Goal: Information Seeking & Learning: Learn about a topic

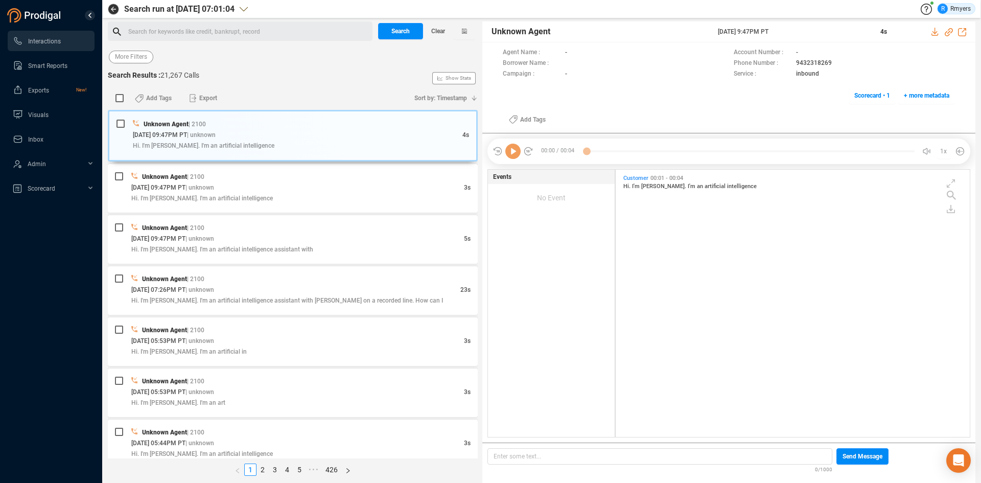
scroll to position [3, 6]
click at [150, 60] on button "Last 7 days" at bounding box center [131, 57] width 44 height 13
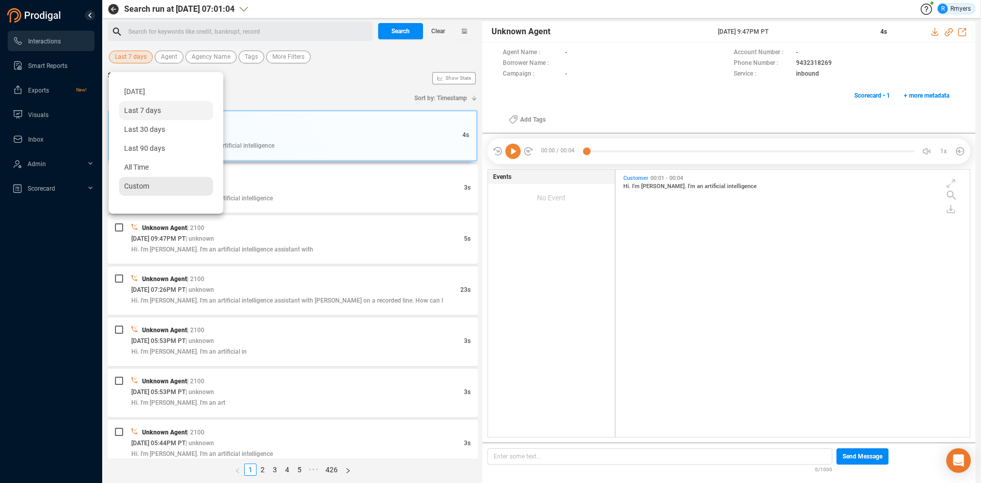
click at [140, 182] on span "Custom" at bounding box center [136, 186] width 25 height 8
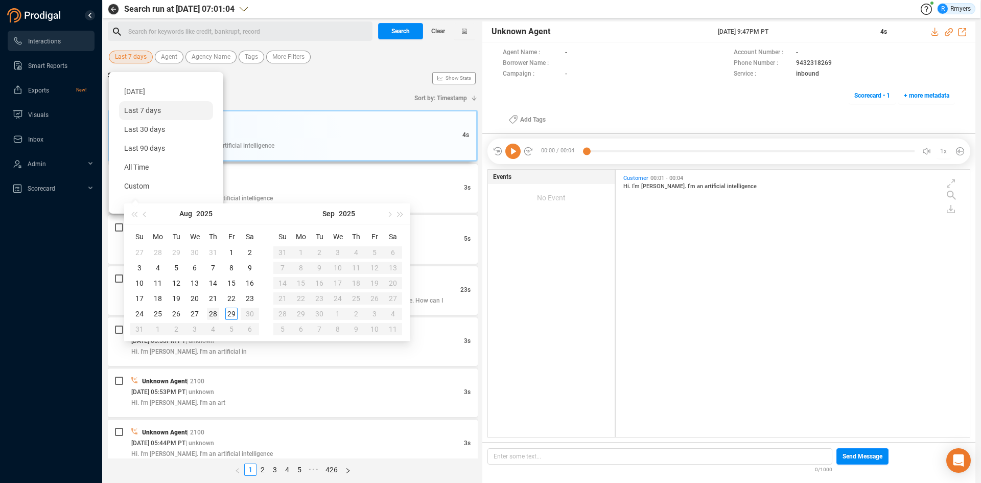
type input "[DATE]"
click at [214, 314] on div "28" at bounding box center [213, 314] width 12 height 12
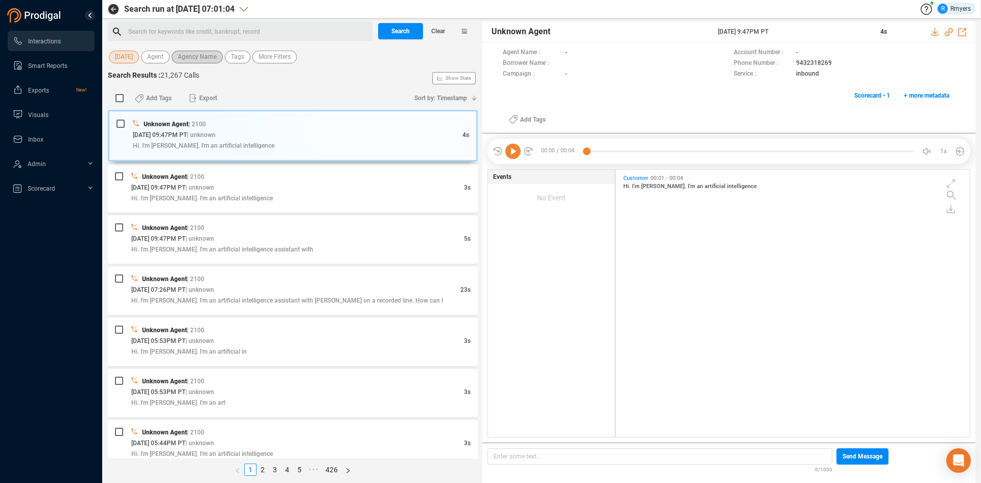
click at [199, 61] on span "Agency Name" at bounding box center [197, 57] width 39 height 13
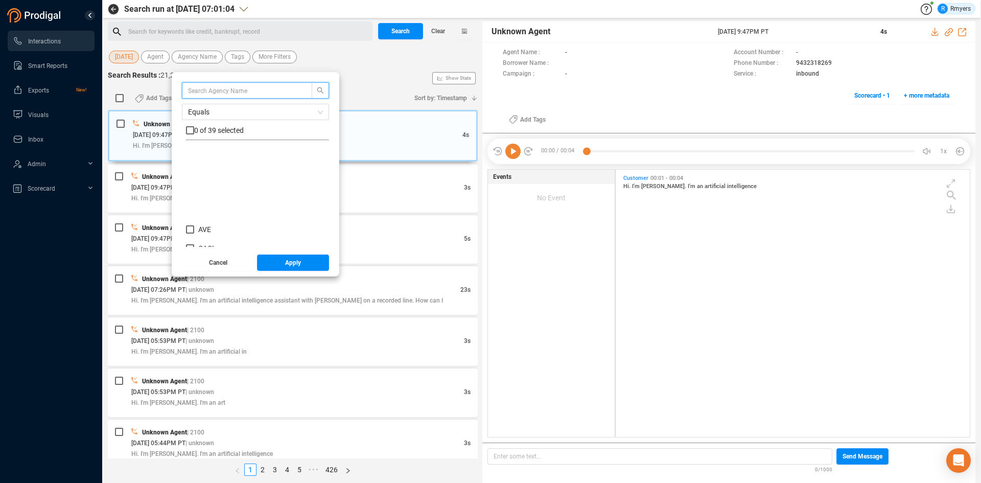
scroll to position [153, 0]
click at [205, 209] on span "CRM" at bounding box center [205, 208] width 15 height 8
click at [194, 209] on input "CRM" at bounding box center [190, 208] width 8 height 8
checkbox input "true"
click at [273, 264] on button "Apply" at bounding box center [293, 263] width 73 height 16
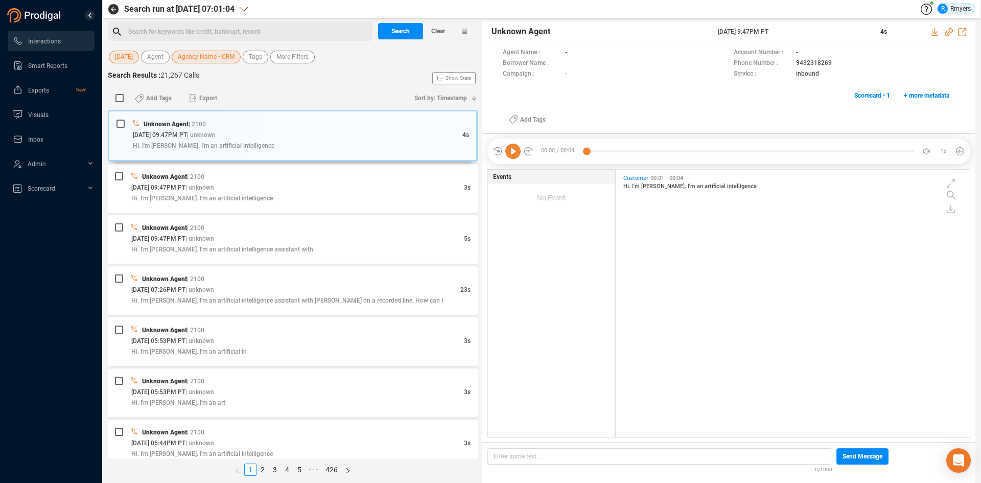
click at [257, 63] on div "[DATE] Agent Agency Name • CRM Tags More Filters" at bounding box center [293, 57] width 370 height 16
click at [261, 61] on span "Tags" at bounding box center [255, 57] width 13 height 13
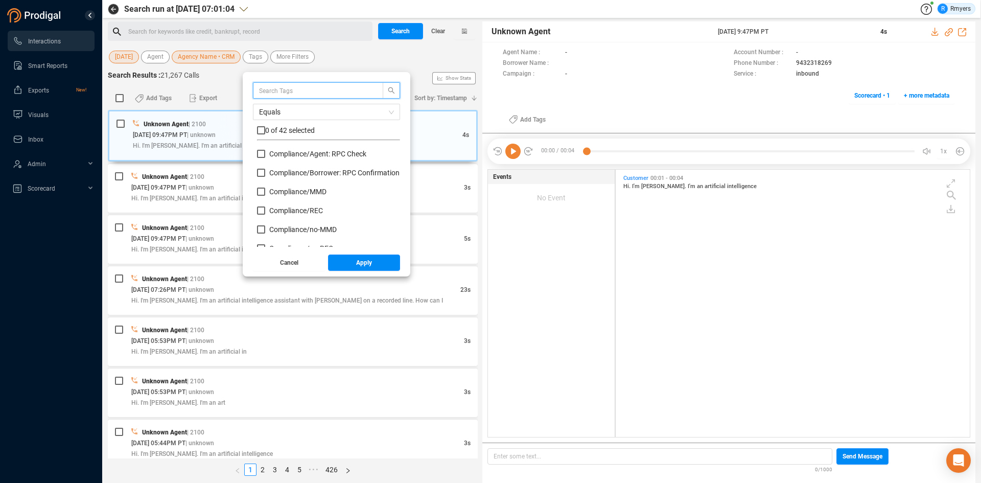
scroll to position [51, 0]
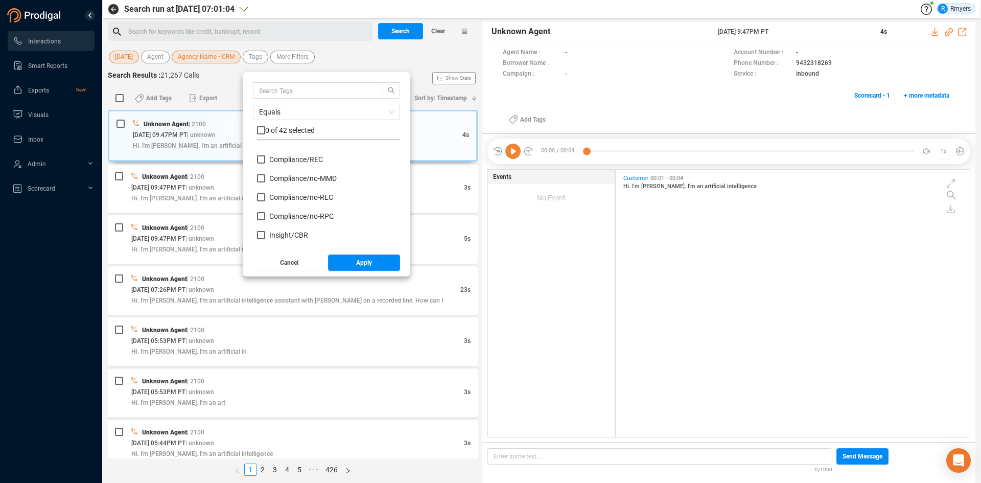
drag, startPoint x: 289, startPoint y: 179, endPoint x: 287, endPoint y: 186, distance: 6.6
click at [288, 180] on span "Compliance/ no-MMD" at bounding box center [302, 178] width 67 height 8
click at [265, 180] on input "Compliance/ no-MMD" at bounding box center [261, 178] width 8 height 8
checkbox input "true"
click at [284, 199] on span "Compliance/ no-REC" at bounding box center [301, 197] width 64 height 8
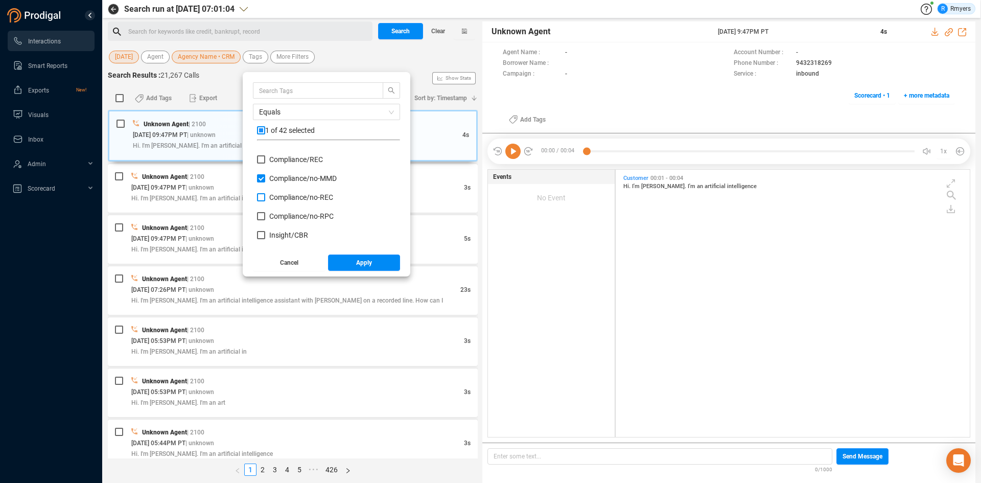
click at [265, 199] on input "Compliance/ no-REC" at bounding box center [261, 197] width 8 height 8
checkbox input "true"
click at [274, 216] on span "Compliance/ no-RPC" at bounding box center [301, 216] width 64 height 8
click at [265, 216] on input "Compliance/ no-RPC" at bounding box center [261, 216] width 8 height 8
checkbox input "true"
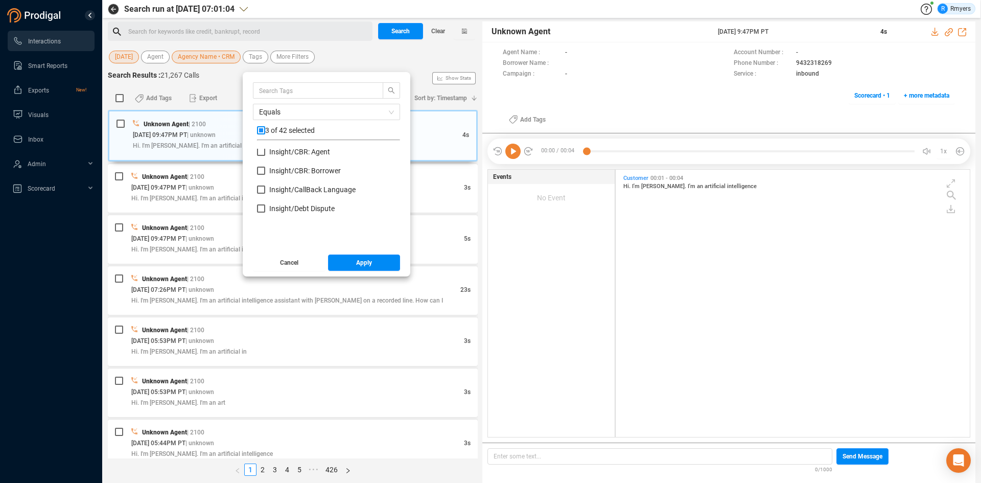
scroll to position [102, 0]
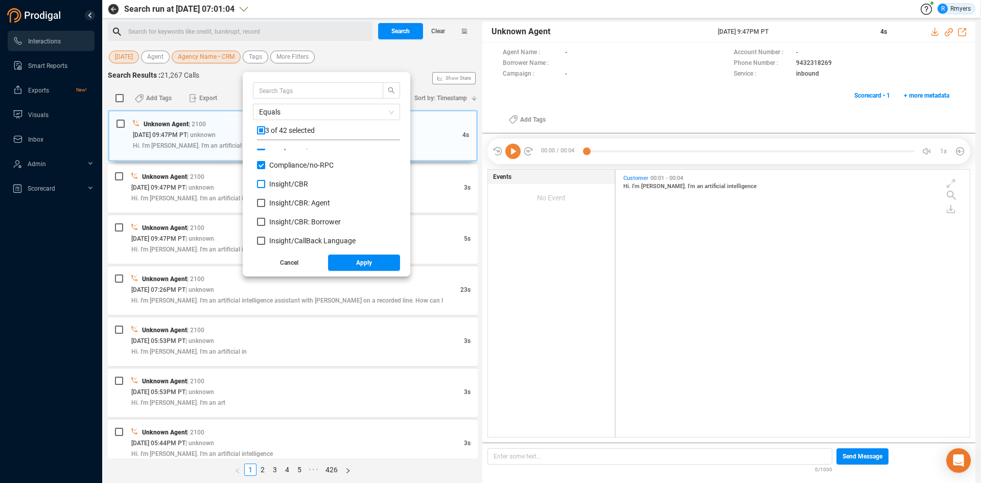
click at [281, 184] on span "Insight/ CBR" at bounding box center [288, 184] width 39 height 8
click at [265, 184] on input "Insight/ CBR" at bounding box center [261, 184] width 8 height 8
checkbox input "true"
click at [276, 202] on span "Insight/ CBR: Agent" at bounding box center [299, 203] width 61 height 8
click at [265, 202] on input "Insight/ CBR: Agent" at bounding box center [261, 203] width 8 height 8
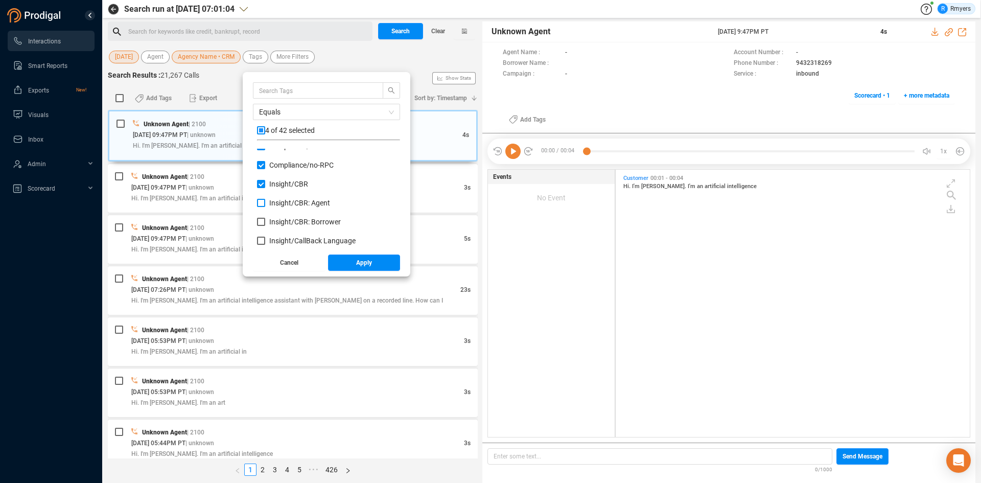
checkbox input "true"
click at [273, 221] on span "Insight/ CBR: Borrower" at bounding box center [305, 222] width 72 height 8
click at [265, 221] on input "Insight/ CBR: Borrower" at bounding box center [261, 222] width 8 height 8
checkbox input "true"
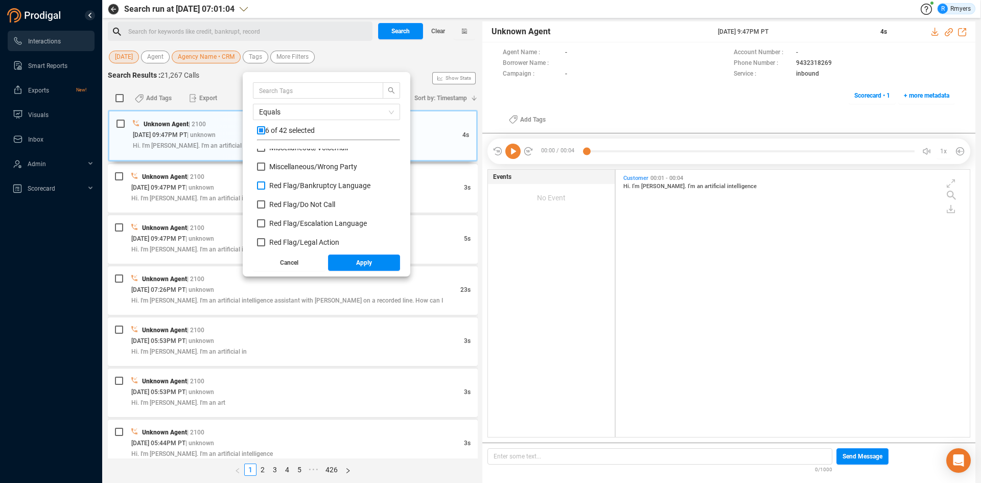
click at [285, 188] on span "Red Flag/ Bankruptcy Language" at bounding box center [319, 185] width 101 height 8
click at [265, 188] on input "Red Flag/ Bankruptcy Language" at bounding box center [261, 185] width 8 height 8
checkbox input "true"
click at [281, 203] on span "Red Flag/ Do Not Call" at bounding box center [302, 204] width 66 height 8
click at [265, 203] on input "Red Flag/ Do Not Call" at bounding box center [261, 204] width 8 height 8
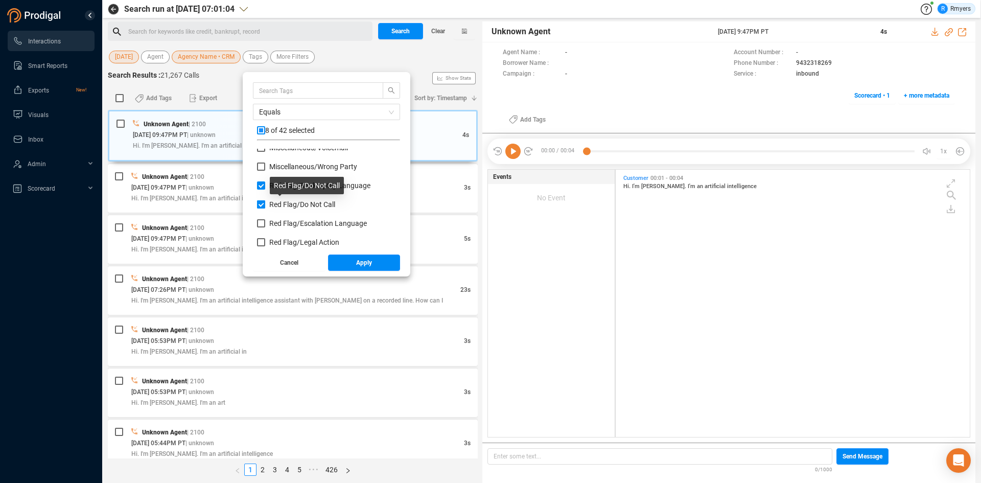
click at [281, 203] on span "Red Flag/ Do Not Call" at bounding box center [302, 204] width 66 height 8
click at [265, 203] on input "Red Flag/ Do Not Call" at bounding box center [261, 204] width 8 height 8
checkbox input "false"
click at [280, 221] on span "Red Flag/ Escalation Language" at bounding box center [318, 223] width 98 height 8
click at [265, 221] on input "Red Flag/ Escalation Language" at bounding box center [261, 223] width 8 height 8
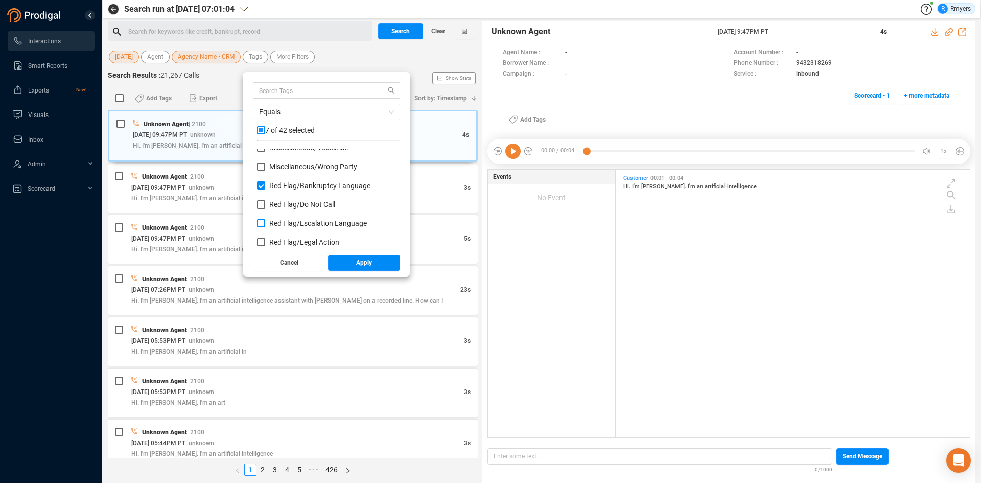
checkbox input "true"
click at [285, 242] on span "Red Flag/ Legal Action" at bounding box center [304, 242] width 70 height 8
click at [265, 242] on input "Red Flag/ Legal Action" at bounding box center [261, 242] width 8 height 8
checkbox input "true"
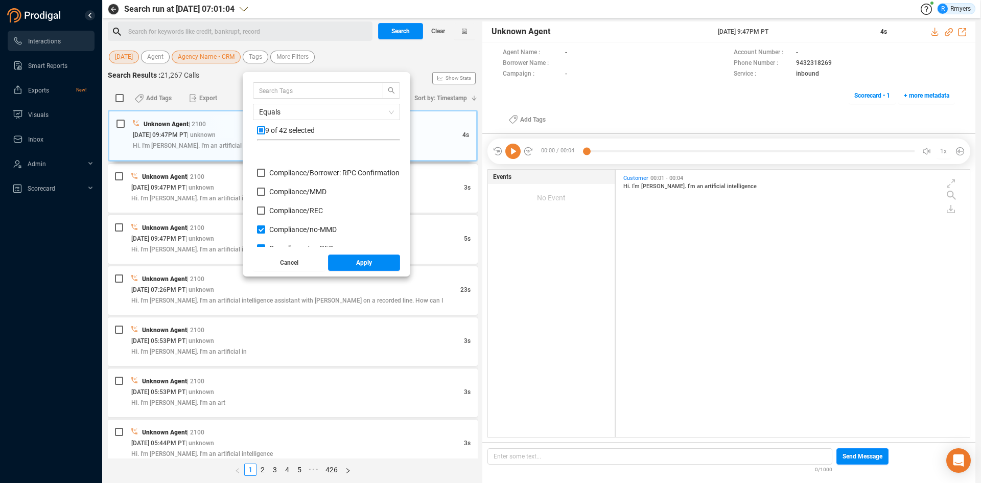
scroll to position [51, 0]
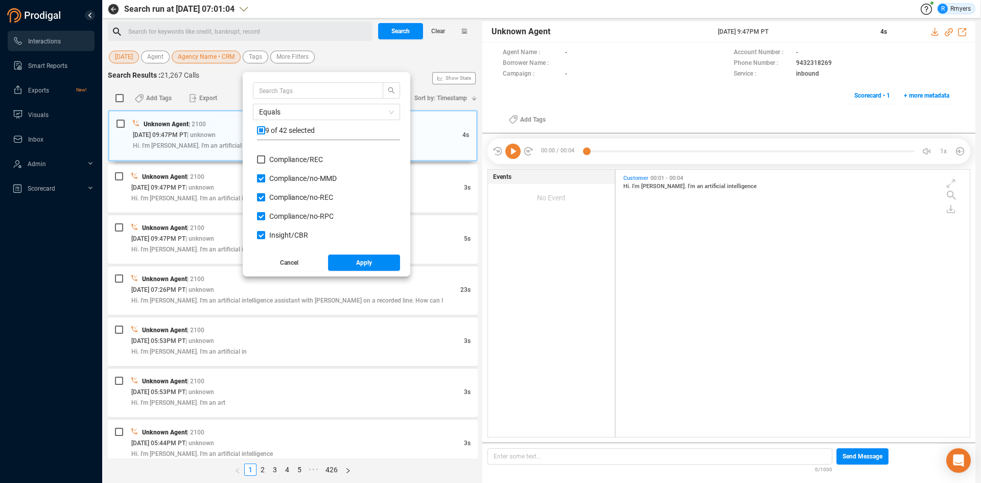
click at [292, 180] on span "Compliance/ no-MMD" at bounding box center [302, 178] width 67 height 8
click at [265, 180] on input "Compliance/ no-MMD" at bounding box center [261, 178] width 8 height 8
checkbox input "false"
drag, startPoint x: 290, startPoint y: 191, endPoint x: 285, endPoint y: 205, distance: 15.0
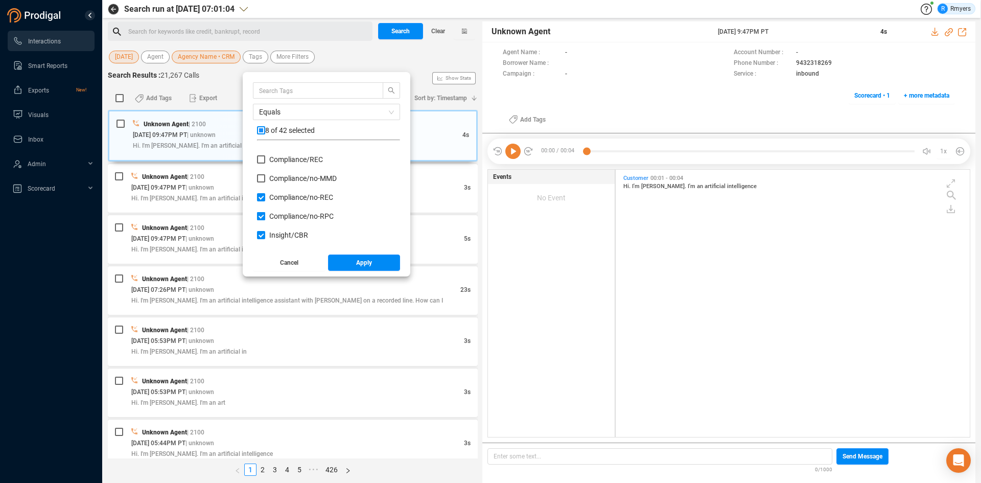
click at [281, 215] on span "Compliance/ no-RPC" at bounding box center [301, 216] width 64 height 8
click at [265, 215] on input "Compliance/ no-RPC" at bounding box center [261, 216] width 8 height 8
checkbox input "false"
click at [288, 197] on span "Compliance/ no-REC" at bounding box center [301, 197] width 64 height 8
click at [265, 197] on input "Compliance/ no-REC" at bounding box center [261, 197] width 8 height 8
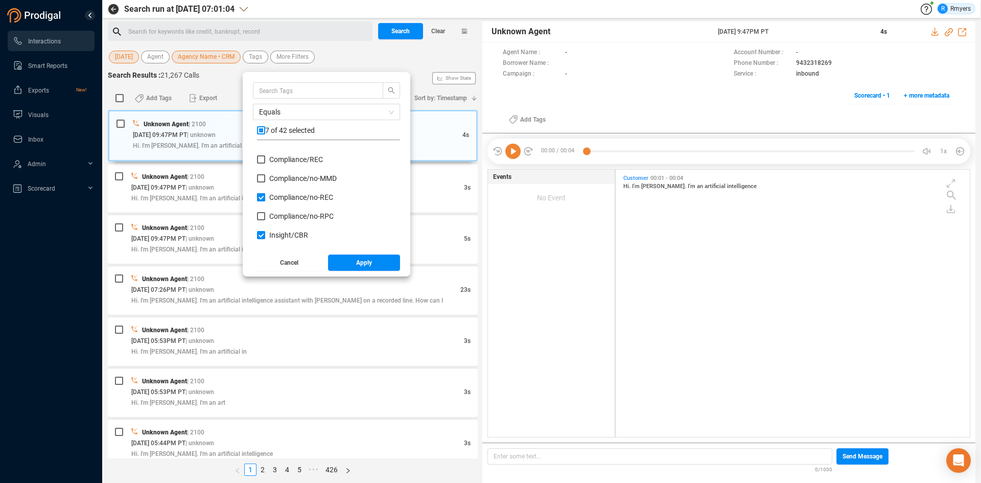
checkbox input "false"
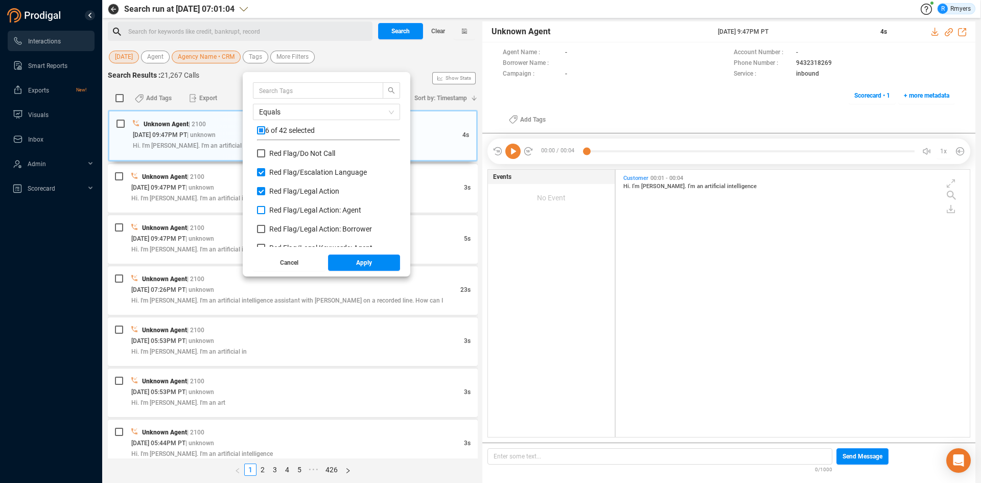
click at [290, 213] on span "Red Flag/ Legal Action: Agent" at bounding box center [315, 210] width 92 height 8
click at [265, 213] on input "Red Flag/ Legal Action: Agent" at bounding box center [261, 210] width 8 height 8
checkbox input "true"
click at [288, 229] on span "Red Flag/ Legal Action: Borrower" at bounding box center [320, 229] width 103 height 8
click at [265, 229] on input "Red Flag/ Legal Action: Borrower" at bounding box center [261, 229] width 8 height 8
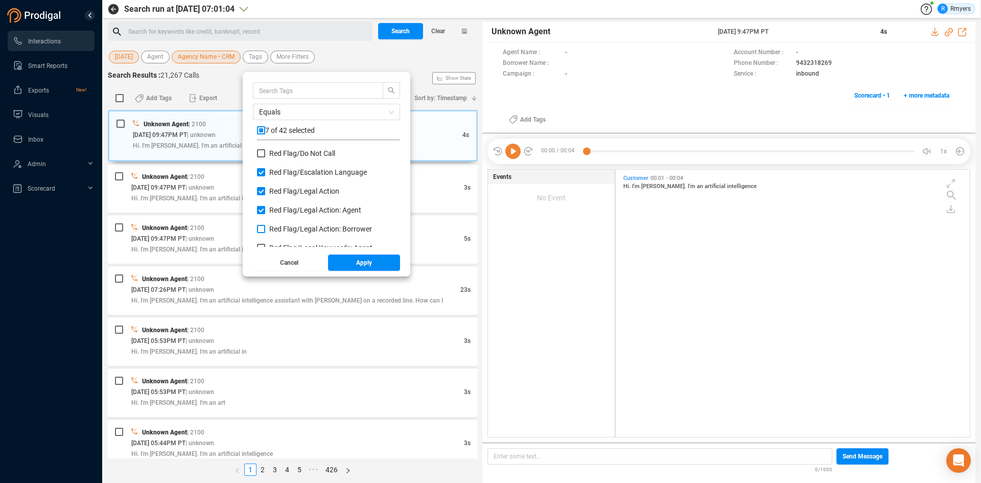
checkbox input "true"
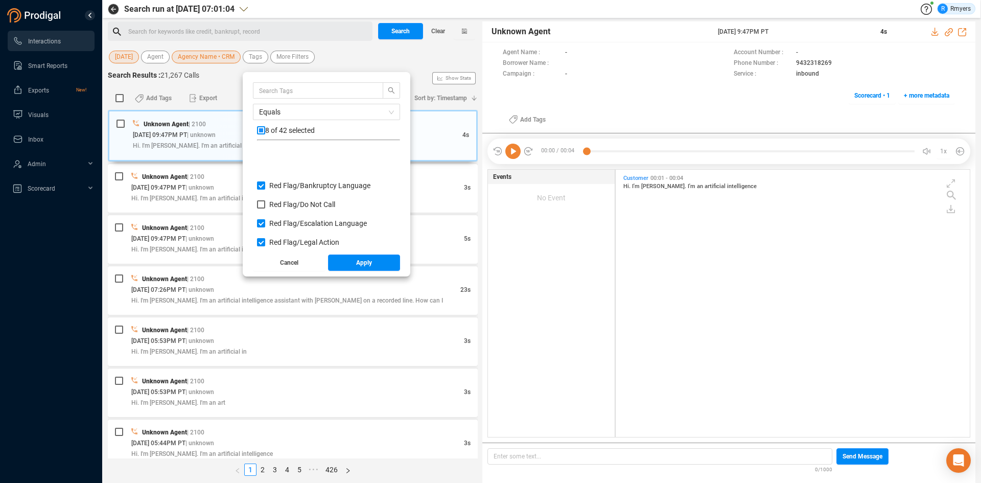
scroll to position [562, 0]
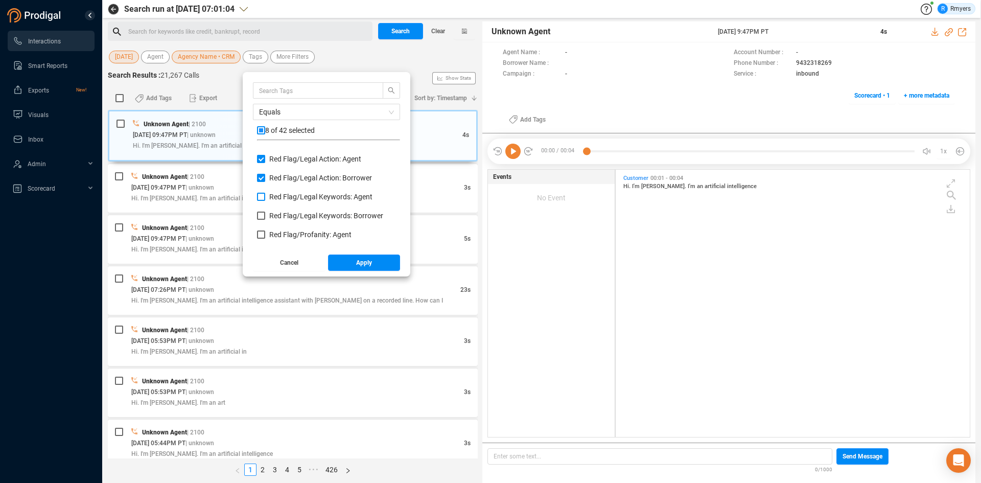
click at [291, 200] on span "Red Flag/ Legal Keywords: Agent" at bounding box center [320, 197] width 103 height 8
click at [265, 200] on input "Red Flag/ Legal Keywords: Agent" at bounding box center [261, 197] width 8 height 8
checkbox input "true"
click at [287, 220] on span "Red Flag/ Legal Keywords: Borrower" at bounding box center [326, 216] width 114 height 8
click at [265, 220] on input "Red Flag/ Legal Keywords: Borrower" at bounding box center [261, 216] width 8 height 8
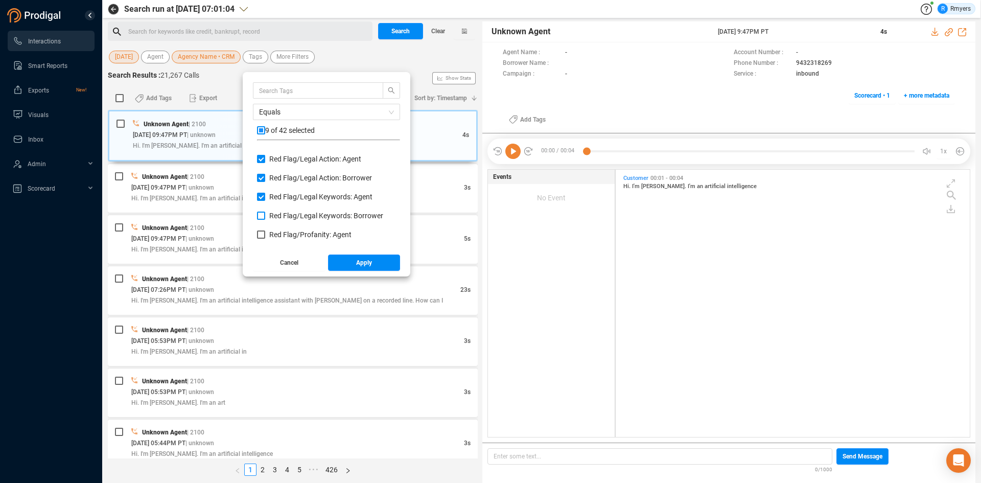
checkbox input "true"
click at [285, 232] on span "Red Flag/ Profanity: Agent" at bounding box center [310, 235] width 82 height 8
click at [265, 232] on input "Red Flag/ Profanity: Agent" at bounding box center [261, 235] width 8 height 8
checkbox input "true"
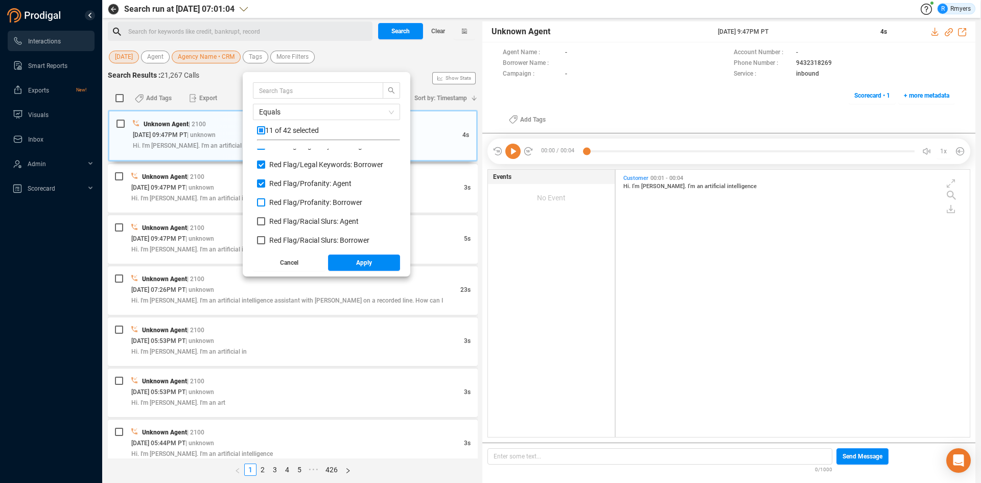
click at [291, 201] on span "Red Flag/ Profanity: Borrower" at bounding box center [315, 202] width 93 height 8
click at [265, 201] on input "Red Flag/ Profanity: Borrower" at bounding box center [261, 202] width 8 height 8
checkbox input "true"
click at [288, 221] on span "Red Flag/ Racial Slurs: Agent" at bounding box center [313, 221] width 89 height 8
click at [265, 221] on input "Red Flag/ Racial Slurs: Agent" at bounding box center [261, 221] width 8 height 8
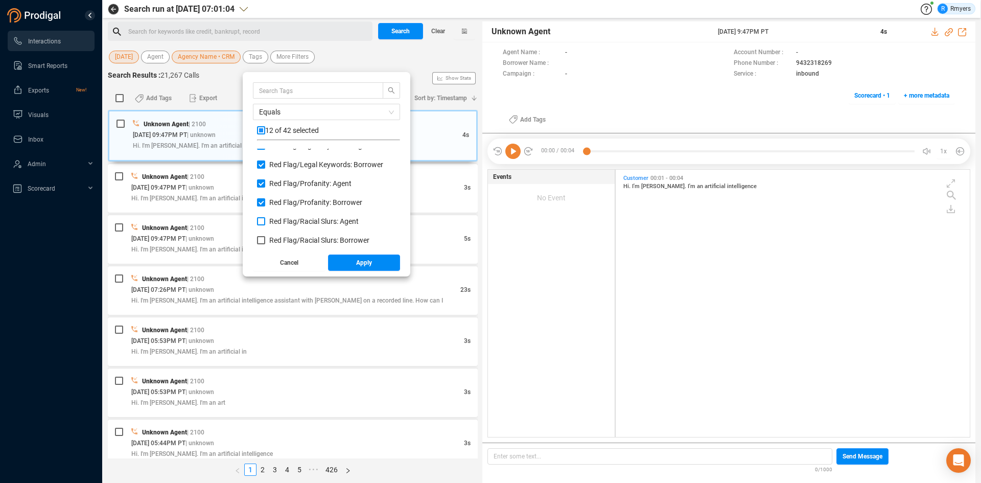
checkbox input "true"
click at [287, 237] on span "Red Flag/ Racial Slurs: Borrower" at bounding box center [319, 240] width 100 height 8
click at [265, 237] on input "Red Flag/ Racial Slurs: Borrower" at bounding box center [261, 240] width 8 height 8
checkbox input "true"
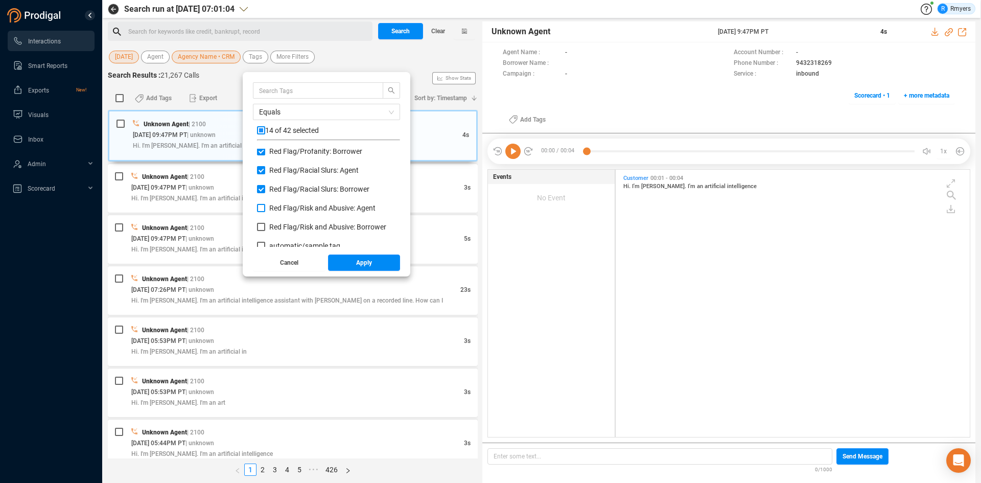
click at [295, 205] on span "Red Flag/ Risk and Abusive: Agent" at bounding box center [322, 208] width 106 height 8
click at [265, 205] on input "Red Flag/ Risk and Abusive: Agent" at bounding box center [261, 208] width 8 height 8
checkbox input "true"
click at [291, 222] on label "Red Flag/ Risk and Abusive: Borrower" at bounding box center [323, 227] width 133 height 11
click at [265, 223] on input "Red Flag/ Risk and Abusive: Borrower" at bounding box center [261, 227] width 8 height 8
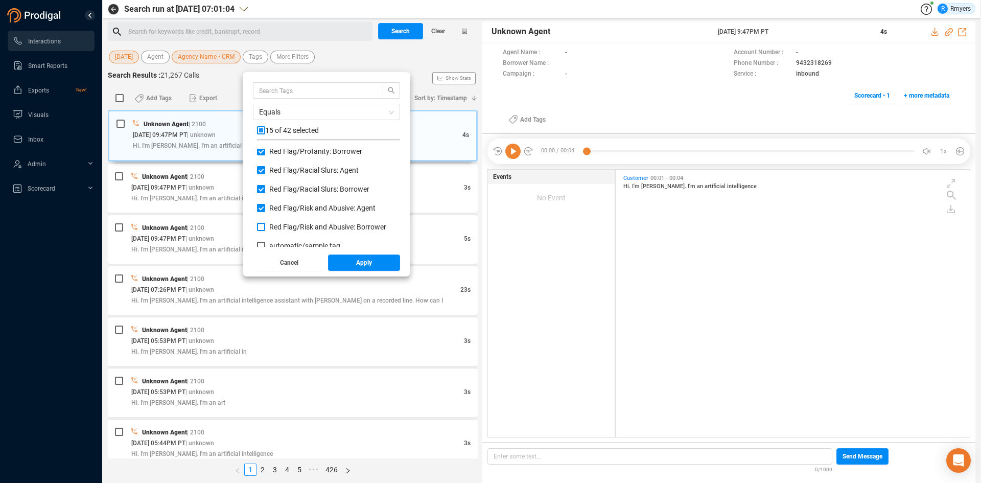
checkbox input "true"
click at [352, 261] on button "Apply" at bounding box center [364, 263] width 73 height 16
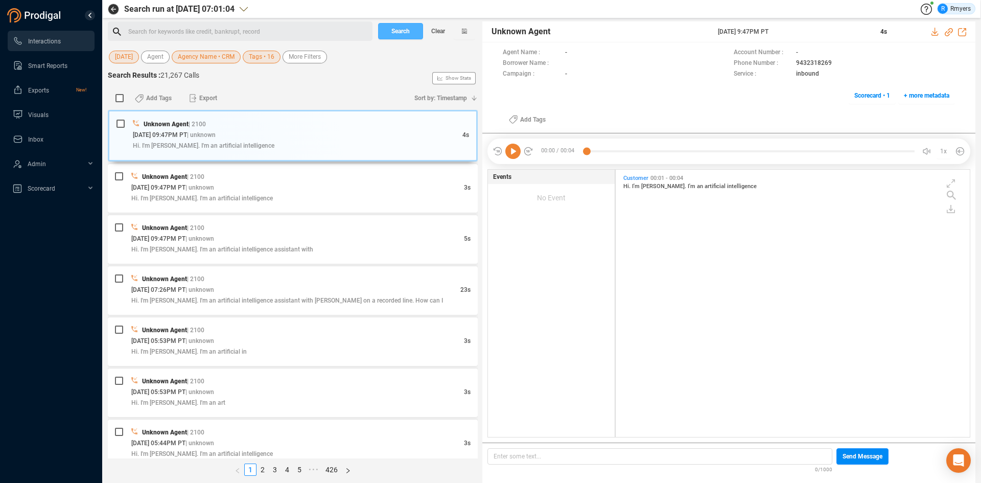
click at [403, 35] on span "Search" at bounding box center [401, 31] width 18 height 16
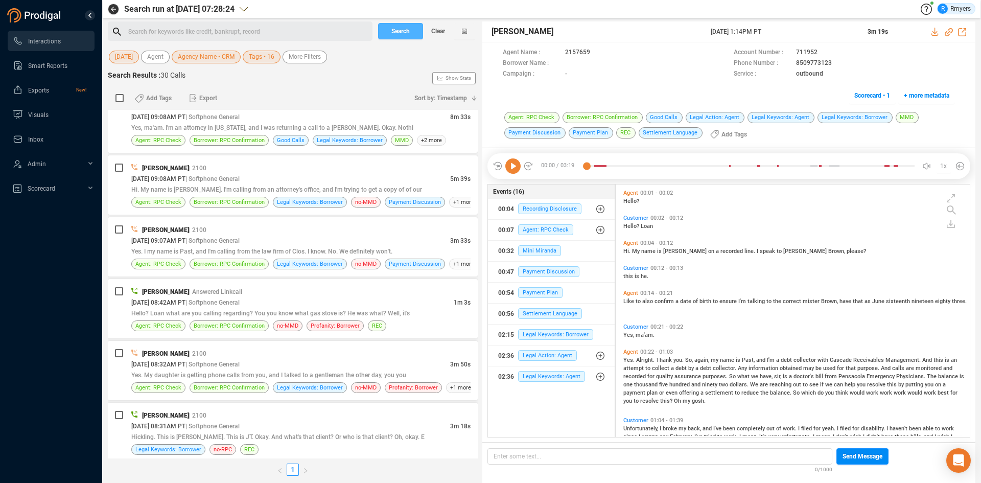
scroll to position [1510, 0]
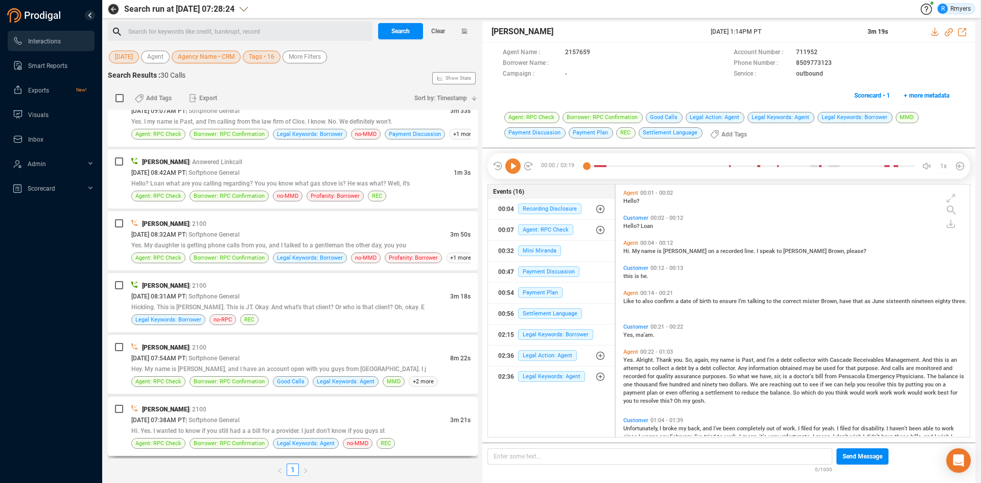
click at [276, 424] on div "[DATE] 07:38AM PT | Softphone General" at bounding box center [290, 420] width 319 height 11
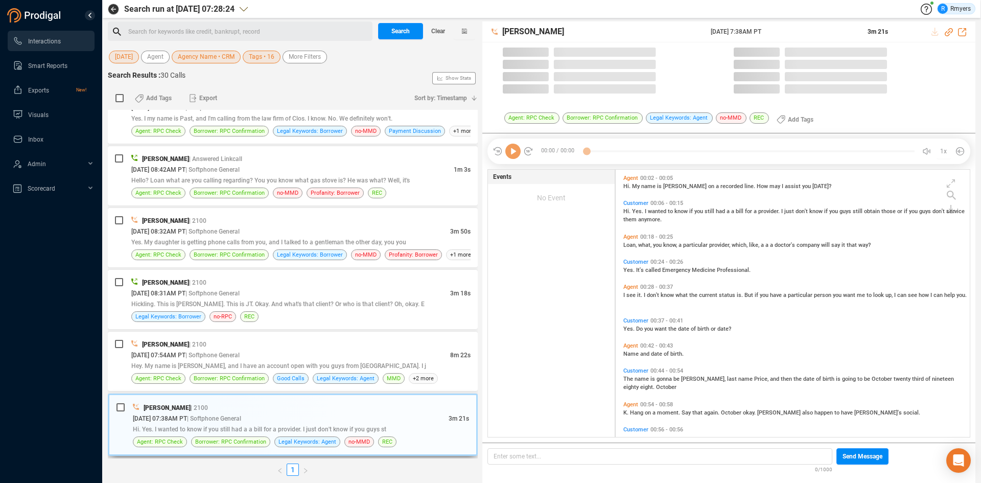
scroll to position [265, 349]
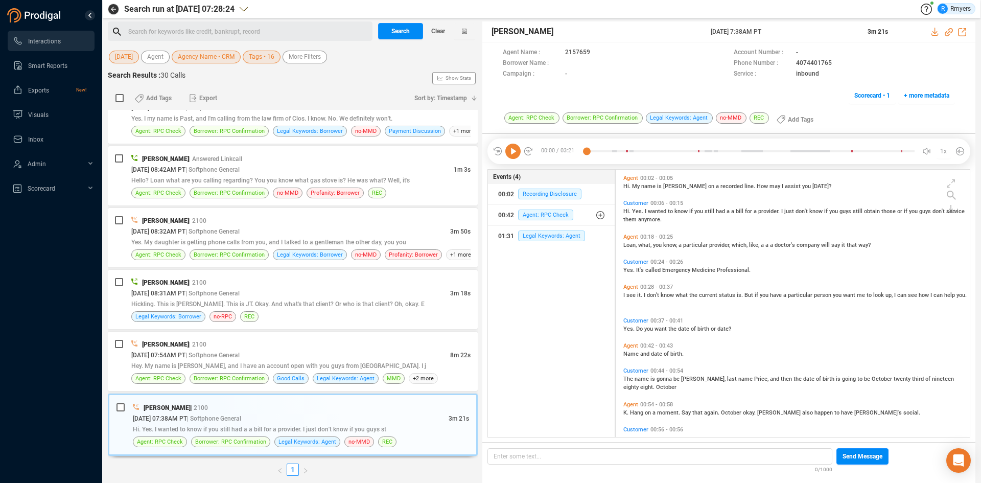
click at [513, 155] on icon at bounding box center [513, 151] width 15 height 15
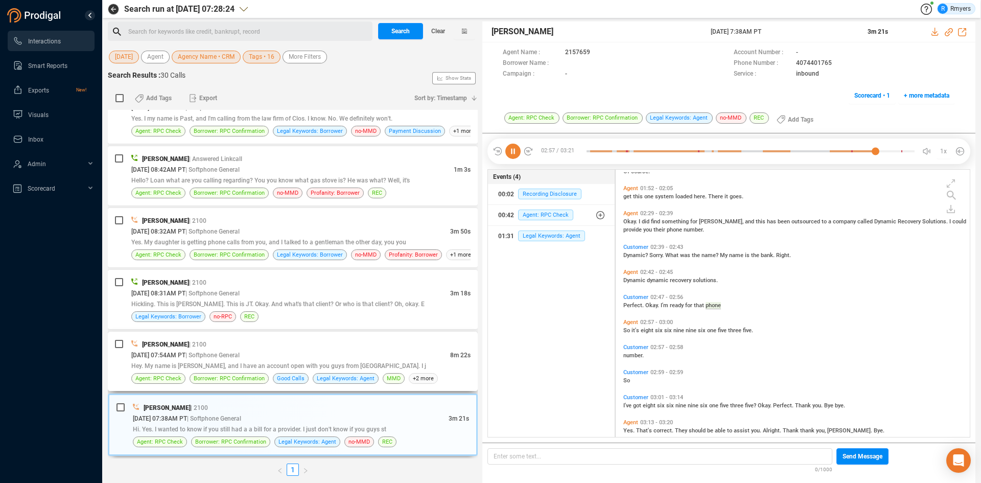
scroll to position [530, 0]
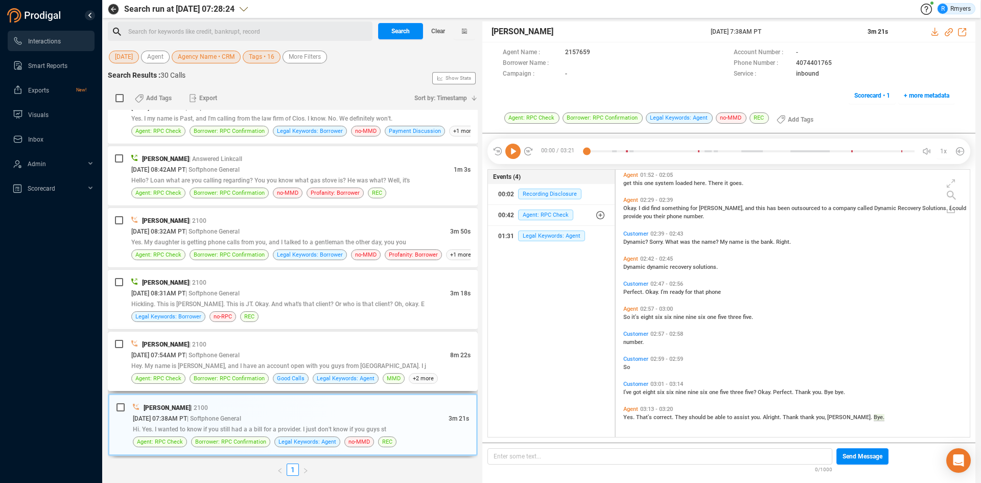
click at [270, 352] on div "[DATE] 07:54AM PT | Softphone General" at bounding box center [290, 355] width 319 height 11
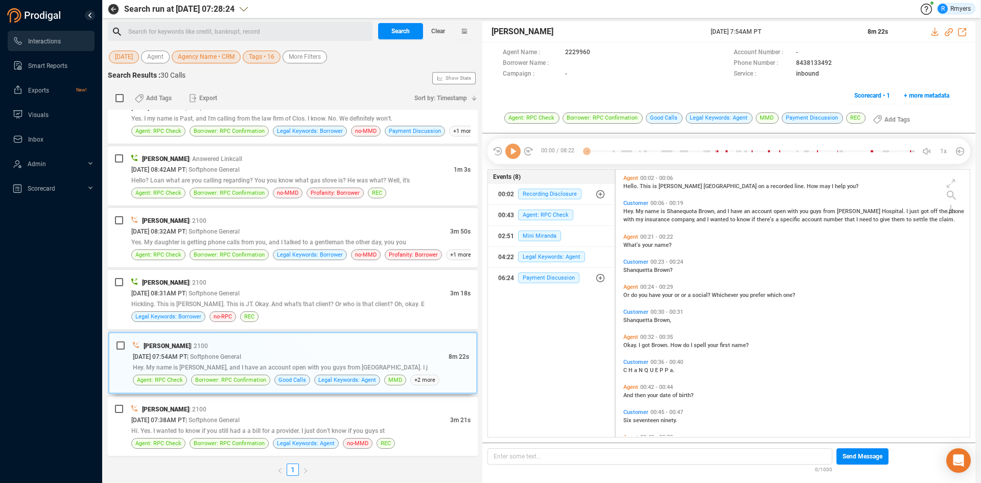
scroll to position [265, 349]
click at [514, 153] on icon at bounding box center [513, 151] width 15 height 15
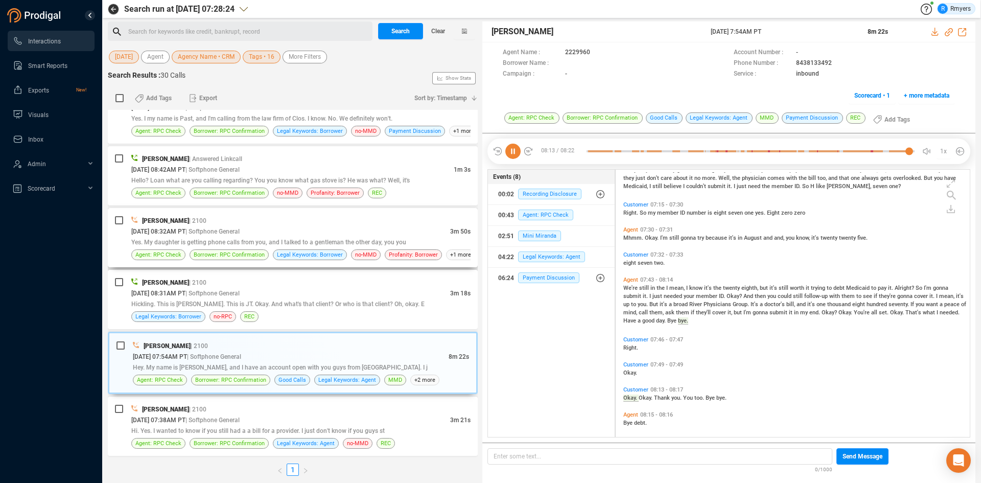
scroll to position [1687, 0]
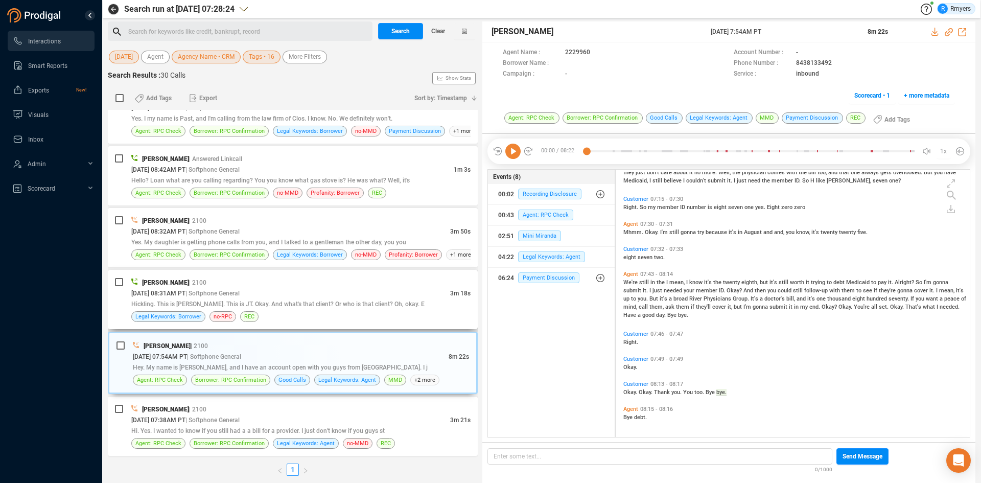
click at [323, 305] on span "Hickling. This is [PERSON_NAME]. This is JT. Okay. And what's that client? Or w…" at bounding box center [277, 304] width 293 height 7
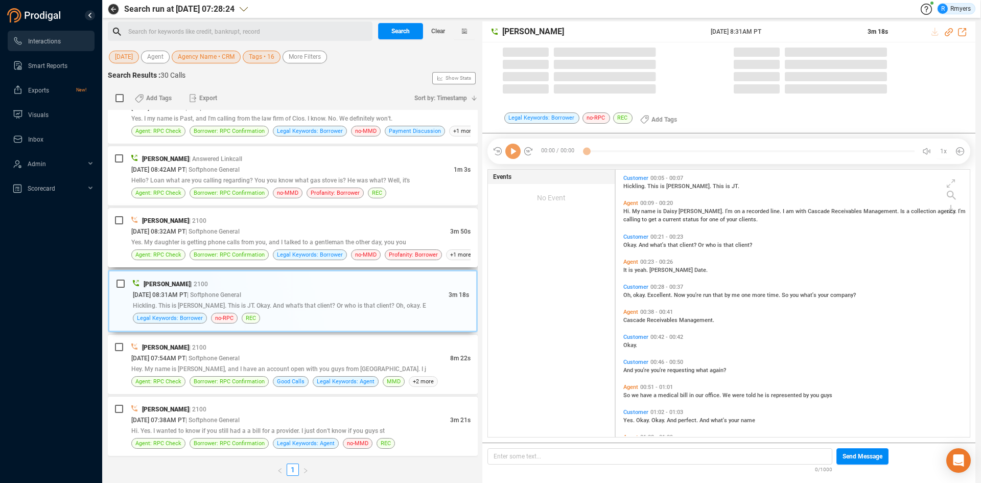
scroll to position [265, 349]
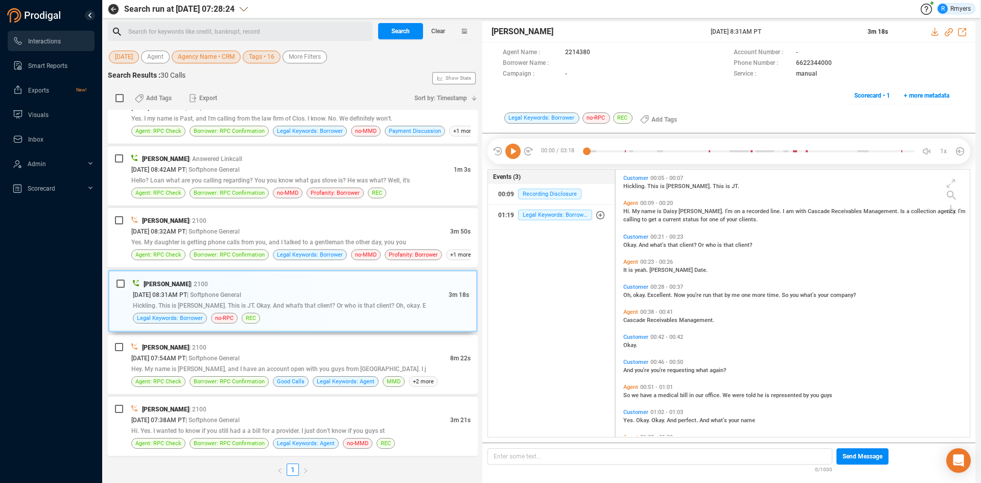
click at [513, 151] on icon at bounding box center [513, 151] width 15 height 15
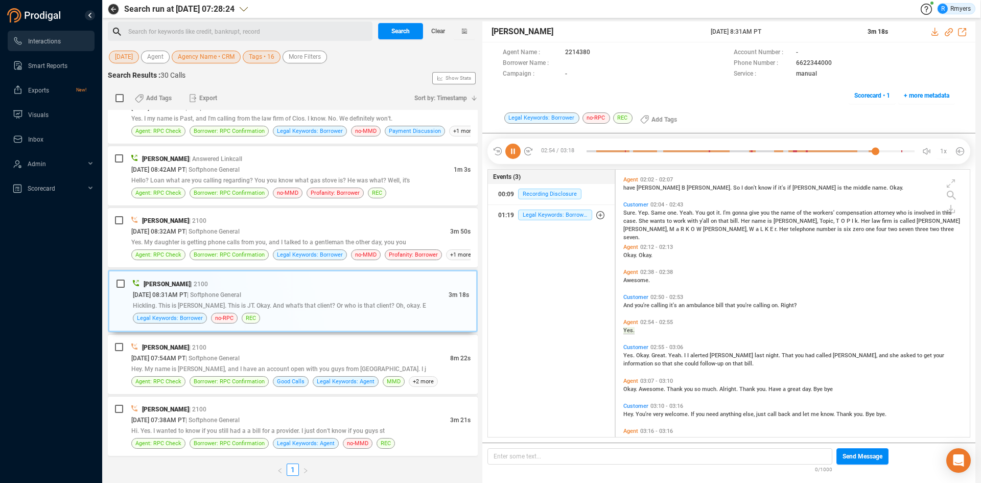
scroll to position [539, 0]
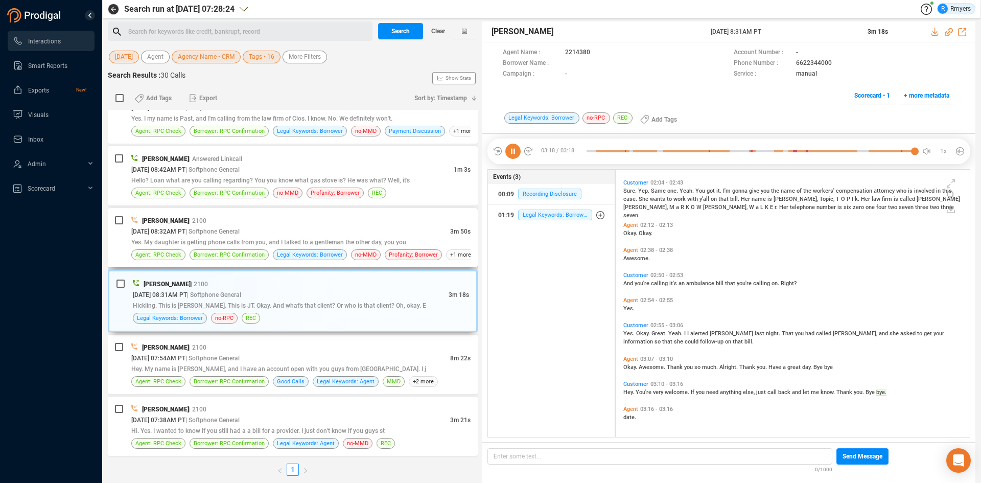
click at [240, 234] on span "| Softphone General" at bounding box center [213, 231] width 54 height 7
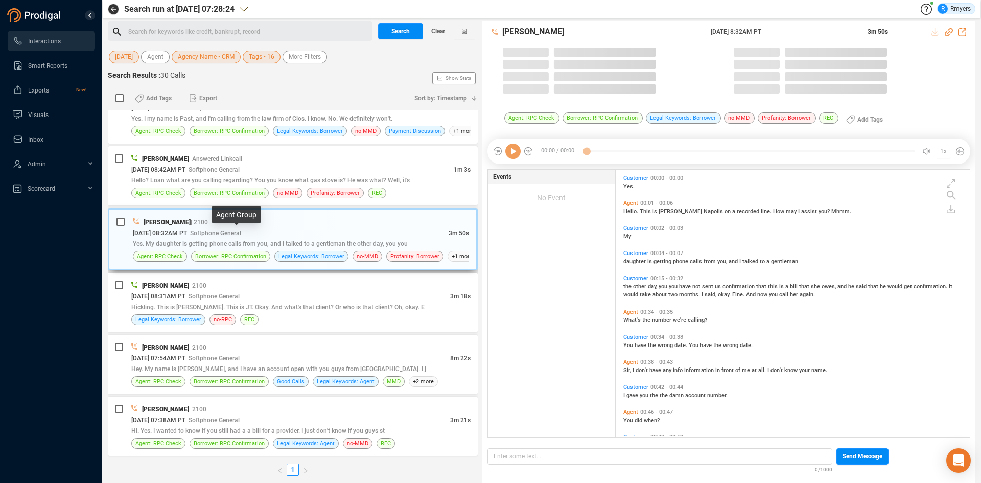
scroll to position [265, 349]
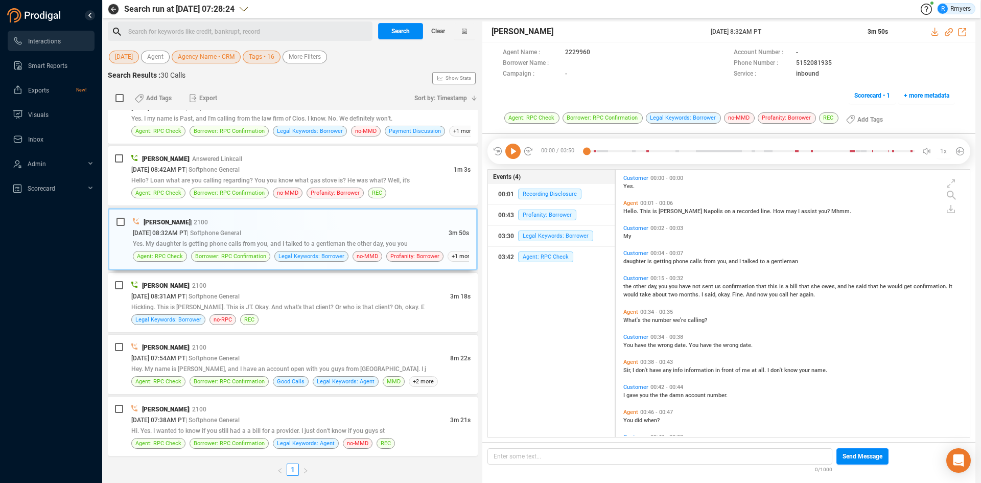
click at [523, 146] on icon at bounding box center [528, 151] width 10 height 10
click at [514, 151] on icon at bounding box center [513, 151] width 15 height 15
click at [589, 153] on div at bounding box center [751, 151] width 328 height 15
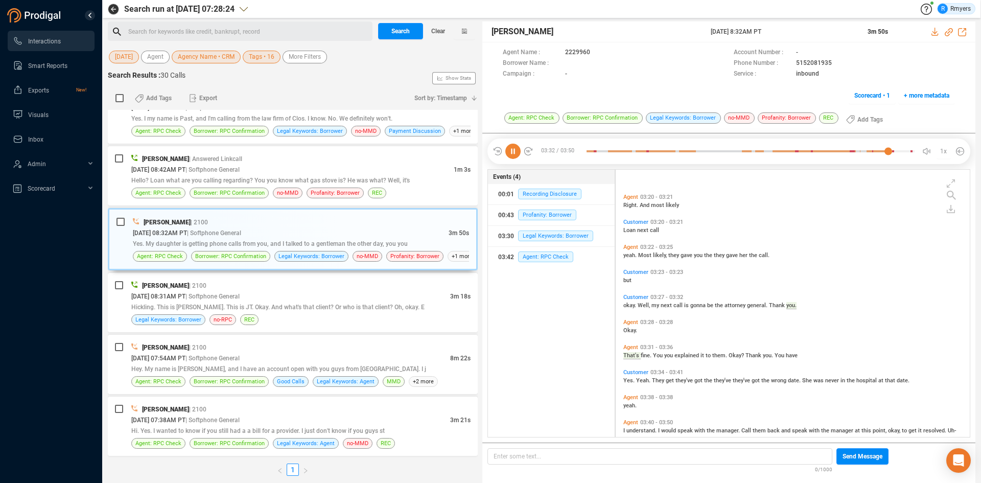
scroll to position [806, 0]
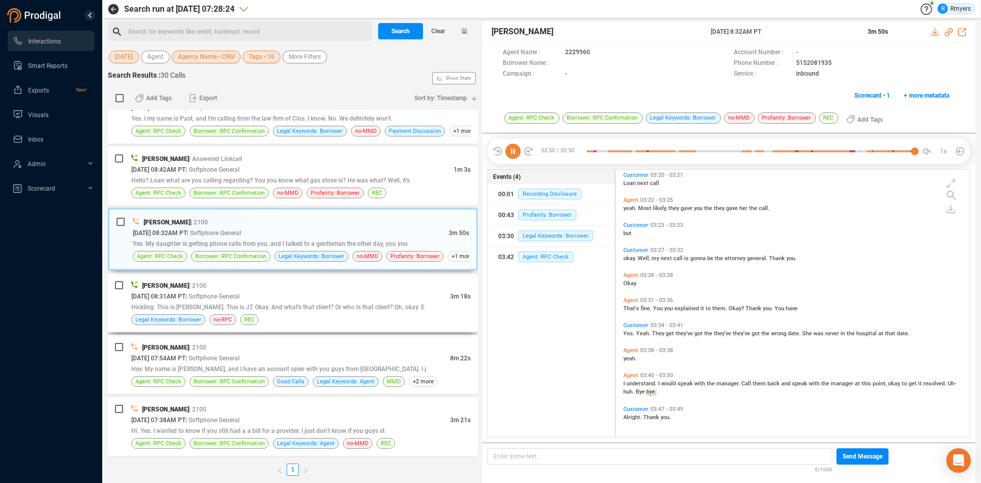
click at [338, 320] on div "Legal Keywords: Borrower no-RPC REC" at bounding box center [300, 319] width 339 height 11
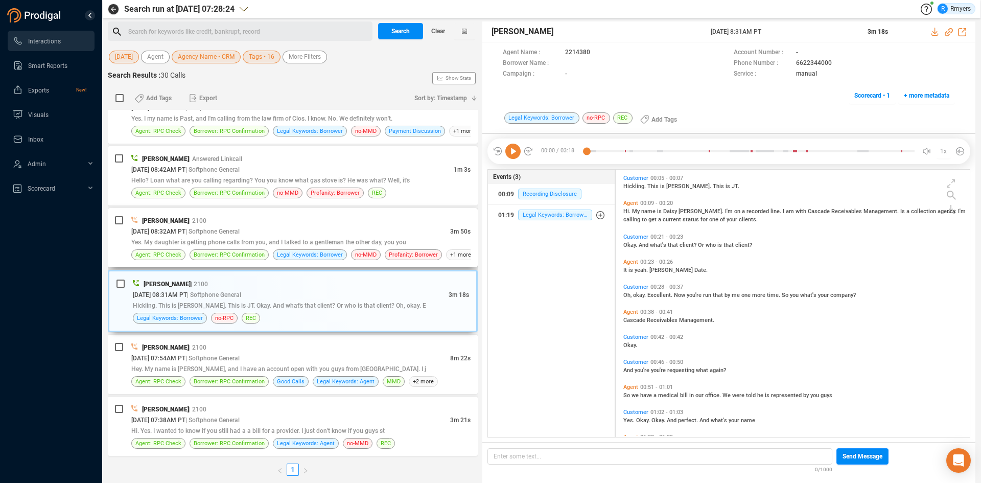
scroll to position [265, 349]
drag, startPoint x: 424, startPoint y: 179, endPoint x: 385, endPoint y: 236, distance: 68.1
click at [418, 188] on div "[PERSON_NAME] | Answered Linkcall [DATE] 08:42AM PT | Softphone General 1m 3s H…" at bounding box center [300, 175] width 339 height 45
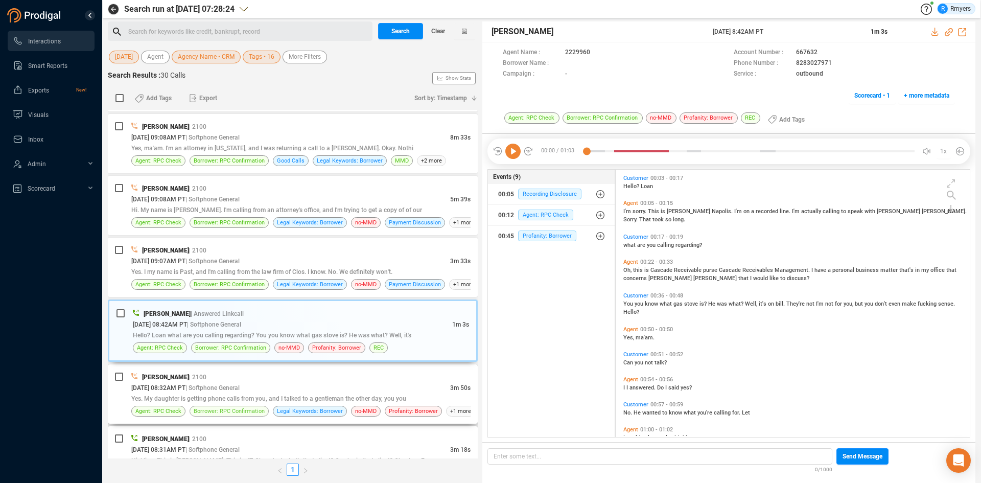
scroll to position [1254, 0]
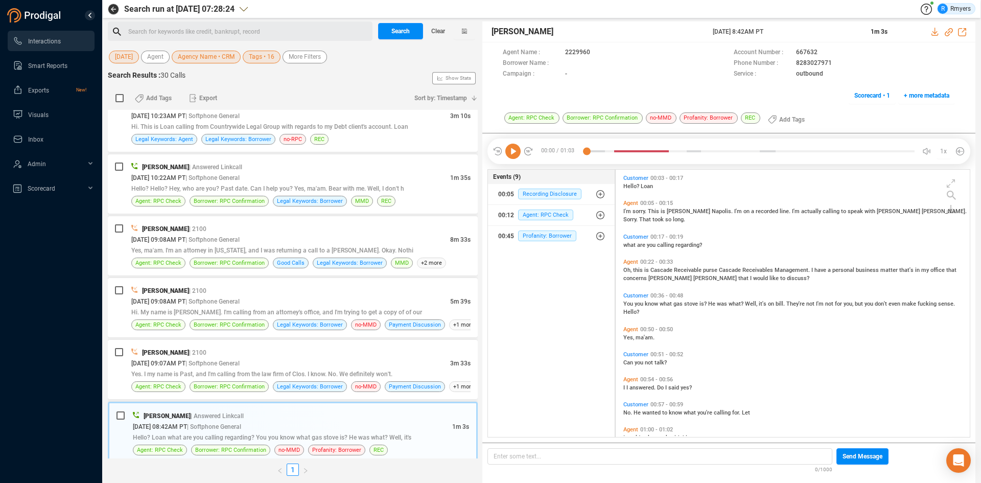
click at [518, 154] on icon at bounding box center [513, 151] width 15 height 15
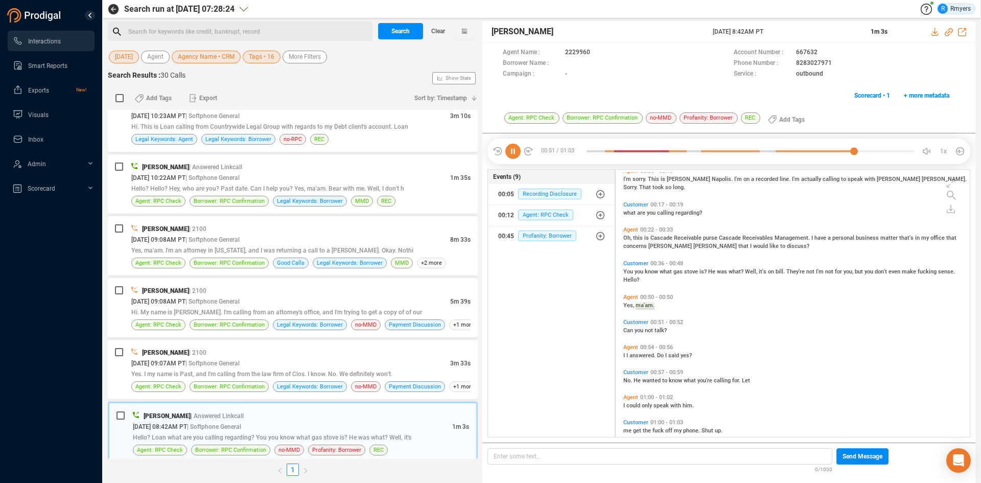
scroll to position [45, 0]
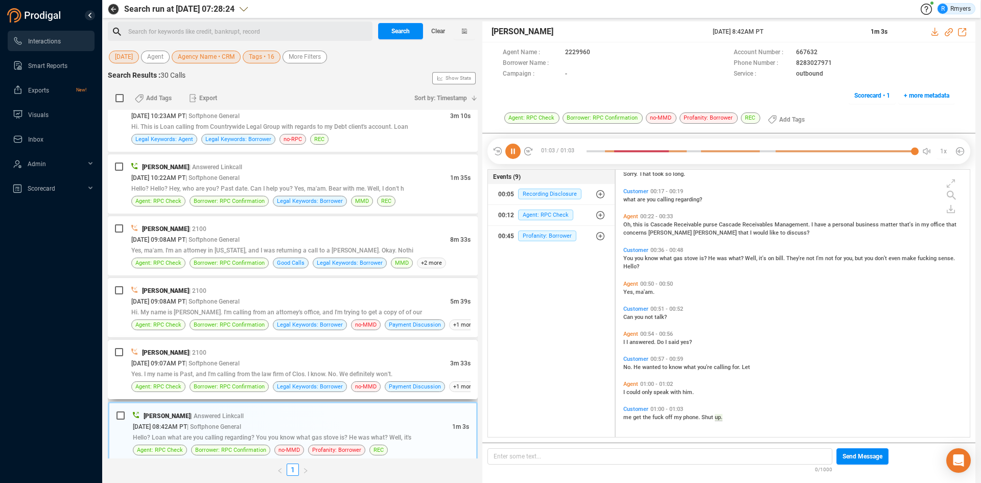
click at [231, 370] on div "Yes. I my name is Past, and I'm calling from the law firm of Clos. I know. No. …" at bounding box center [300, 374] width 339 height 11
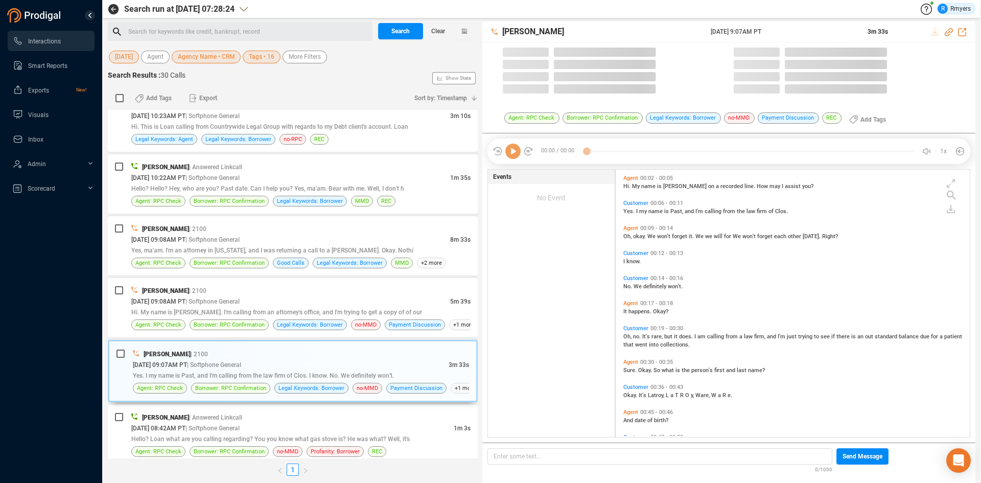
scroll to position [265, 349]
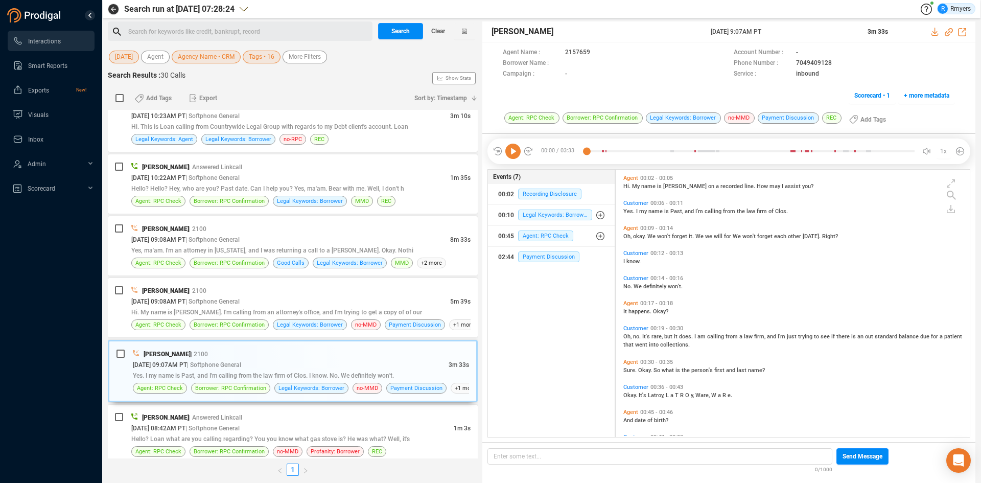
click at [513, 155] on icon at bounding box center [513, 151] width 15 height 15
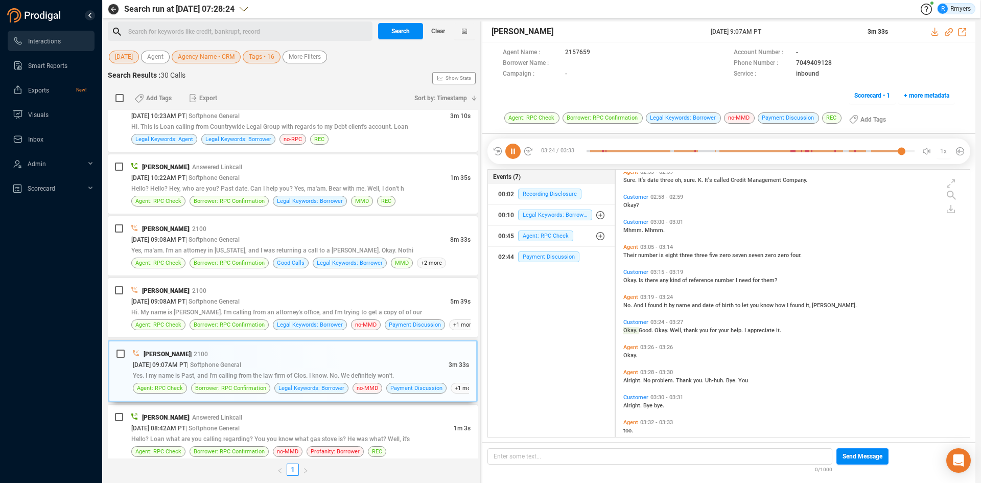
scroll to position [907, 0]
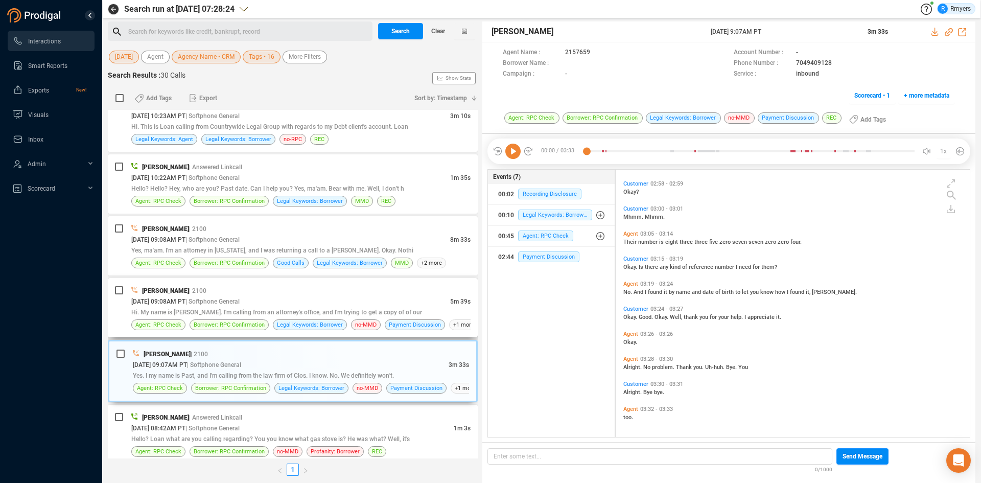
click at [296, 316] on div "Hi. My name is [PERSON_NAME]. I'm calling from an attorney's office, and I'm tr…" at bounding box center [300, 312] width 339 height 11
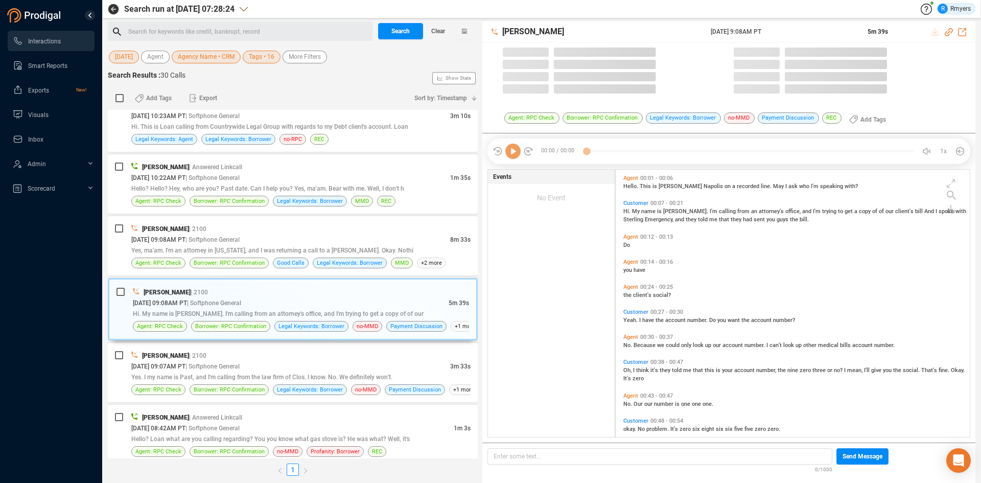
scroll to position [265, 349]
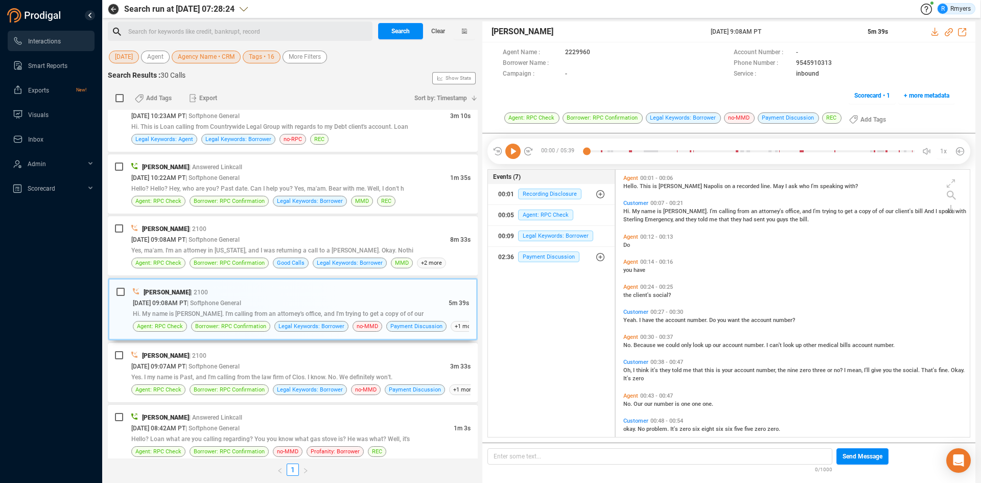
click at [510, 155] on icon at bounding box center [513, 151] width 15 height 15
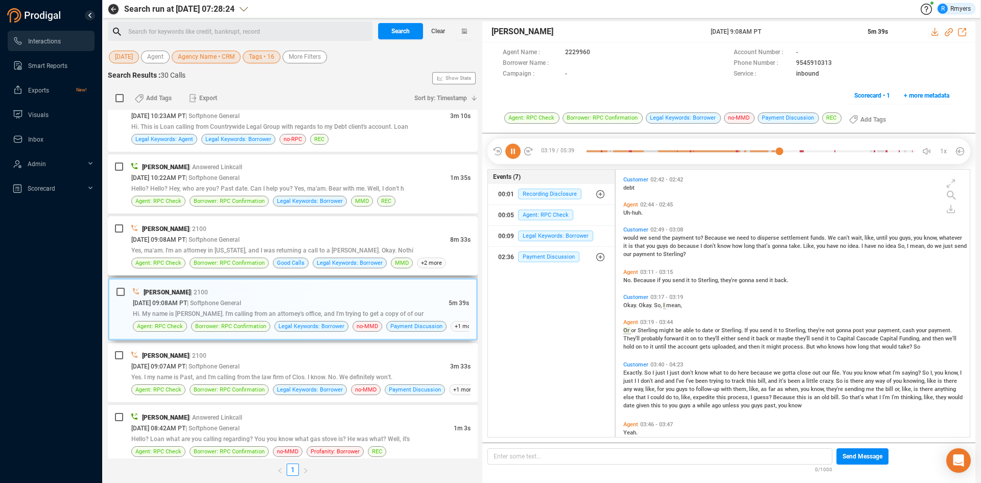
scroll to position [819, 0]
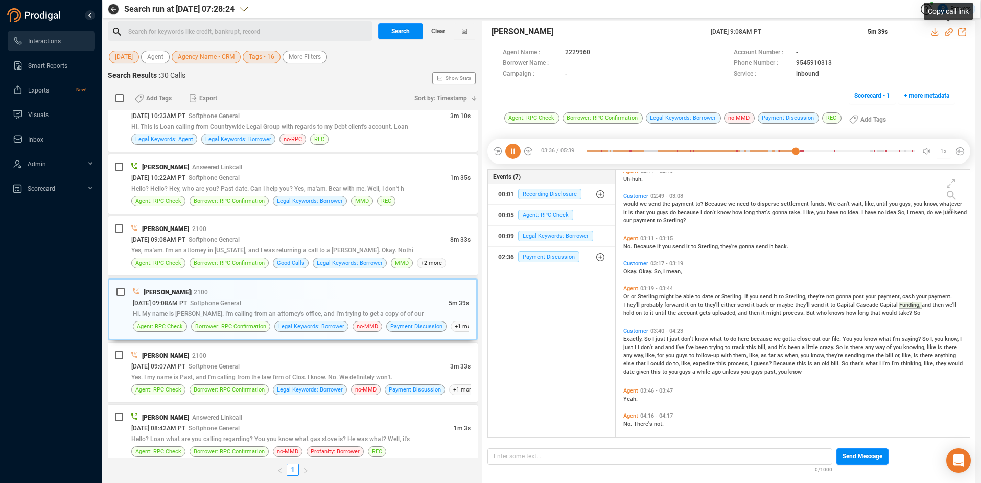
click at [950, 31] on icon at bounding box center [949, 32] width 8 height 8
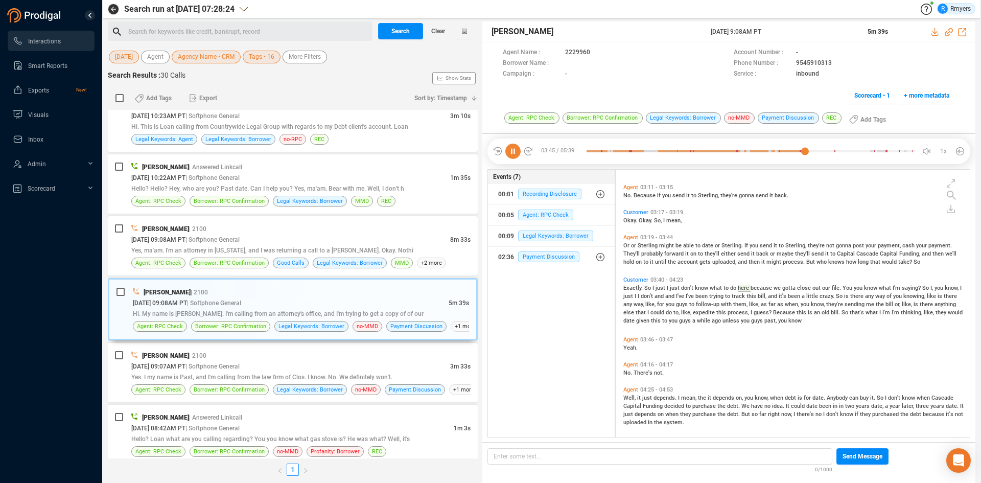
drag, startPoint x: 713, startPoint y: 30, endPoint x: 793, endPoint y: 28, distance: 80.3
click at [793, 28] on div "[PERSON_NAME] [DATE] 9:08AM PT 5m 39s" at bounding box center [729, 31] width 493 height 21
copy div "[DATE] 9:08AM PT"
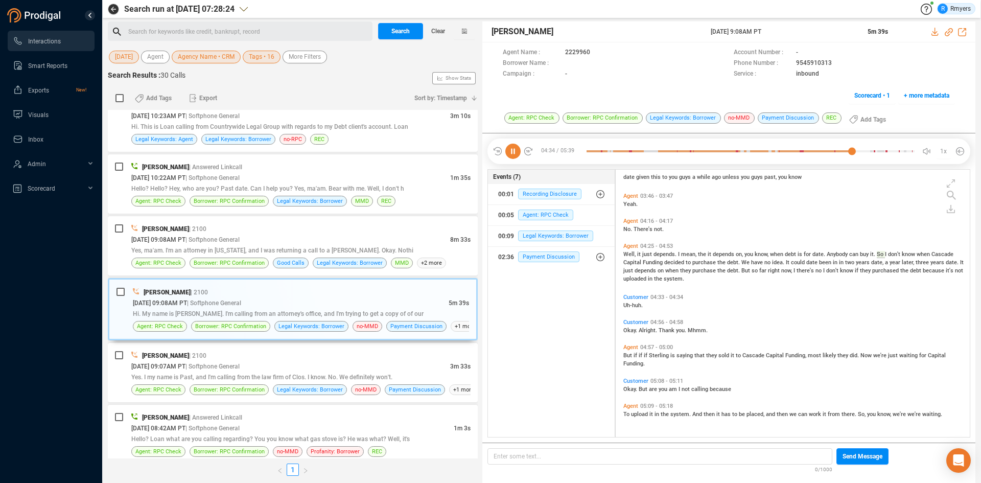
scroll to position [976, 0]
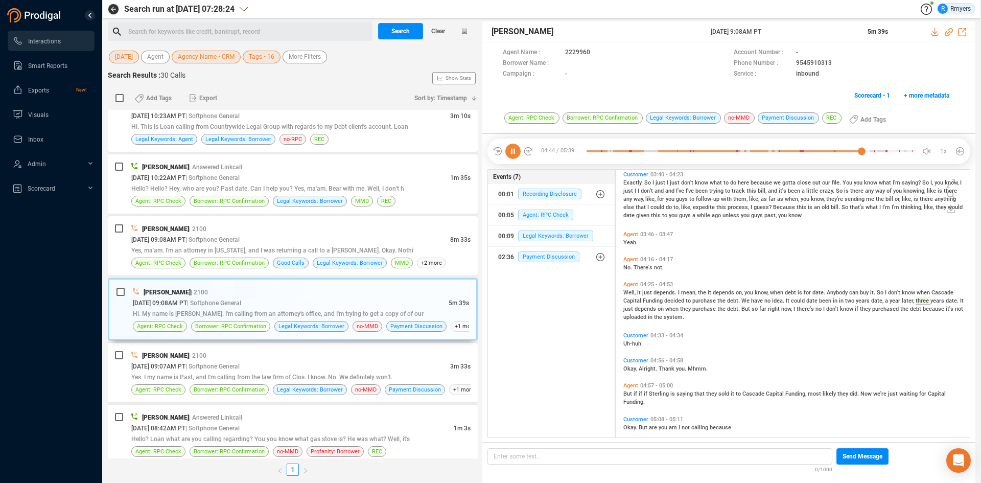
click at [513, 155] on icon at bounding box center [513, 151] width 15 height 15
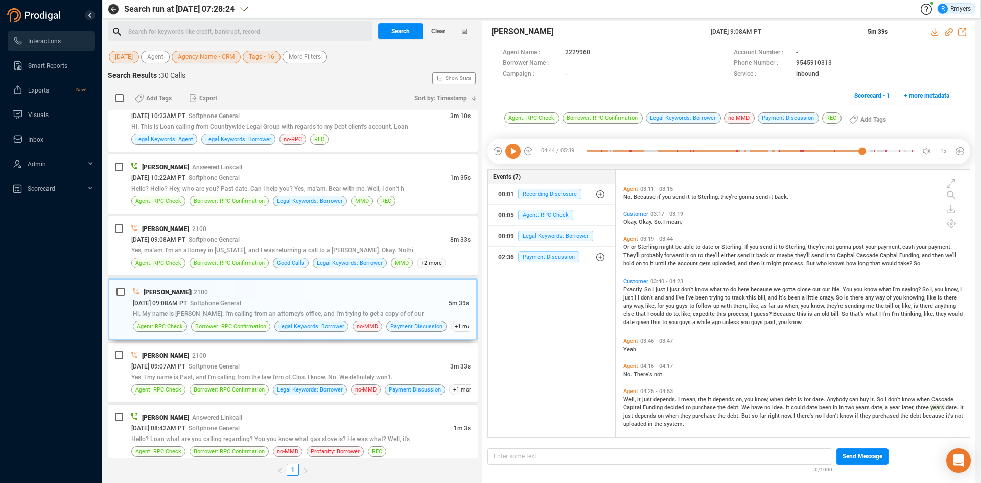
scroll to position [920, 0]
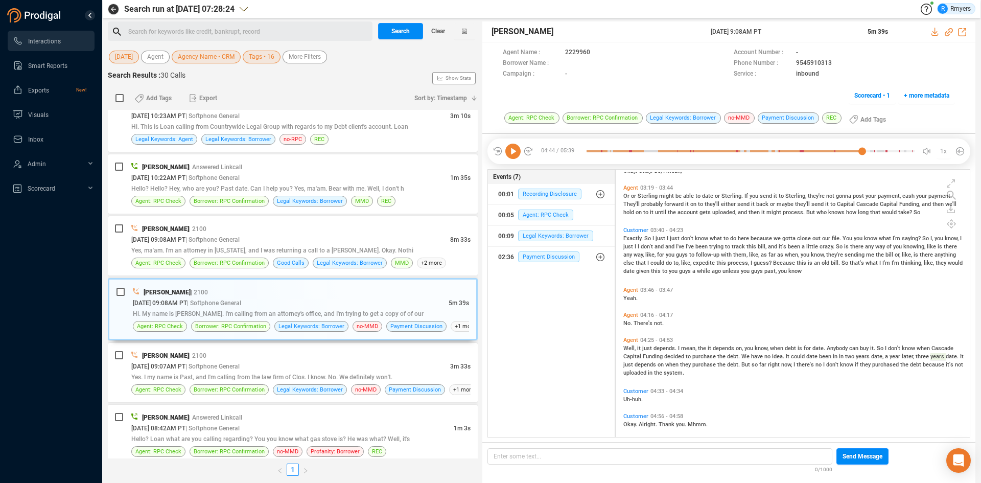
click at [519, 151] on icon at bounding box center [513, 151] width 15 height 15
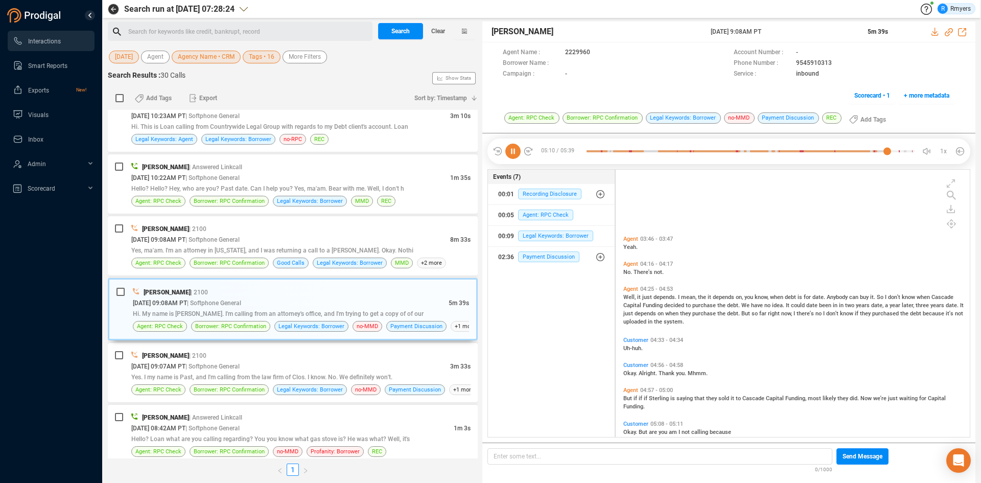
scroll to position [1124, 0]
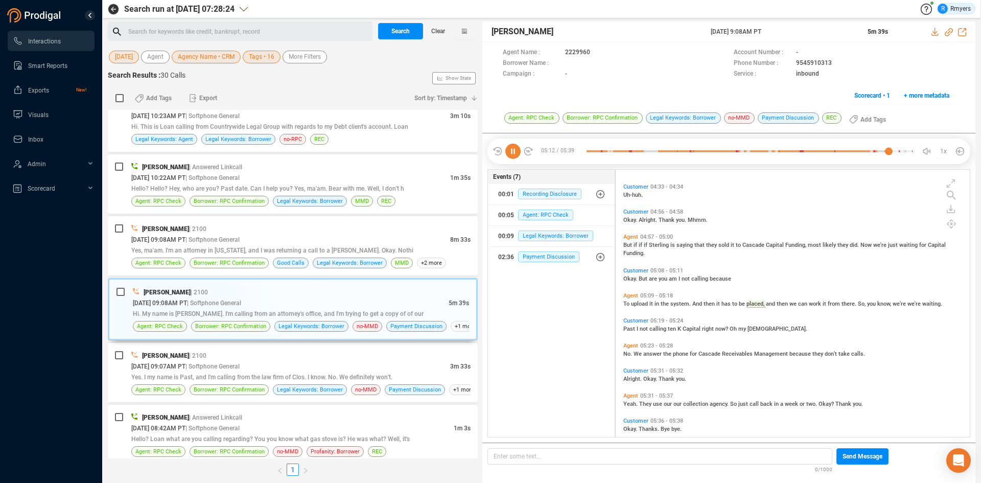
click at [511, 153] on icon at bounding box center [513, 151] width 15 height 15
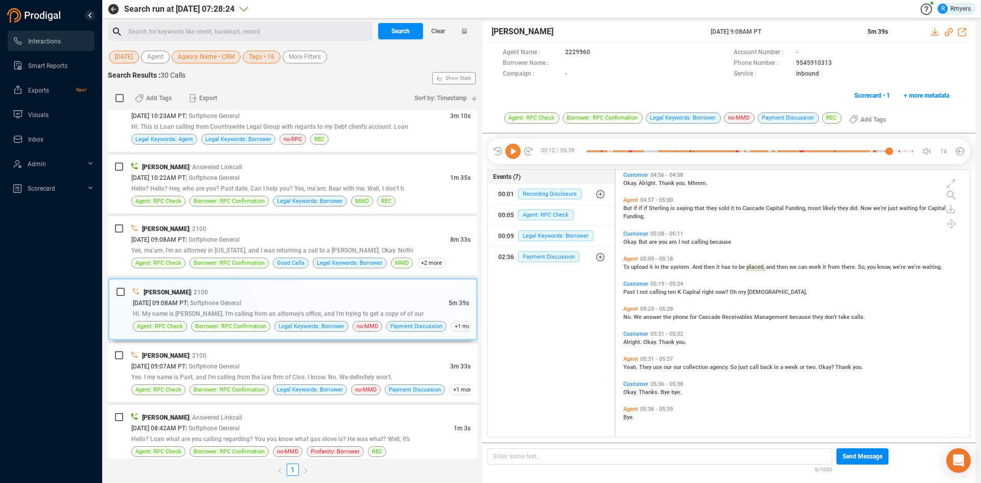
scroll to position [1110, 0]
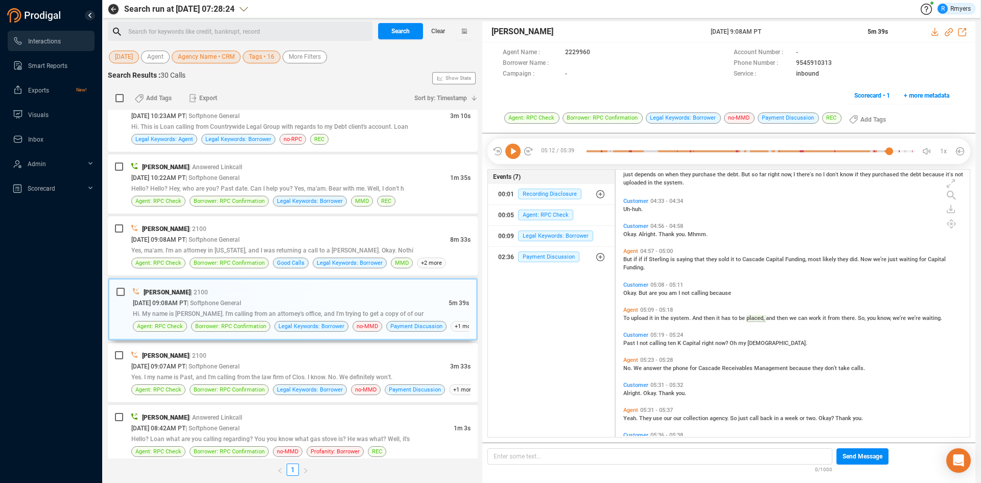
click at [637, 259] on span "if" at bounding box center [636, 259] width 5 height 7
click at [513, 152] on icon at bounding box center [513, 151] width 15 height 15
drag, startPoint x: 229, startPoint y: 255, endPoint x: 272, endPoint y: 254, distance: 43.5
click at [229, 255] on div "Yes, ma'am. I'm an attorney in [US_STATE], and I was returning a call to a [PER…" at bounding box center [300, 250] width 339 height 11
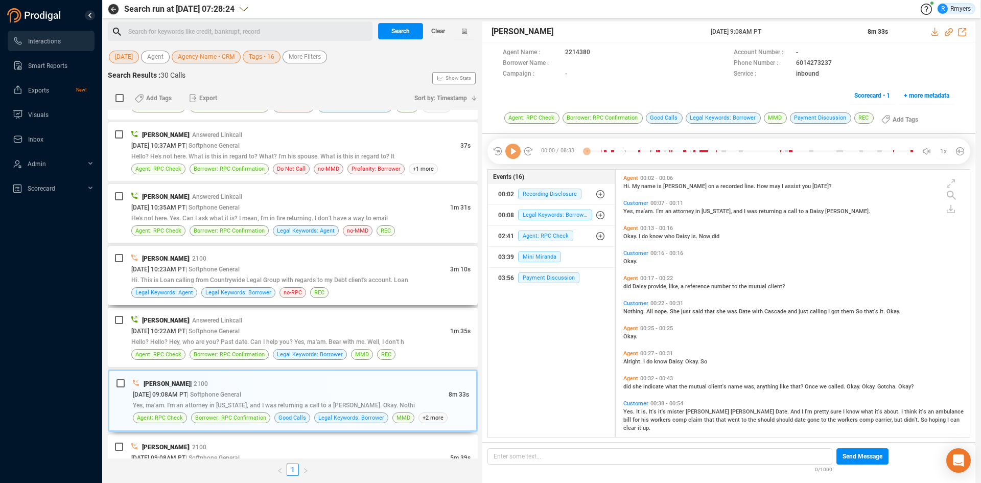
scroll to position [1050, 0]
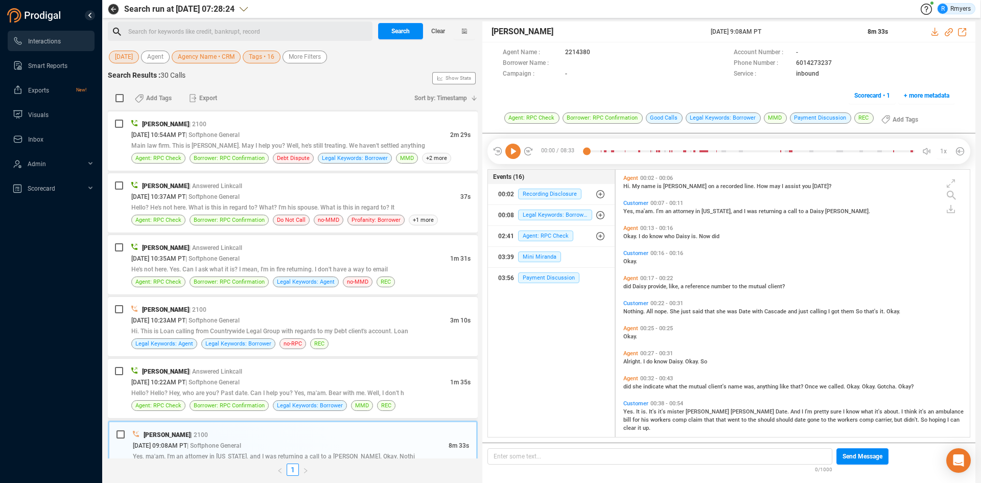
click at [511, 149] on icon at bounding box center [513, 151] width 15 height 15
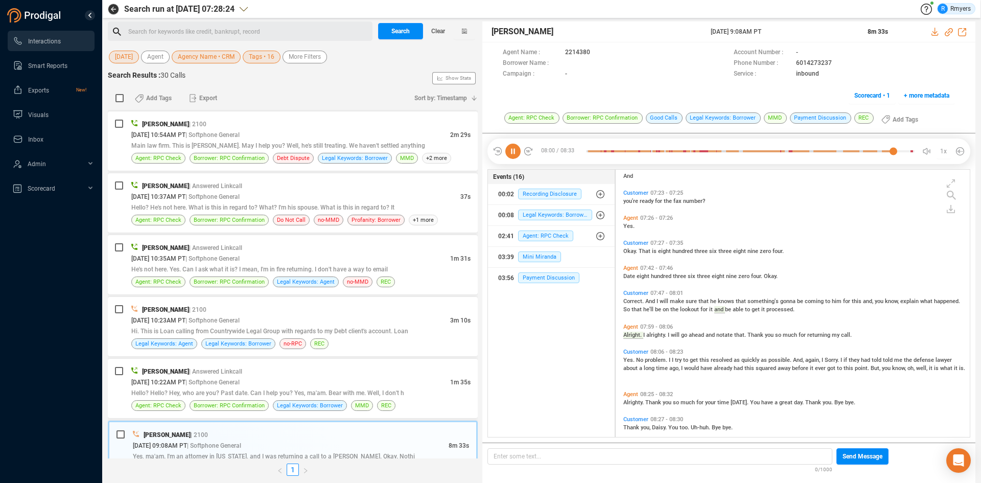
scroll to position [1714, 0]
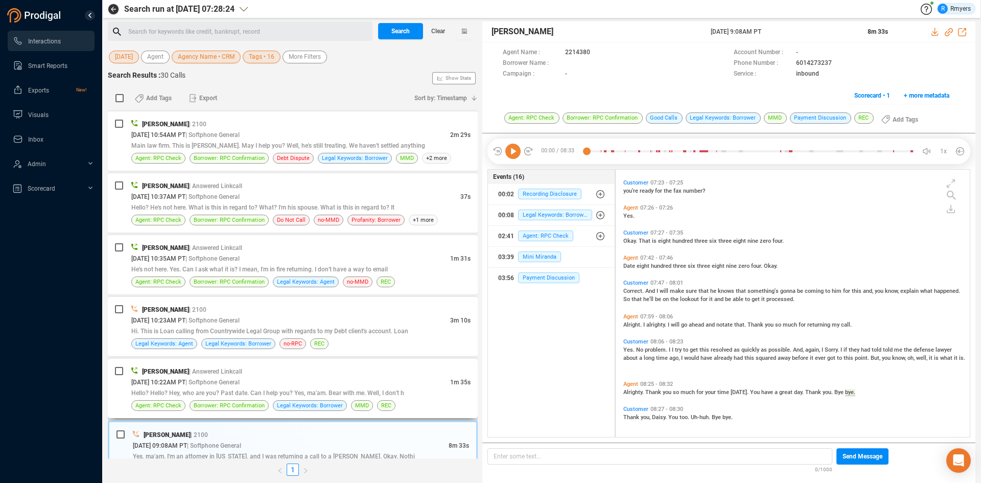
click at [279, 391] on span "Hello? Hello? Hey, who are you? Past date. Can I help you? Yes, ma'am. Bear wit…" at bounding box center [267, 392] width 273 height 7
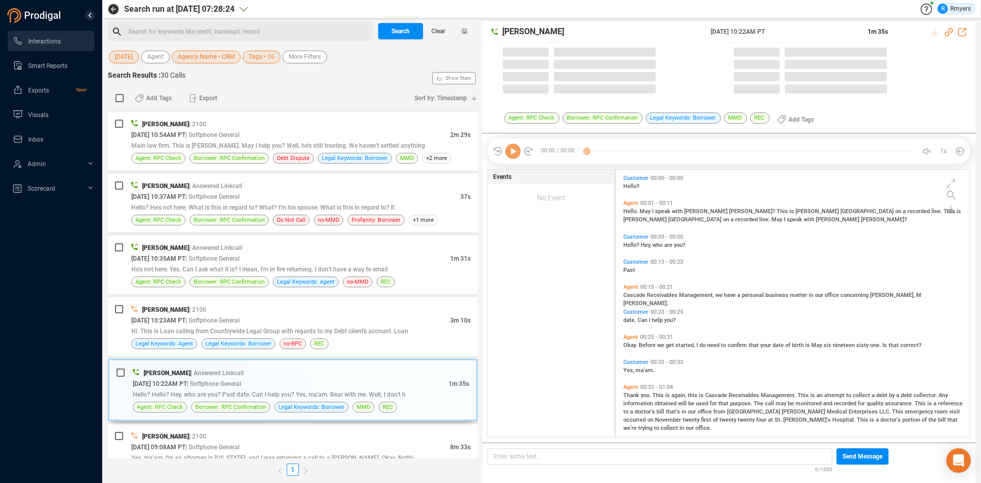
click at [516, 158] on icon at bounding box center [513, 151] width 15 height 15
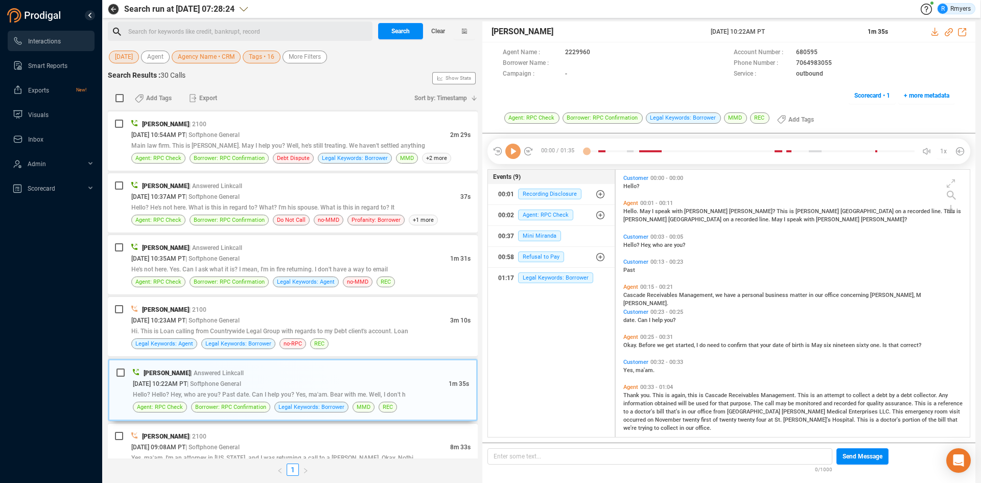
click at [516, 158] on icon at bounding box center [513, 151] width 15 height 15
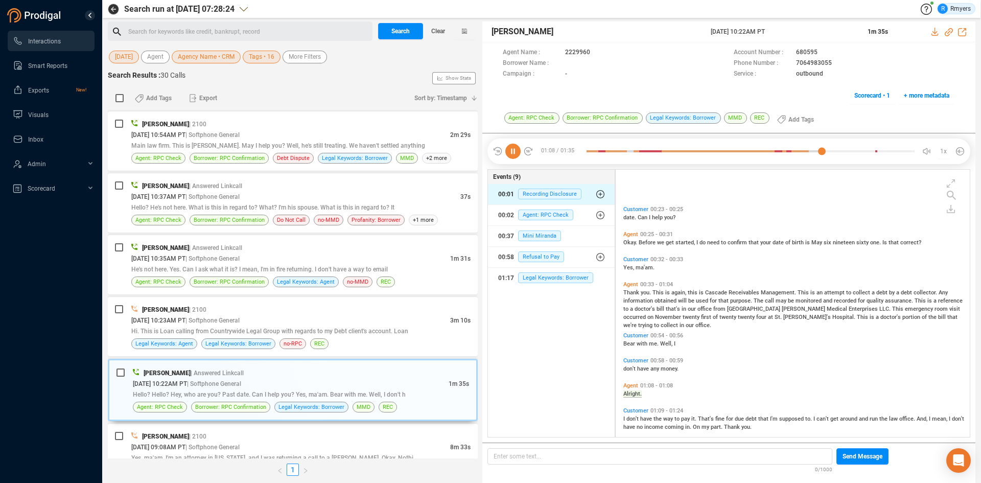
scroll to position [172, 0]
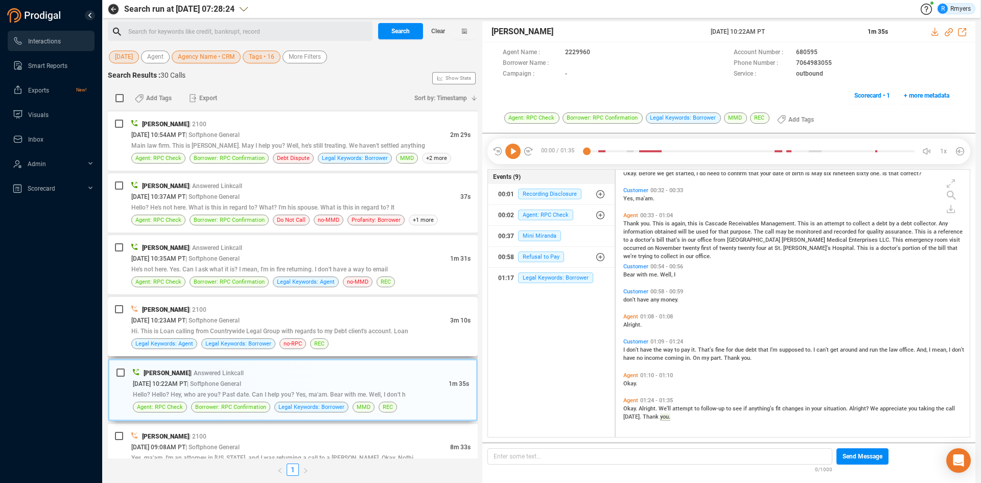
click at [297, 330] on span "Hi. This is Loan calling from Countrywide Legal Group with regards to my Debt c…" at bounding box center [269, 331] width 277 height 7
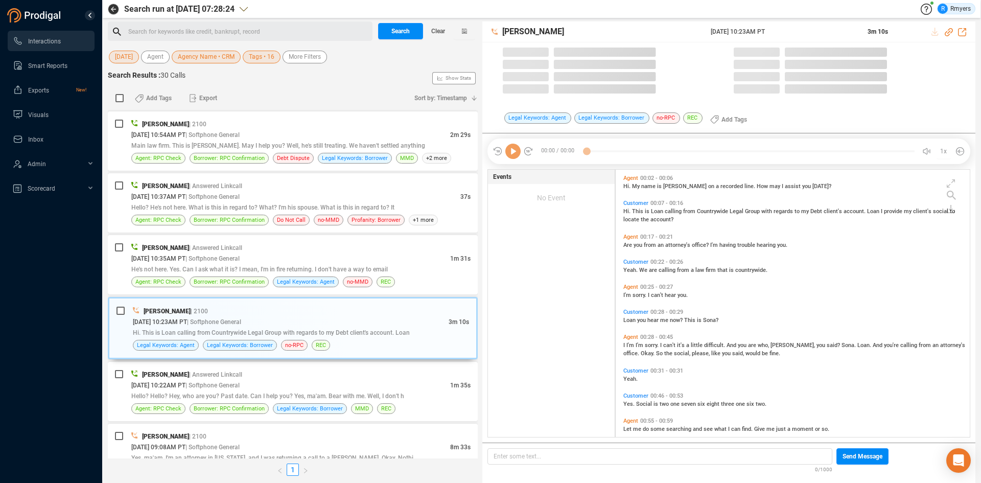
scroll to position [265, 349]
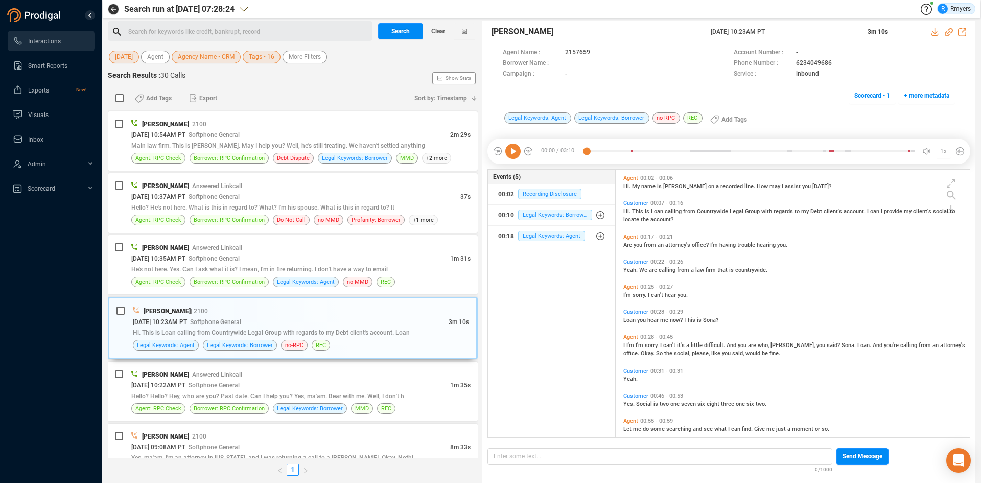
click at [516, 154] on icon at bounding box center [513, 151] width 15 height 15
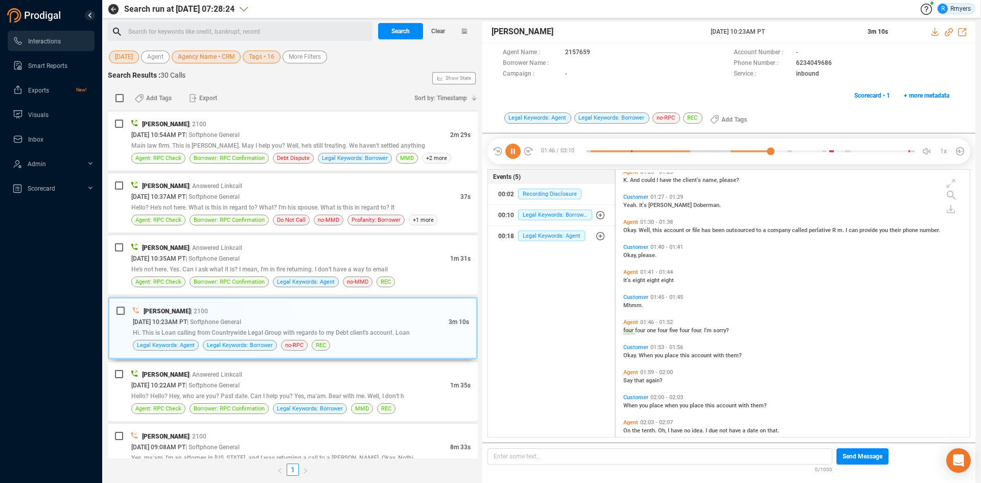
scroll to position [324, 0]
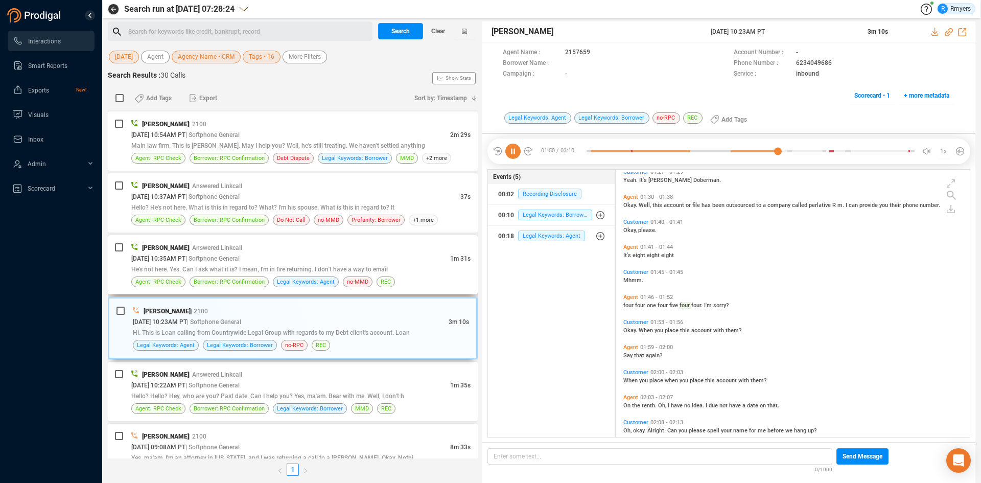
click at [264, 267] on span "He's not here. Yes. Can I ask what it is? I mean, I'm in fire returning. I don'…" at bounding box center [259, 269] width 257 height 7
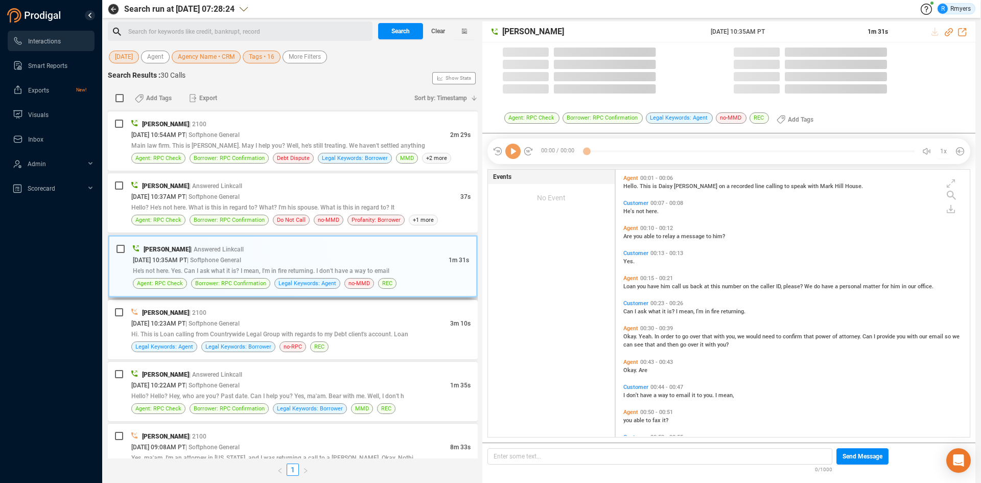
scroll to position [265, 349]
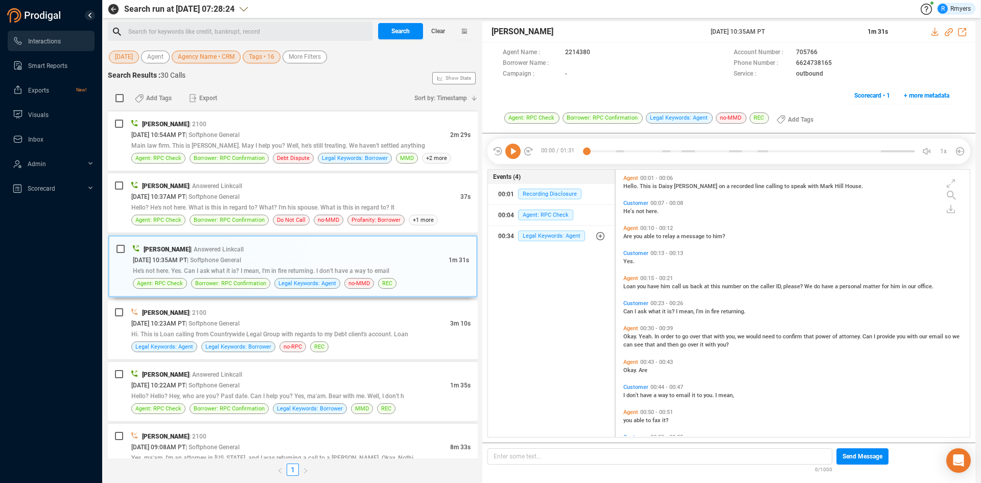
click at [510, 153] on icon at bounding box center [513, 151] width 15 height 15
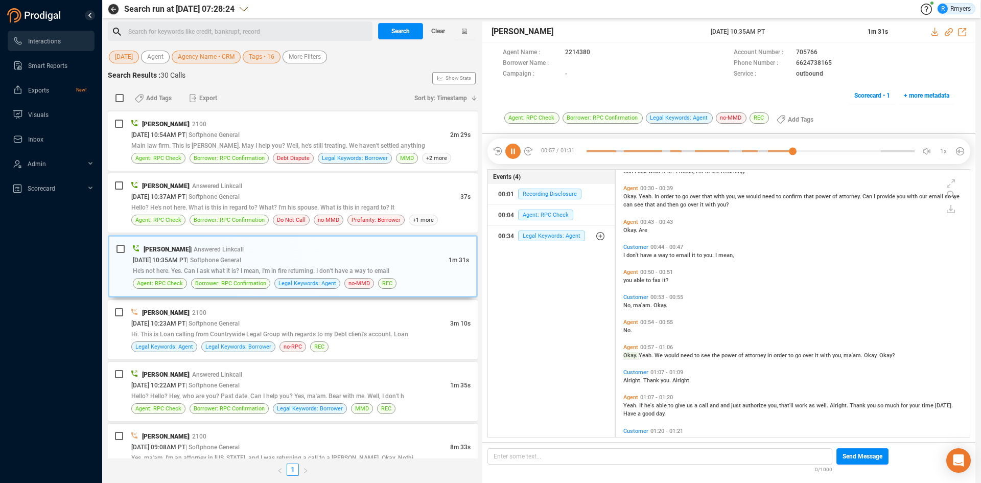
scroll to position [162, 0]
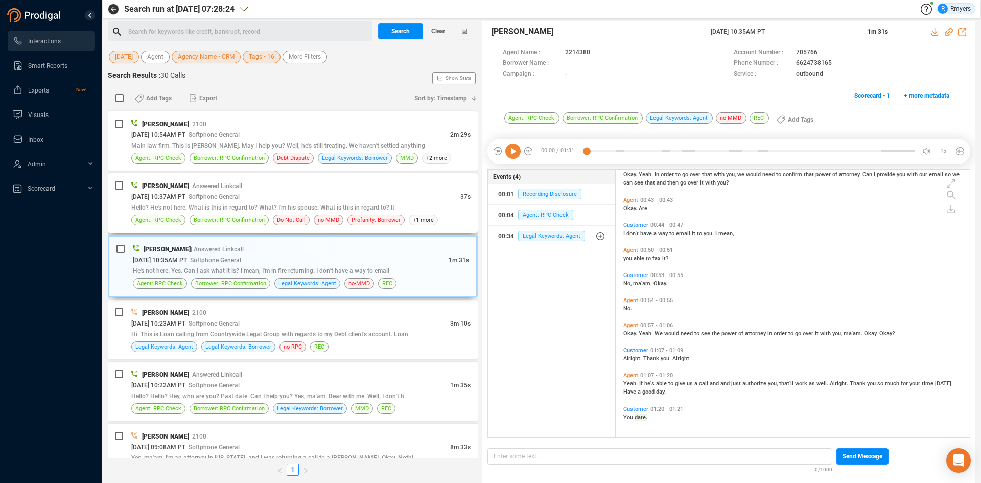
click at [277, 206] on span "Hello? He's not here. What is this in regard to? What? I'm his spouse. What is …" at bounding box center [262, 207] width 263 height 7
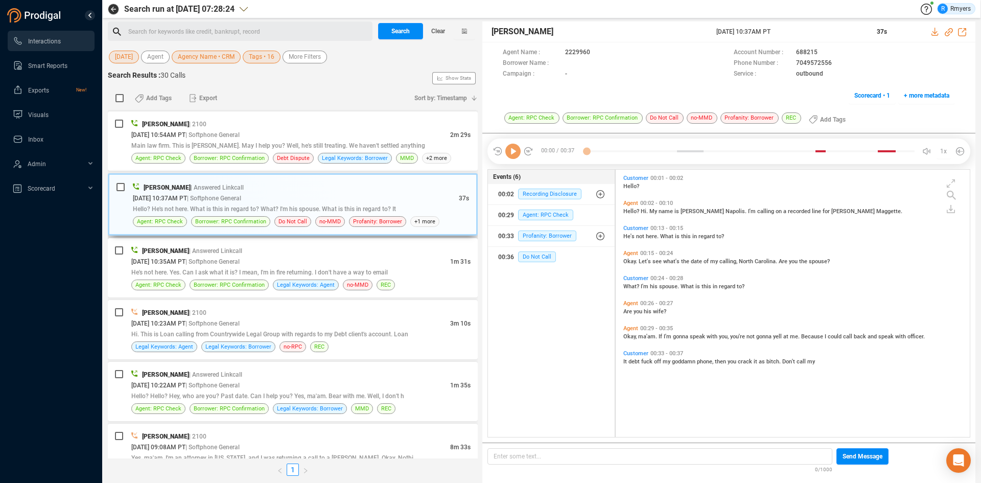
scroll to position [265, 349]
click at [514, 151] on icon at bounding box center [513, 151] width 15 height 15
click at [510, 154] on icon at bounding box center [513, 151] width 15 height 15
click at [951, 31] on icon at bounding box center [949, 32] width 8 height 8
click at [952, 30] on icon at bounding box center [949, 32] width 8 height 8
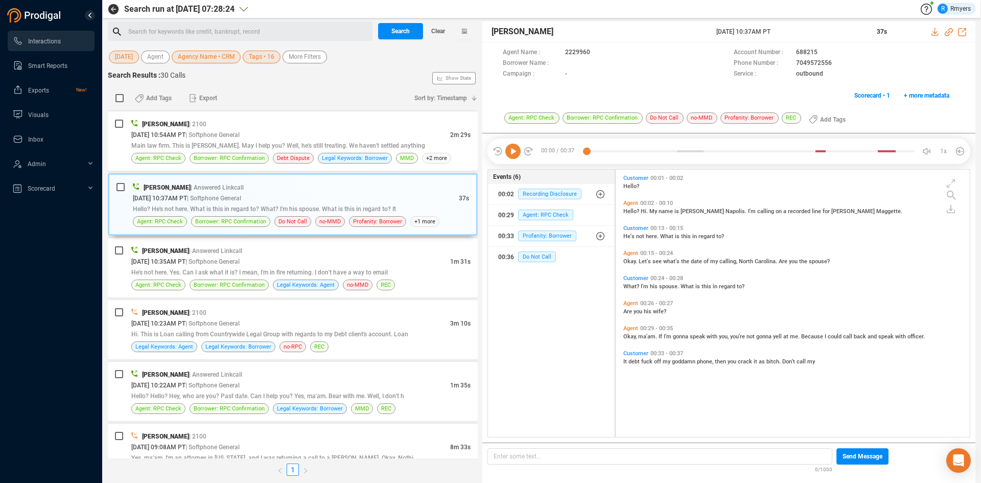
drag, startPoint x: 714, startPoint y: 32, endPoint x: 799, endPoint y: 25, distance: 85.7
click at [799, 25] on div "[PERSON_NAME] [DATE] 10:37AM PT 37s" at bounding box center [729, 31] width 493 height 21
copy div "[DATE] 10:37AM PT"
click at [511, 153] on icon at bounding box center [513, 151] width 15 height 15
drag, startPoint x: 516, startPoint y: 152, endPoint x: 582, endPoint y: 196, distance: 78.5
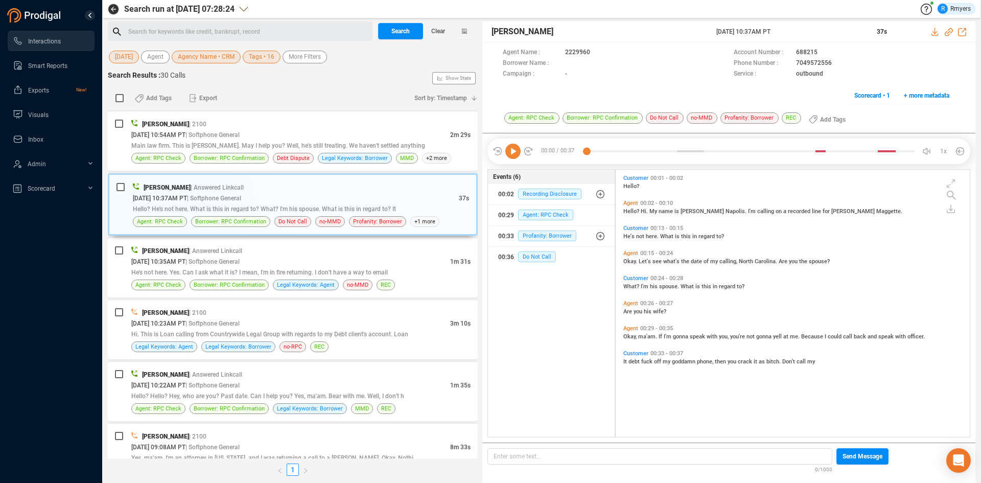
click at [516, 152] on icon at bounding box center [513, 151] width 15 height 15
click at [630, 235] on span "He's" at bounding box center [630, 236] width 13 height 7
drag, startPoint x: 683, startPoint y: 338, endPoint x: 676, endPoint y: 338, distance: 7.7
click at [683, 338] on span "gonna" at bounding box center [681, 336] width 17 height 7
click at [506, 153] on icon at bounding box center [513, 151] width 15 height 15
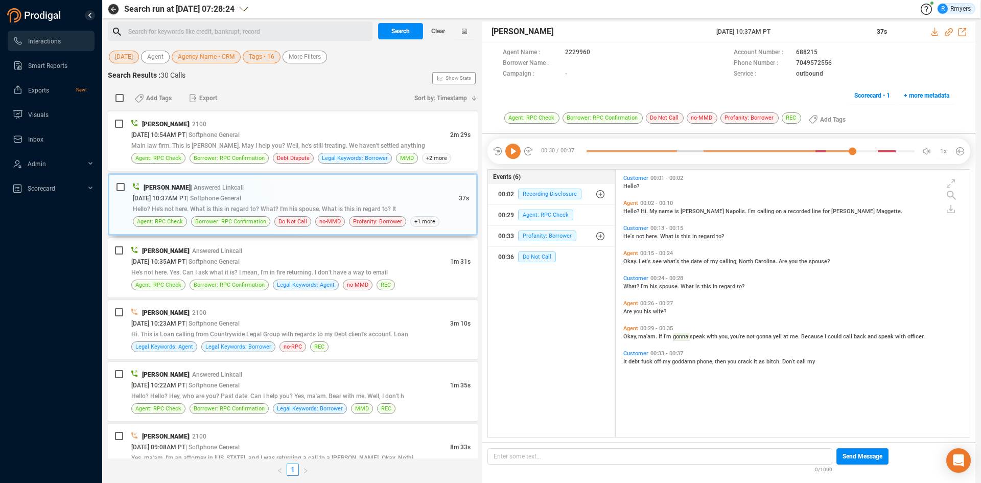
click at [515, 153] on icon at bounding box center [513, 151] width 15 height 15
click at [804, 334] on span "Because" at bounding box center [813, 336] width 24 height 7
click at [805, 334] on span "Because" at bounding box center [813, 336] width 24 height 7
click at [512, 155] on icon at bounding box center [513, 151] width 15 height 15
click at [761, 338] on span "gonna" at bounding box center [764, 336] width 17 height 7
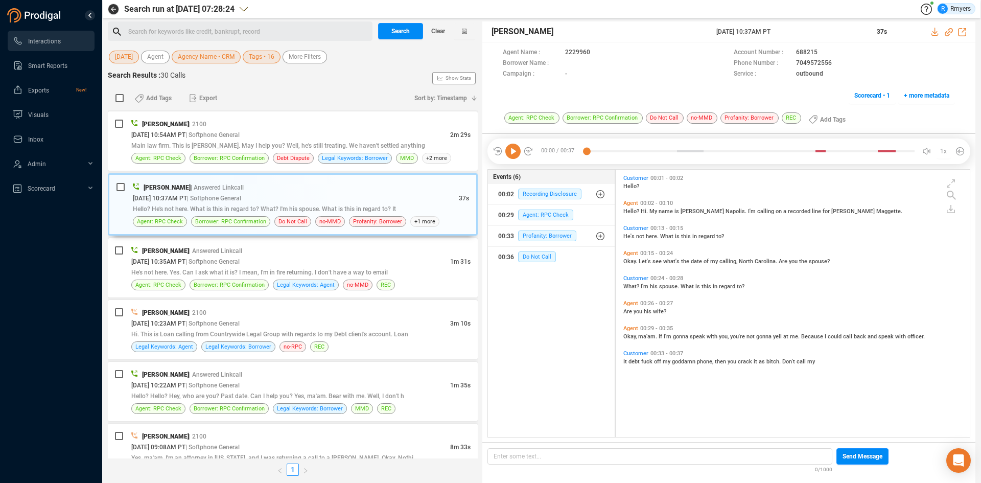
click at [512, 155] on icon at bounding box center [513, 151] width 15 height 15
click at [636, 333] on span "Okay," at bounding box center [631, 336] width 15 height 7
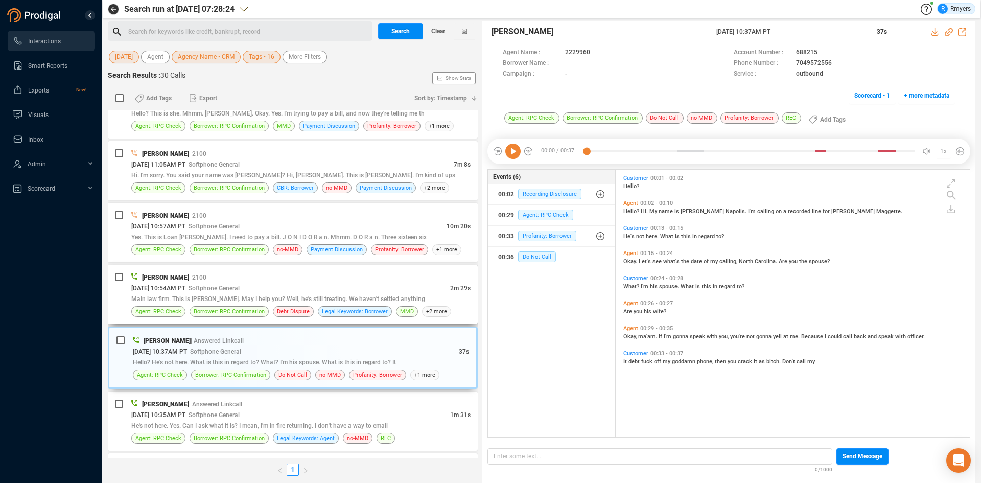
scroll to position [845, 0]
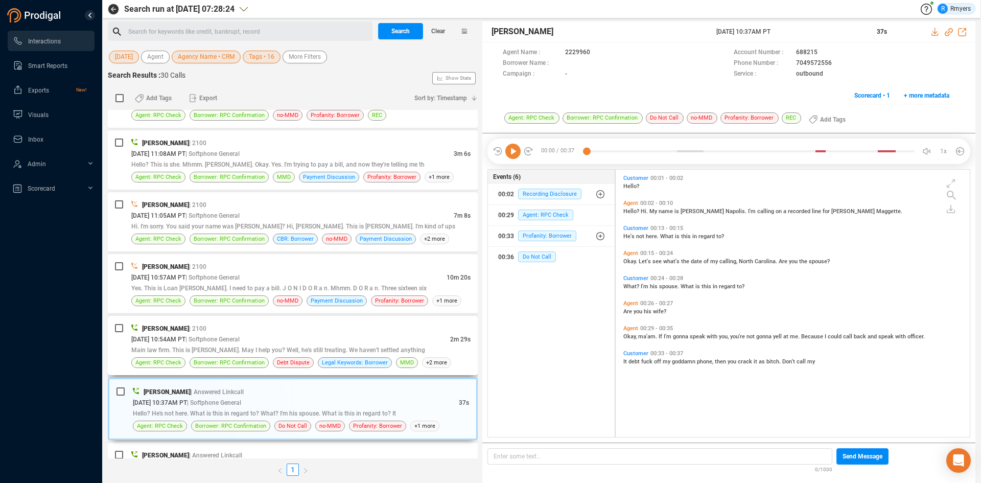
click at [210, 340] on span "| Softphone General" at bounding box center [213, 339] width 54 height 7
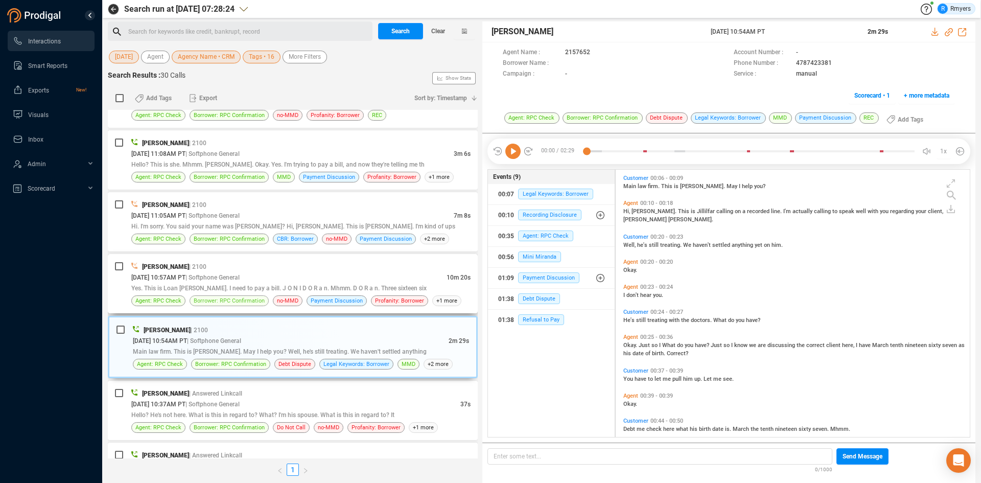
scroll to position [794, 0]
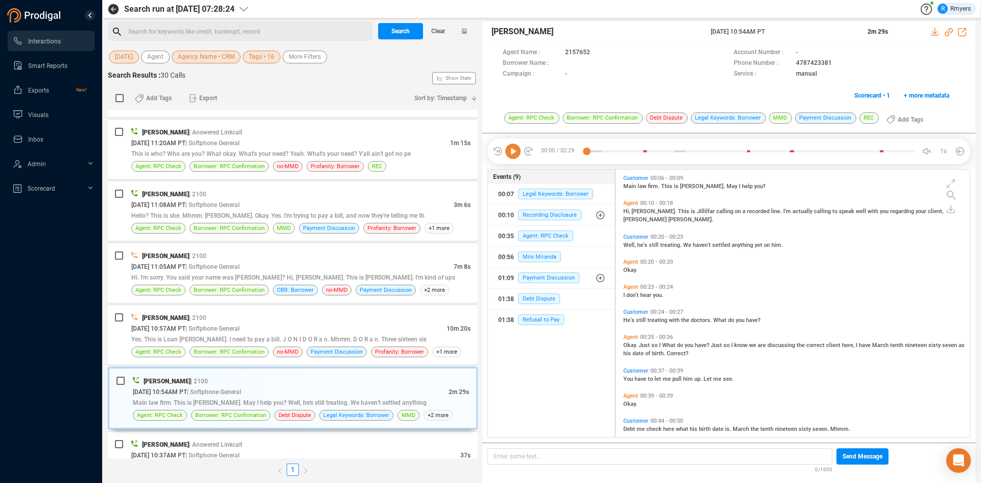
click at [515, 149] on icon at bounding box center [513, 151] width 15 height 15
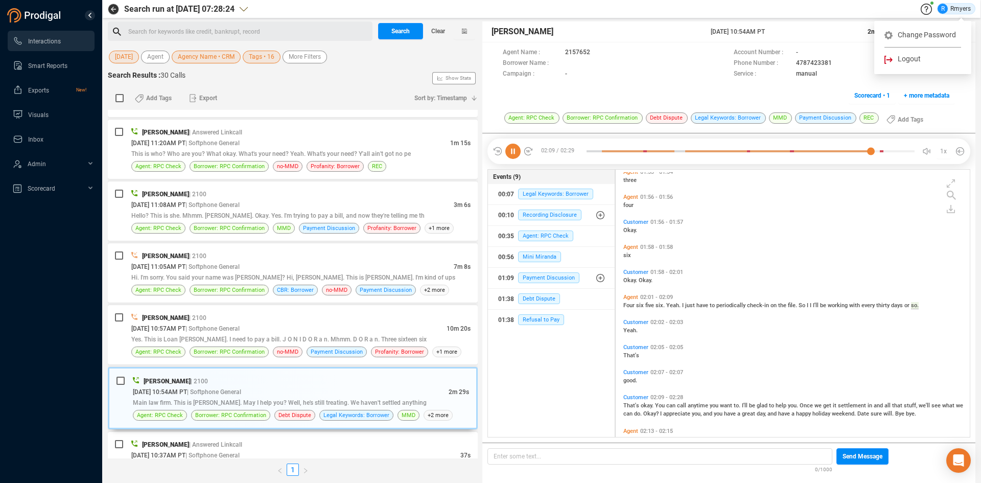
scroll to position [616, 0]
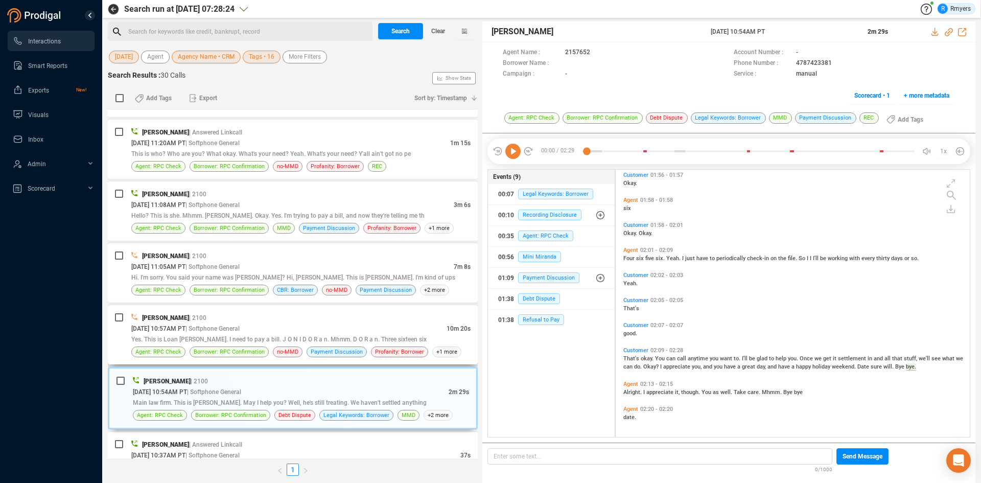
click at [253, 323] on div "[PERSON_NAME] | 2100" at bounding box center [300, 317] width 339 height 11
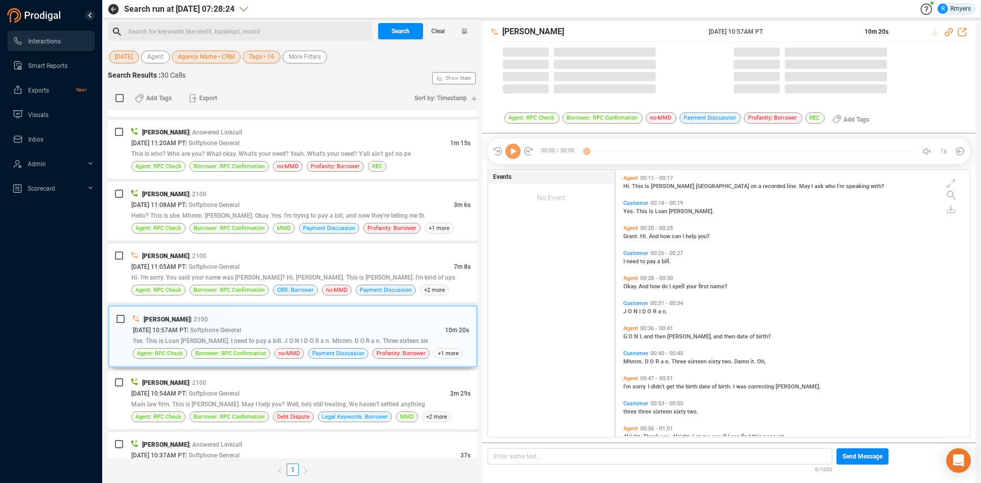
scroll to position [265, 349]
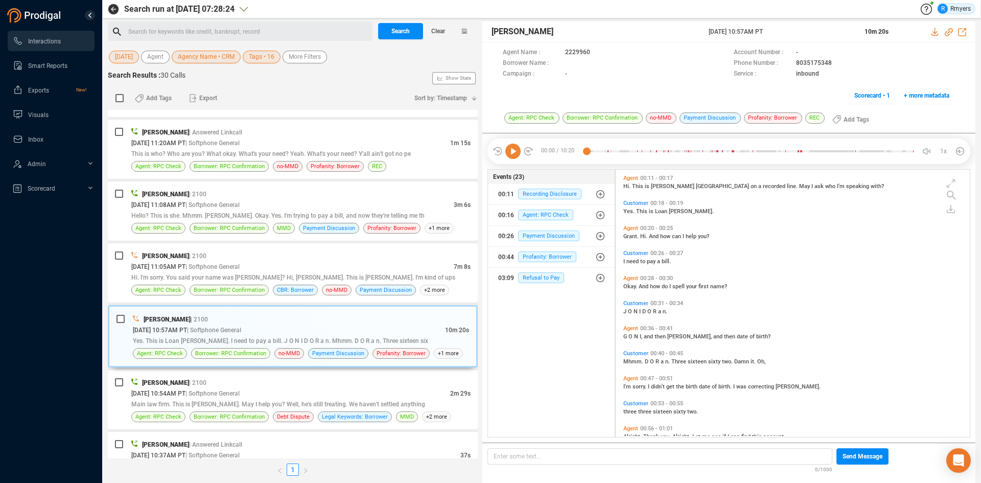
click at [513, 156] on icon at bounding box center [513, 151] width 15 height 15
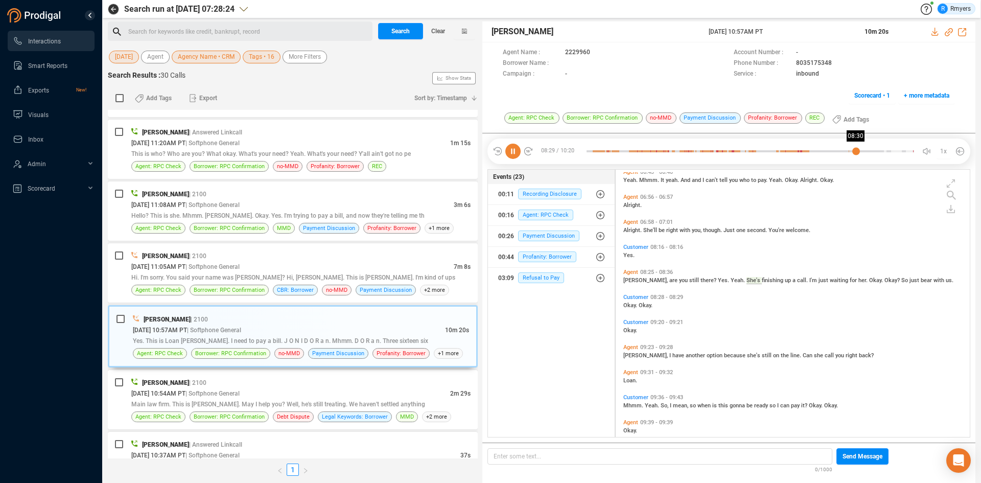
scroll to position [2030, 0]
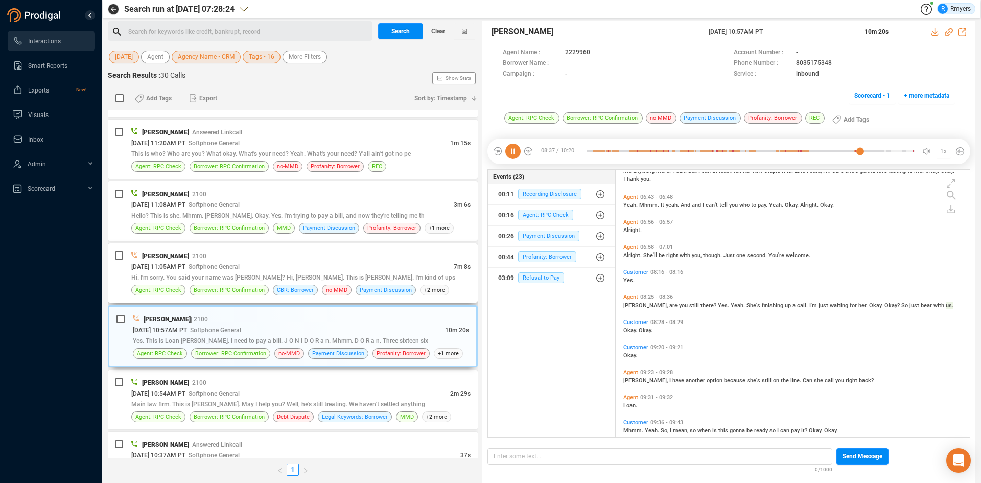
click at [241, 253] on div "[PERSON_NAME] | 2100" at bounding box center [300, 255] width 339 height 11
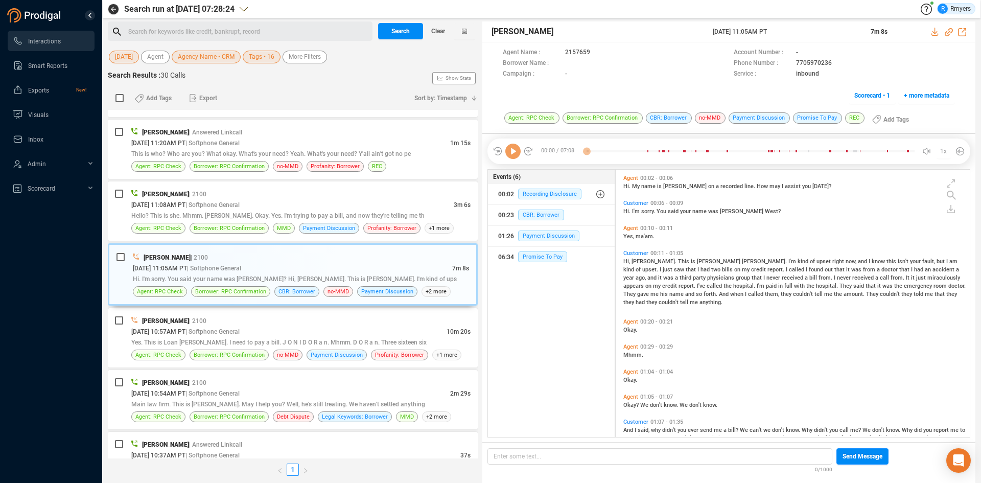
scroll to position [265, 349]
click at [512, 154] on icon at bounding box center [513, 151] width 15 height 15
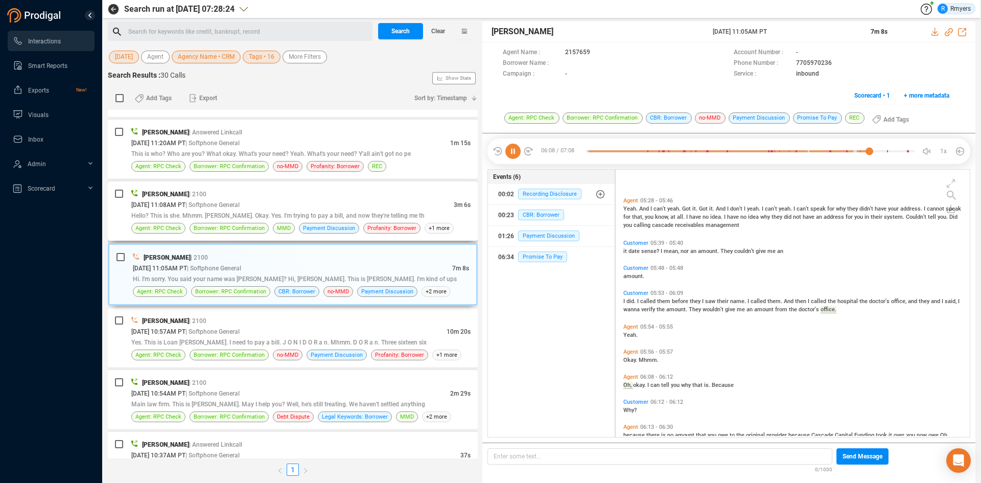
scroll to position [1294, 0]
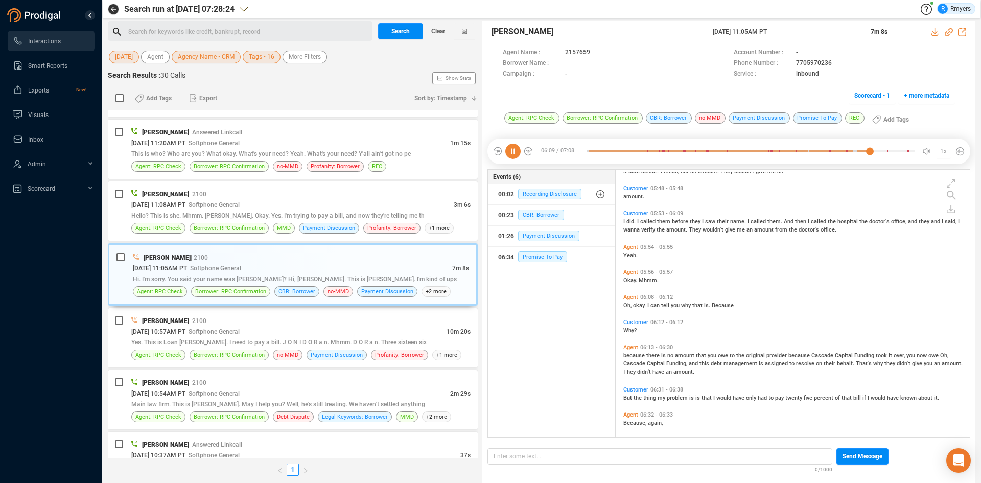
click at [513, 156] on icon at bounding box center [513, 151] width 15 height 15
click at [213, 214] on span "Hello? This is she. Mhmm. [PERSON_NAME]. Okay. Yes. I'm trying to pay a bill, a…" at bounding box center [277, 215] width 293 height 7
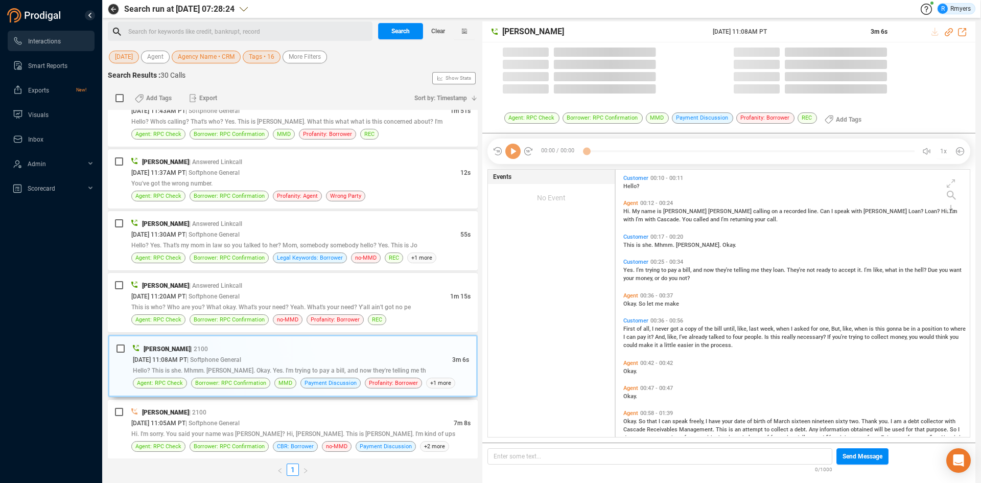
scroll to position [265, 349]
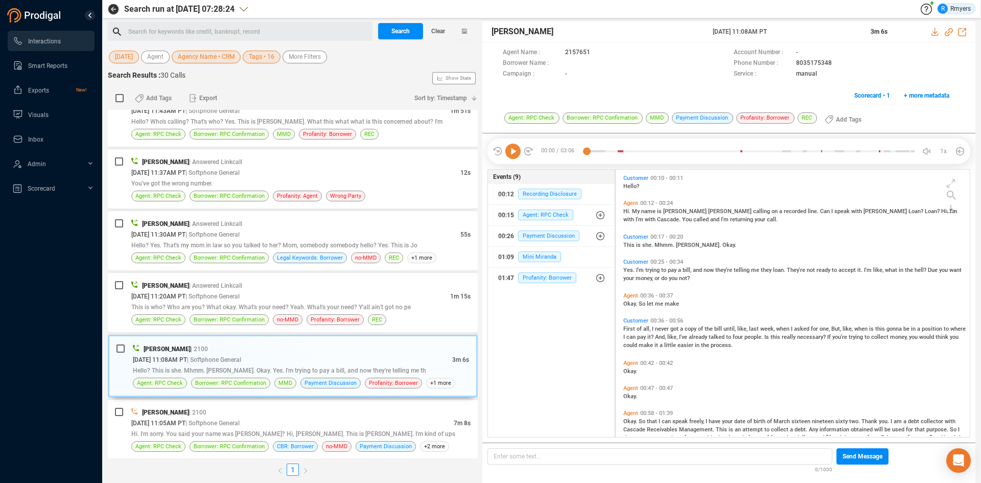
click at [513, 153] on icon at bounding box center [513, 151] width 15 height 15
click at [512, 153] on icon at bounding box center [513, 151] width 15 height 15
click at [510, 157] on icon at bounding box center [513, 151] width 15 height 15
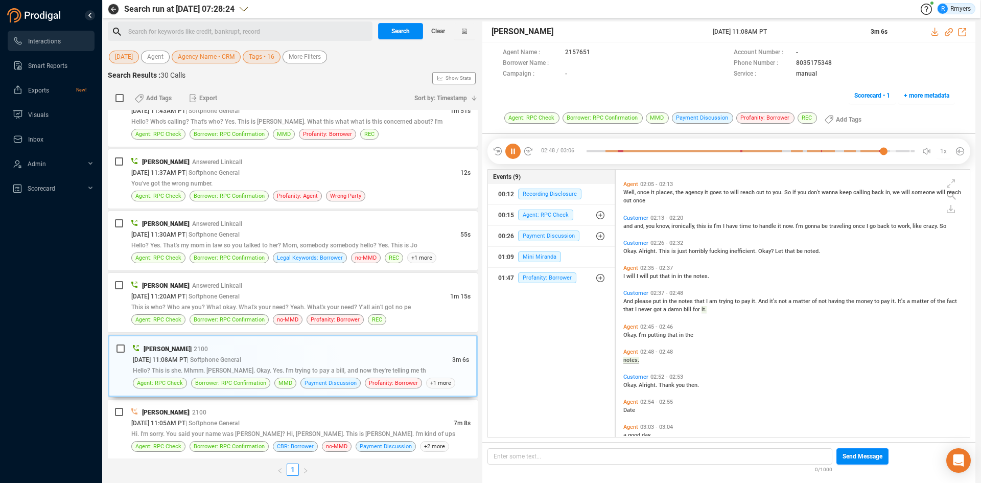
scroll to position [474, 0]
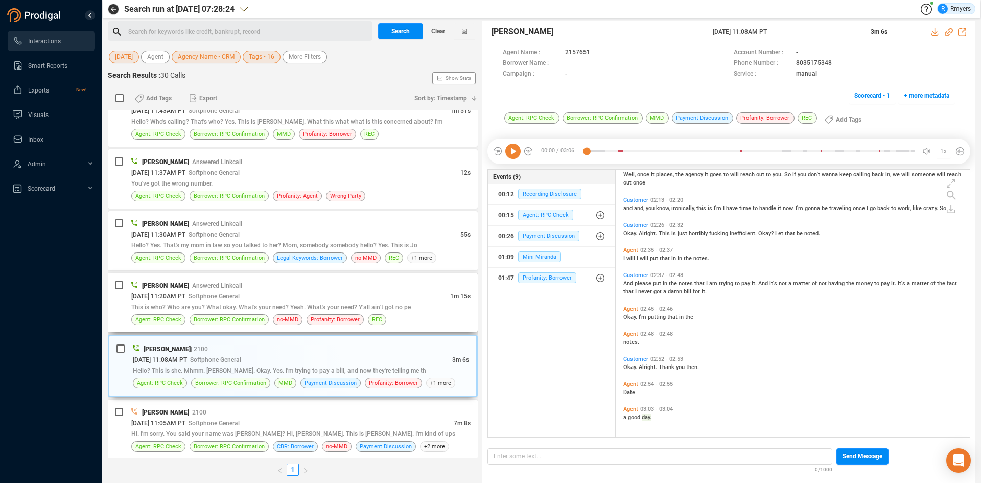
click at [316, 304] on span "This is who? Who are you? What okay. What's your need? Yeah. What's your need? …" at bounding box center [271, 307] width 280 height 7
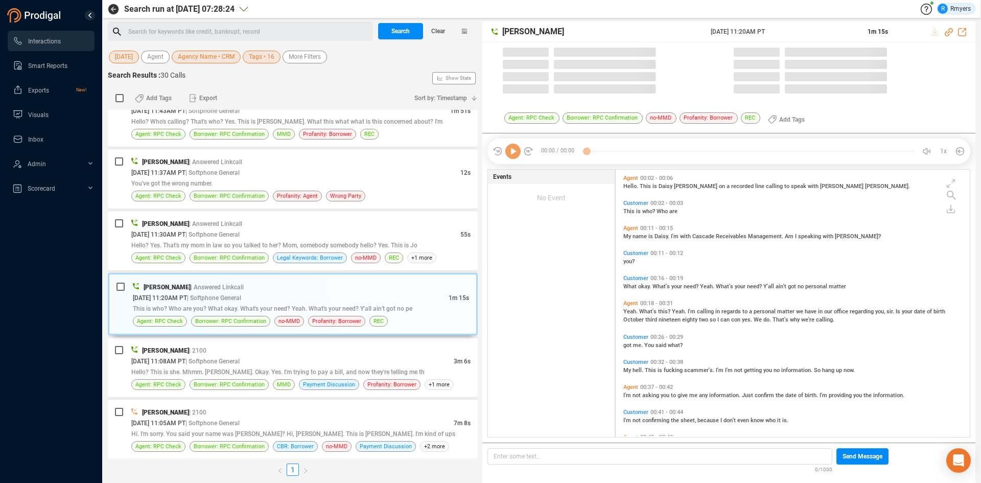
scroll to position [265, 349]
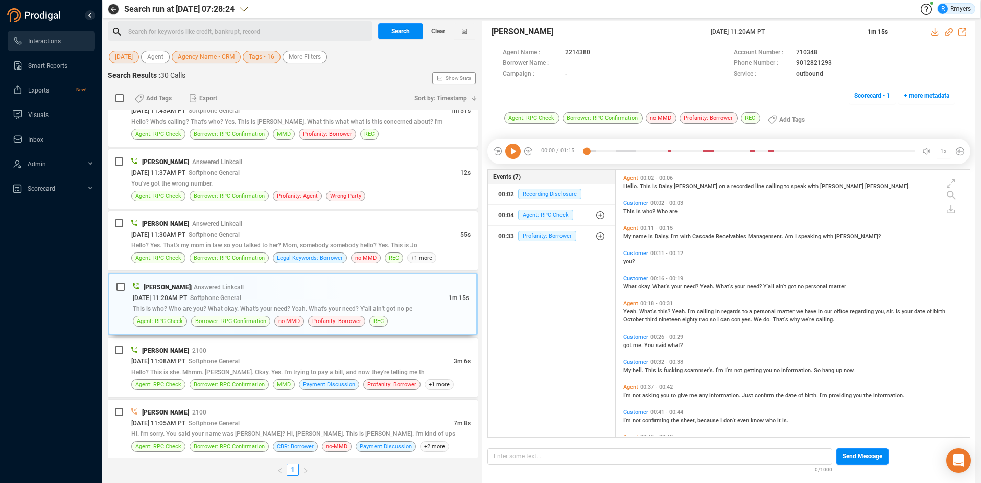
click at [518, 155] on icon at bounding box center [513, 151] width 15 height 15
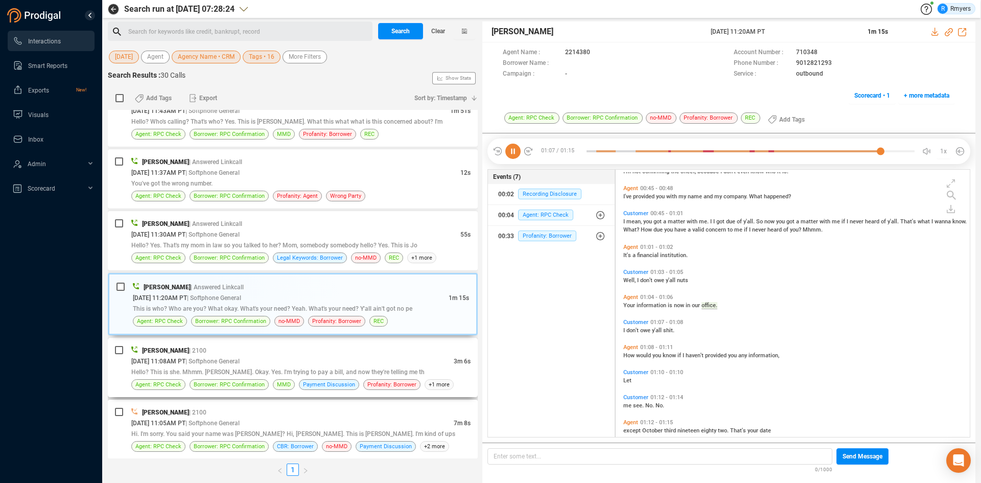
scroll to position [262, 0]
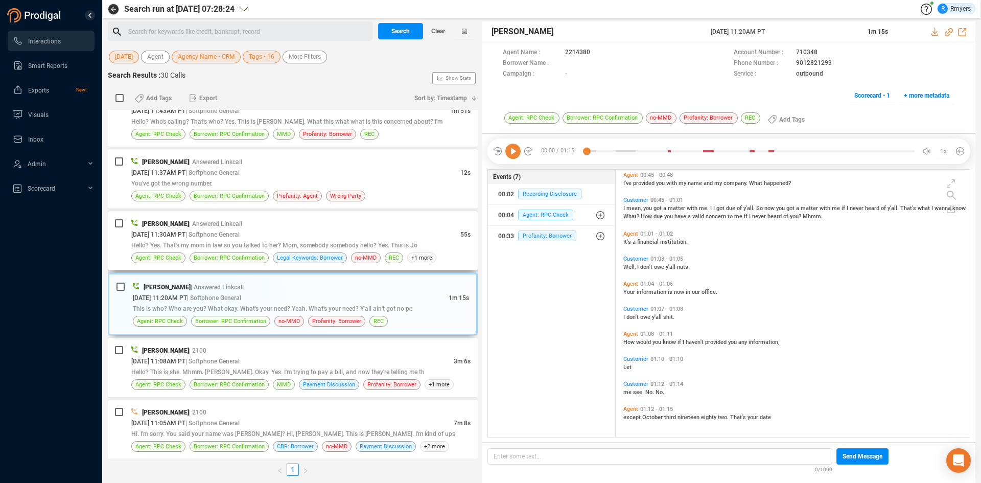
click at [292, 244] on span "Hello? Yes. That's my mom in law so you talked to her? Mom, somebody somebody h…" at bounding box center [274, 245] width 286 height 7
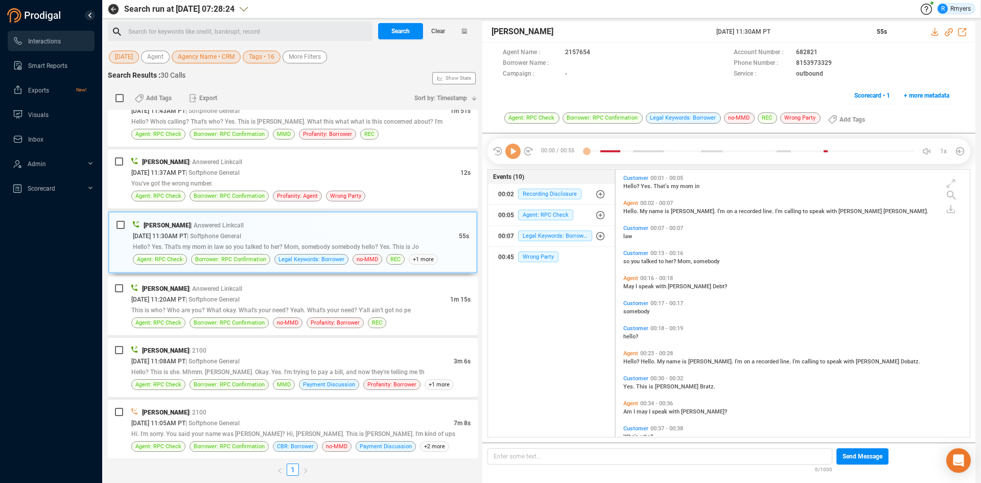
scroll to position [265, 349]
click at [515, 152] on icon at bounding box center [513, 151] width 15 height 15
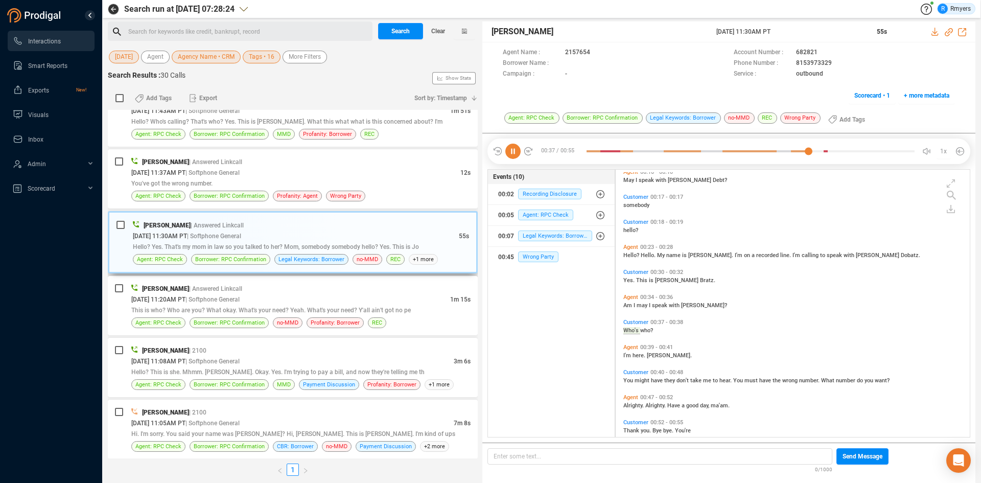
scroll to position [120, 0]
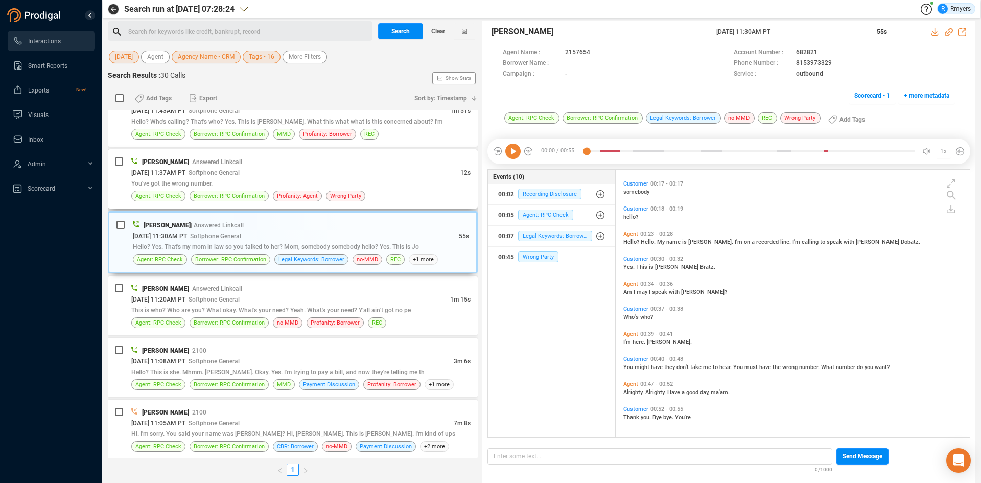
click at [383, 201] on div "Agent: RPC Check Borrower: RPC Confirmation Profanity: Agent Wrong Party" at bounding box center [300, 196] width 339 height 11
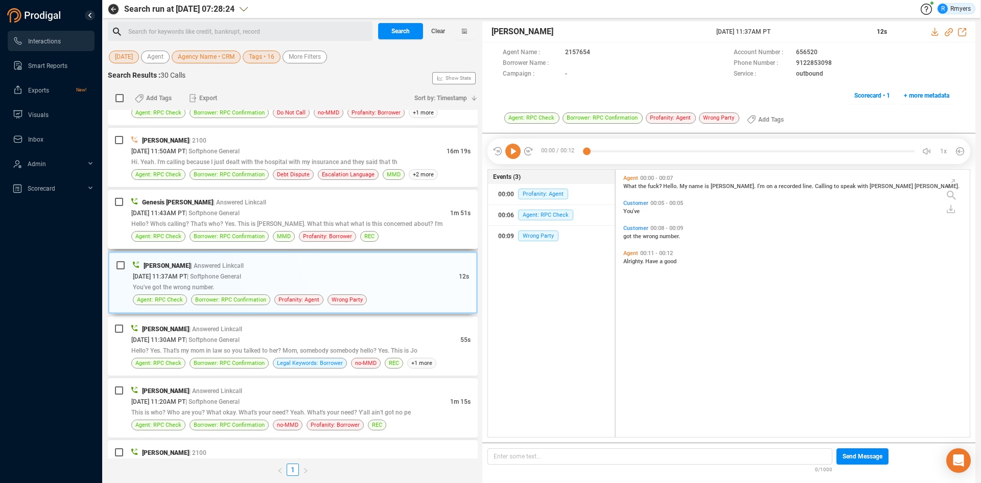
scroll to position [265, 349]
click at [509, 152] on icon at bounding box center [513, 151] width 15 height 15
click at [512, 156] on icon at bounding box center [513, 151] width 15 height 15
drag, startPoint x: 353, startPoint y: 235, endPoint x: 348, endPoint y: 242, distance: 8.9
click at [352, 234] on span "Profanity: Borrower" at bounding box center [327, 236] width 57 height 11
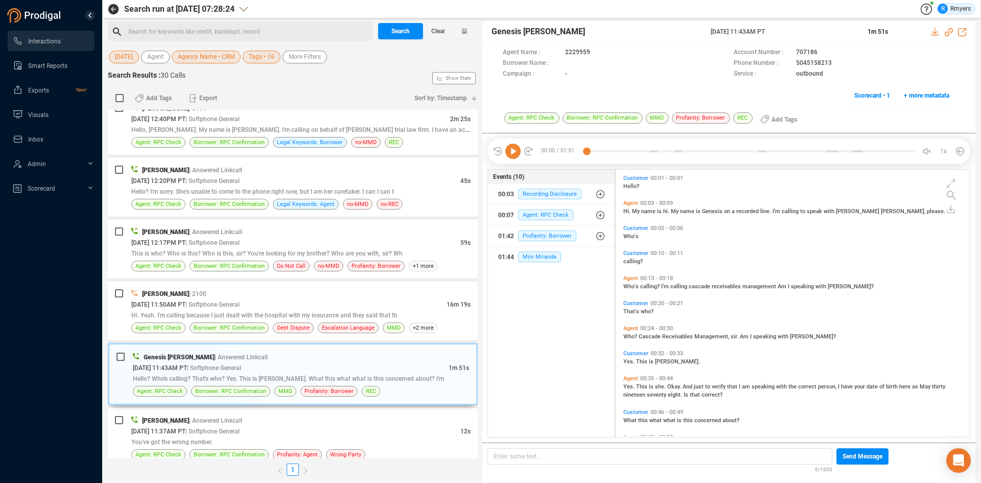
scroll to position [334, 0]
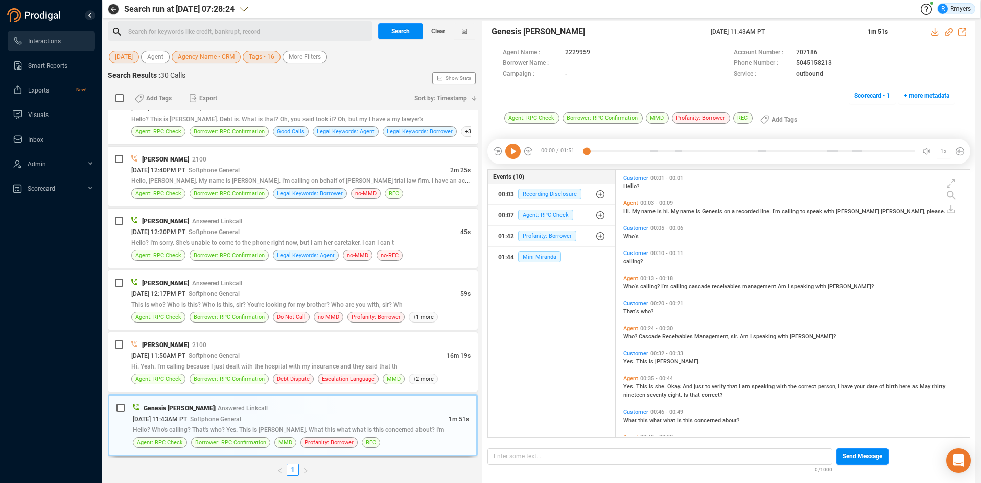
click at [512, 153] on icon at bounding box center [513, 151] width 15 height 15
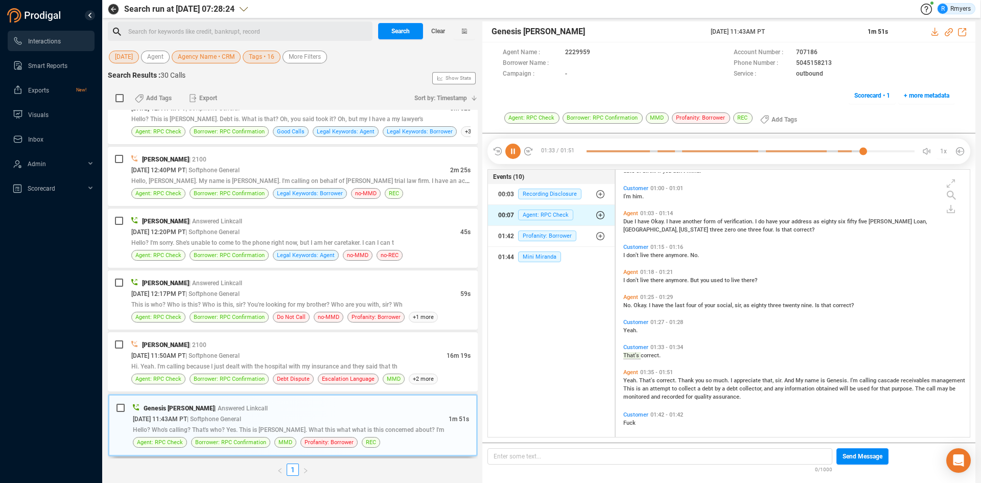
scroll to position [313, 0]
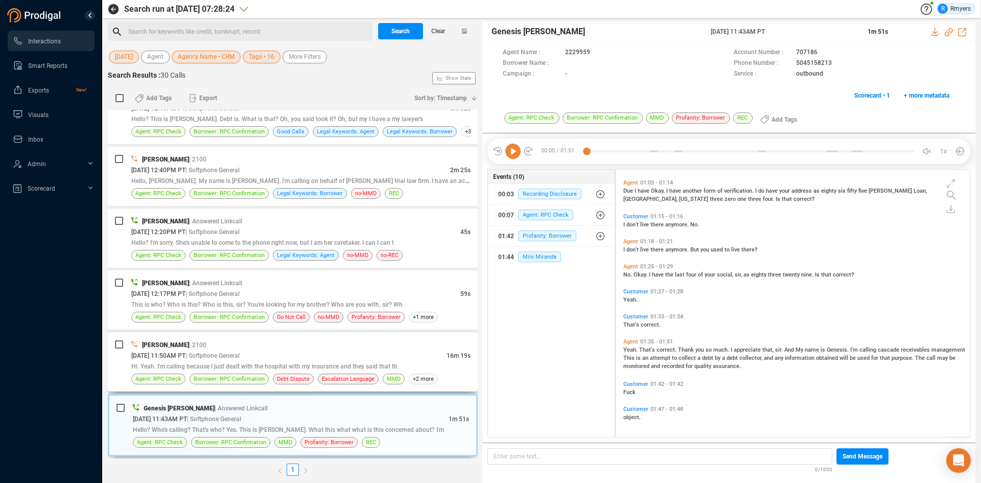
click at [347, 370] on div "Hi. Yeah. I'm calling because I just dealt with the hospital with my insurance …" at bounding box center [300, 366] width 339 height 11
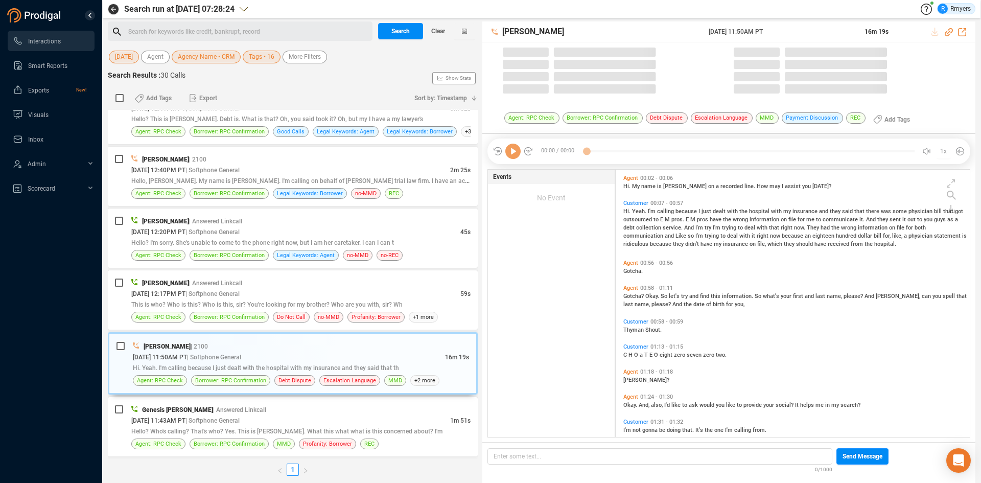
scroll to position [265, 349]
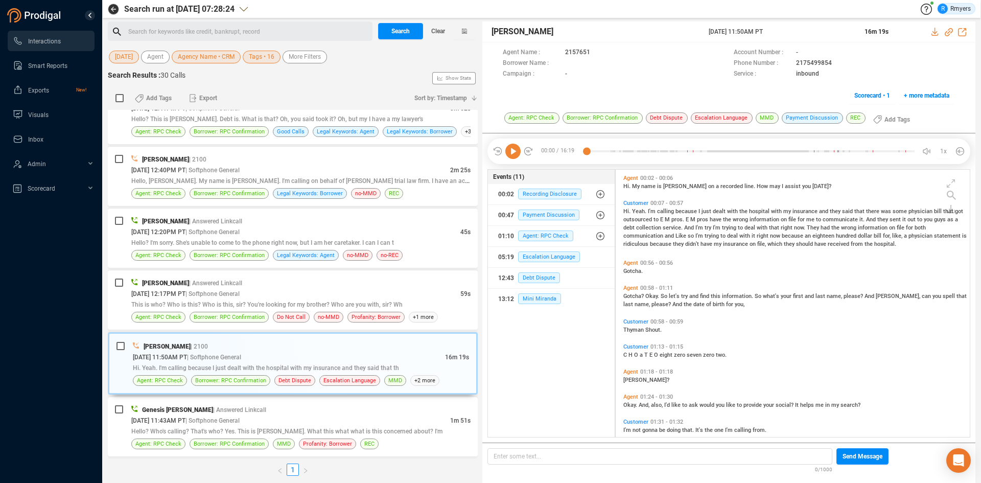
click at [511, 154] on icon at bounding box center [513, 151] width 15 height 15
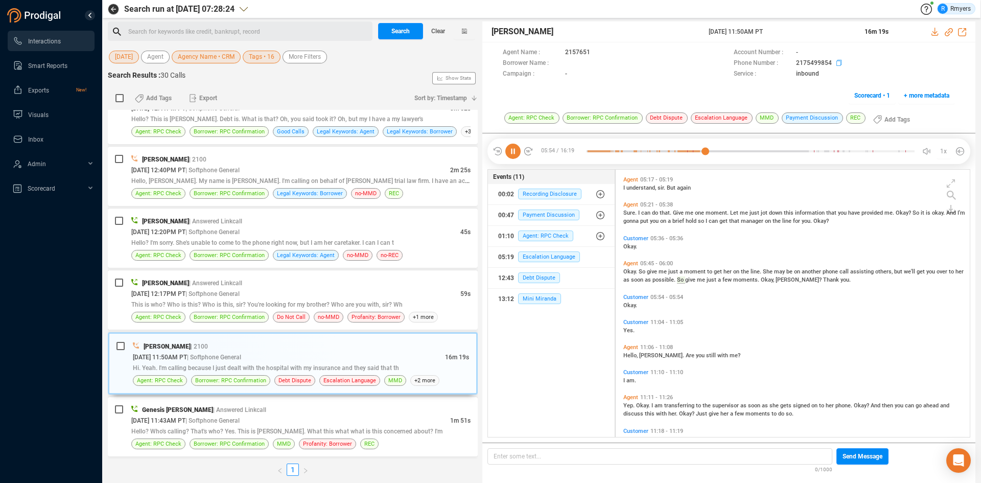
scroll to position [765, 0]
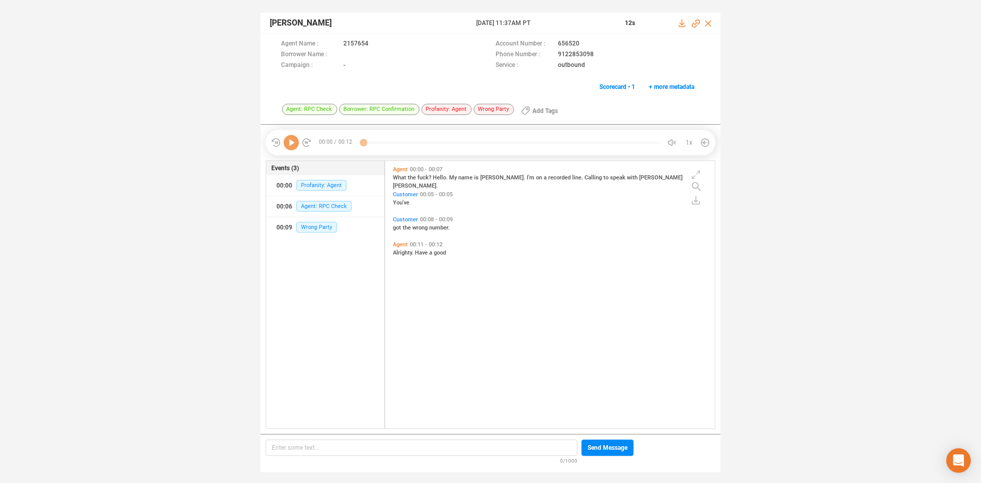
scroll to position [265, 325]
click at [293, 145] on icon at bounding box center [291, 142] width 15 height 15
click at [366, 141] on div at bounding box center [364, 142] width 3 height 15
click at [694, 22] on icon at bounding box center [696, 23] width 8 height 8
drag, startPoint x: 470, startPoint y: 22, endPoint x: 571, endPoint y: 25, distance: 101.2
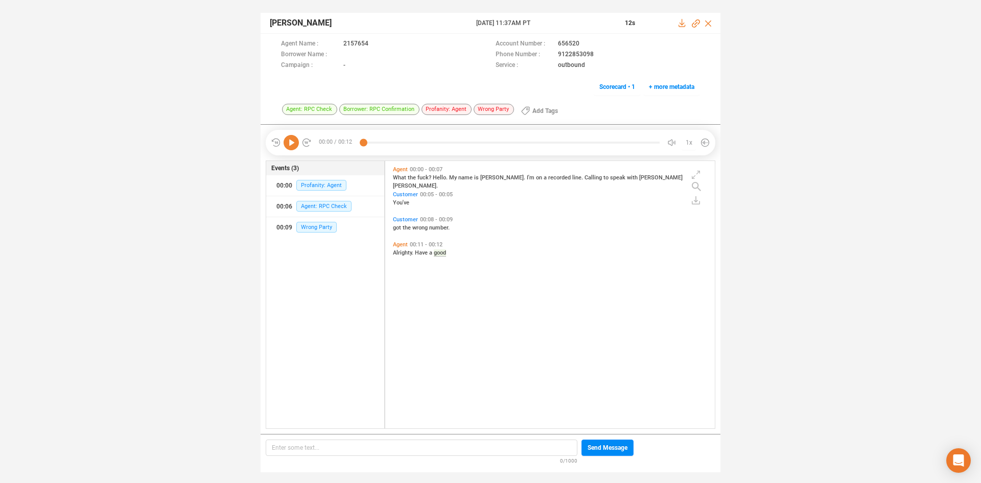
click at [571, 25] on div "Gregory Robles 28 Aug 2025 @ 11:37AM PT 12s" at bounding box center [491, 23] width 460 height 21
copy div "28 Aug 2025 @ 11:37AM PT"
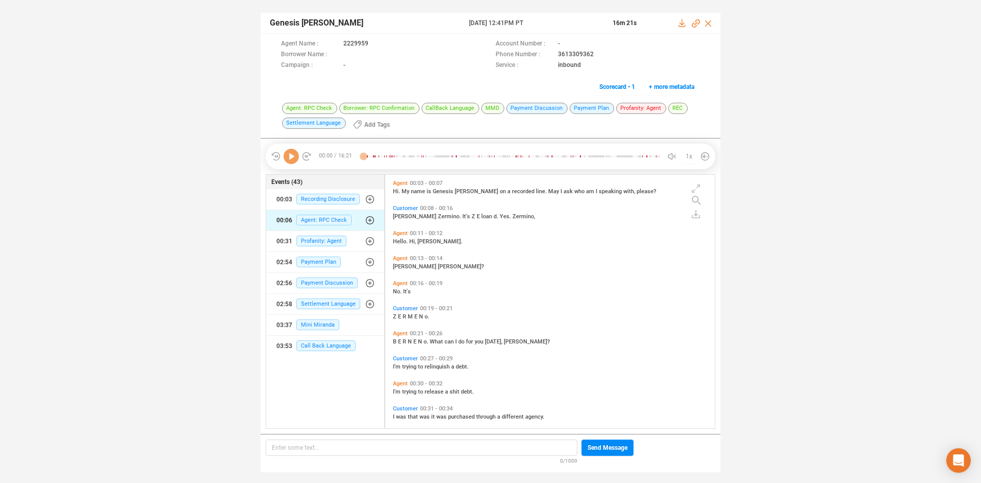
scroll to position [251, 325]
click at [294, 158] on icon at bounding box center [291, 156] width 15 height 15
click at [305, 240] on span "Profanity: Agent" at bounding box center [321, 241] width 50 height 11
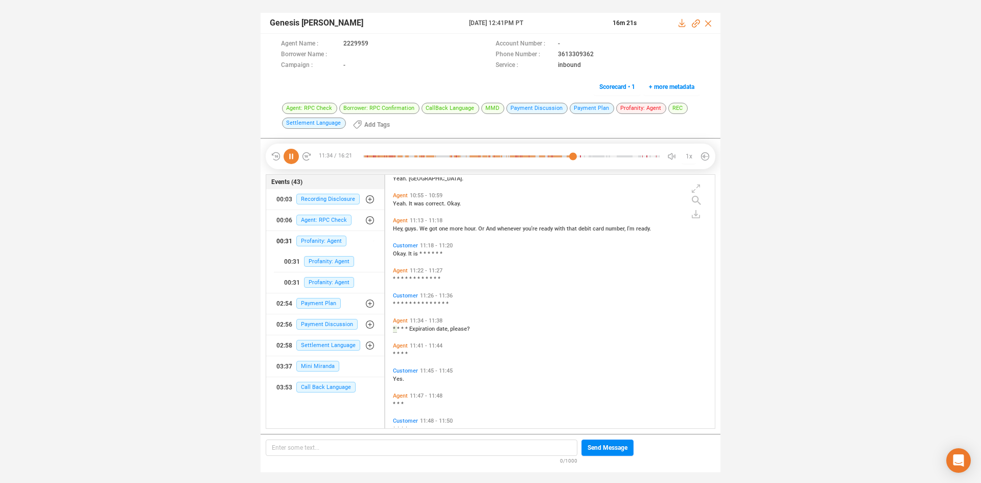
scroll to position [3217, 0]
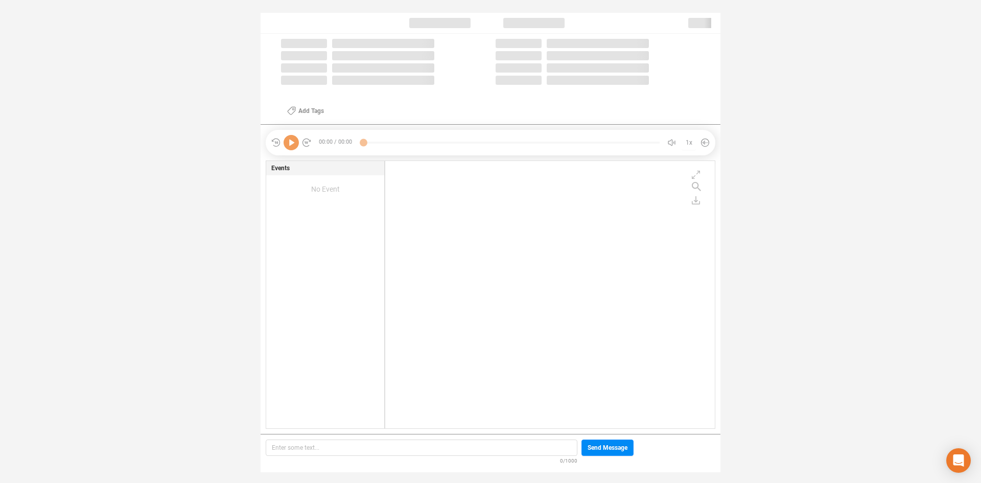
scroll to position [265, 325]
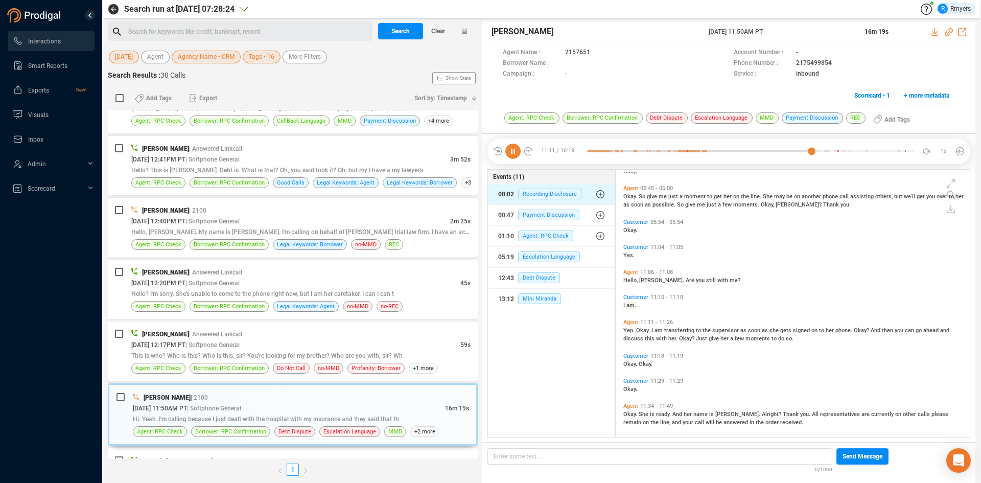
scroll to position [899, 0]
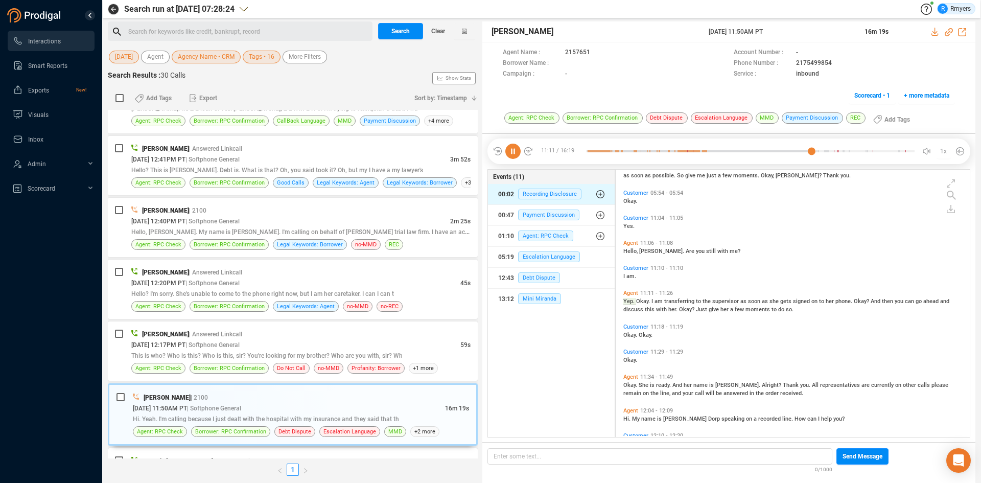
drag, startPoint x: 511, startPoint y: 154, endPoint x: 525, endPoint y: 188, distance: 36.0
click at [525, 169] on div "11:11 / 16:19 silence 05:04 10:41 1x Agent Name : 2157651 Account Number : - Bo…" at bounding box center [729, 151] width 493 height 36
click at [516, 152] on icon at bounding box center [513, 151] width 15 height 15
click at [513, 151] on icon at bounding box center [513, 151] width 15 height 15
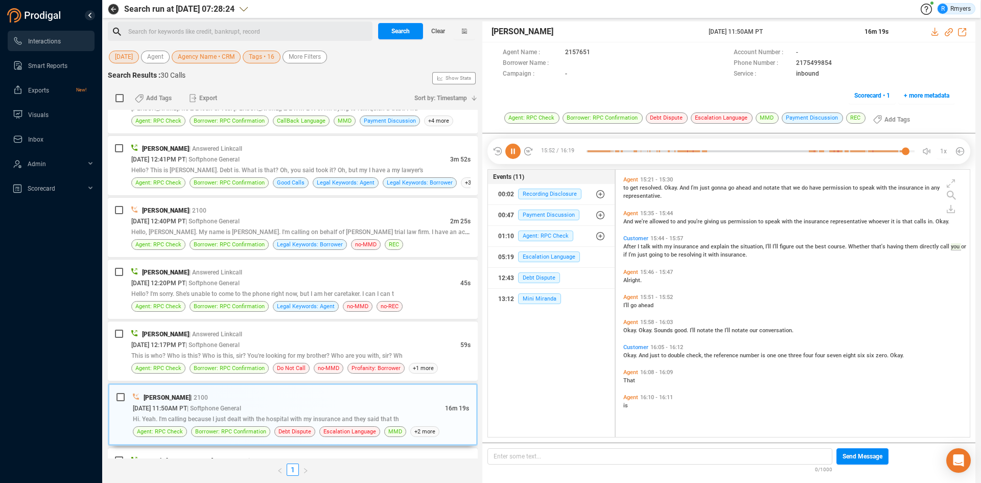
scroll to position [1746, 0]
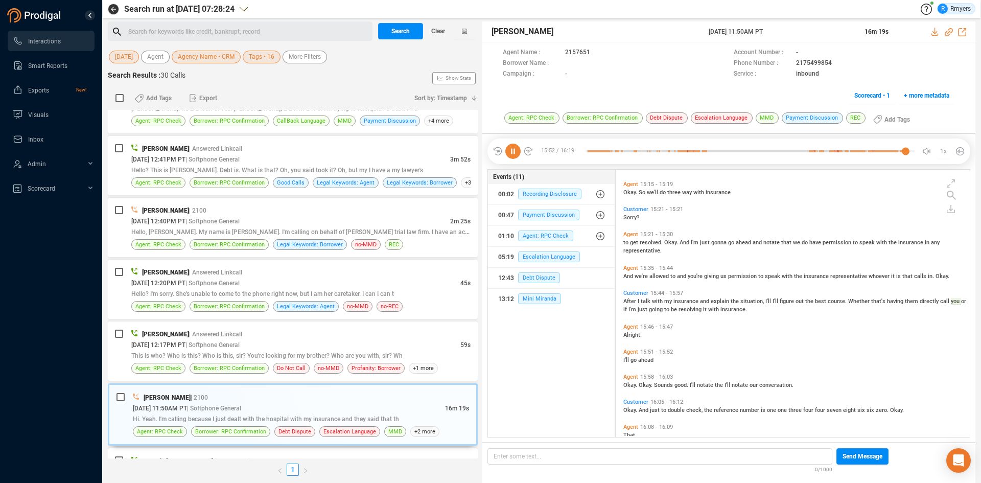
click at [513, 153] on icon at bounding box center [513, 151] width 15 height 15
click at [206, 356] on span "This is who? Who is this? Who is this, sir? You're looking for my brother? Who …" at bounding box center [266, 355] width 271 height 7
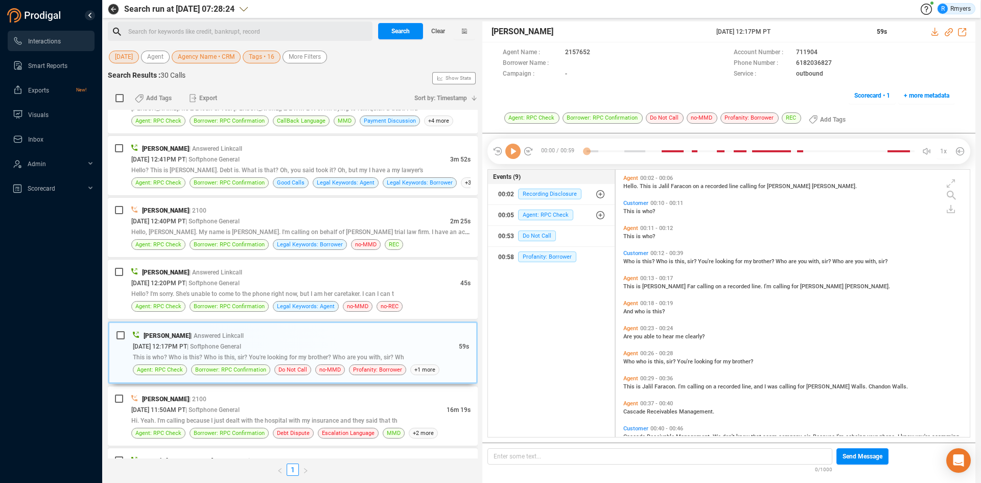
scroll to position [265, 349]
click at [515, 153] on icon at bounding box center [513, 151] width 15 height 15
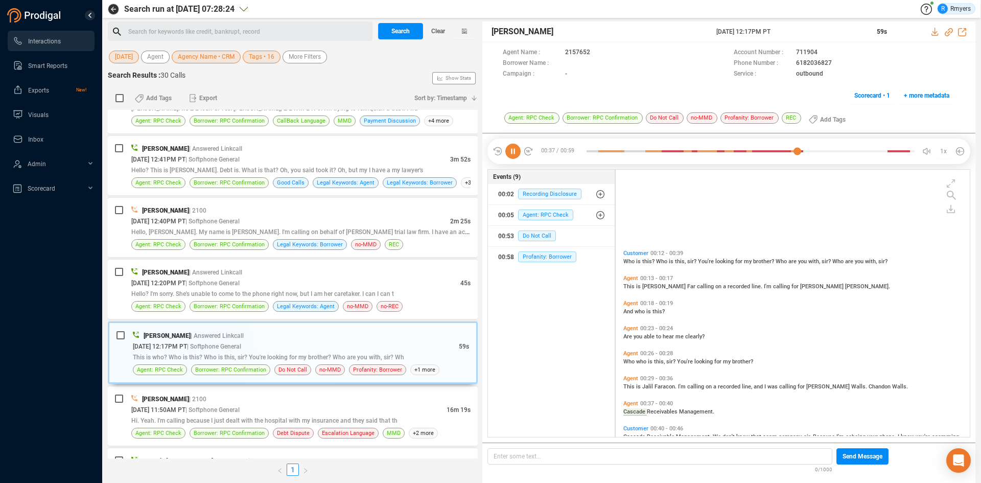
scroll to position [103, 0]
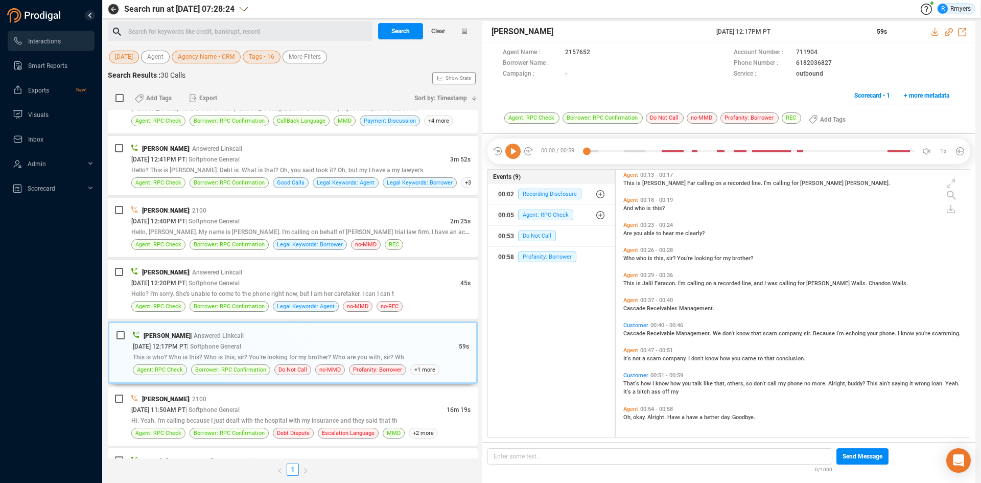
click at [514, 153] on icon at bounding box center [513, 151] width 15 height 15
click at [223, 278] on div "08/28/2025 @ 12:20PM PT | Softphone General" at bounding box center [295, 283] width 329 height 11
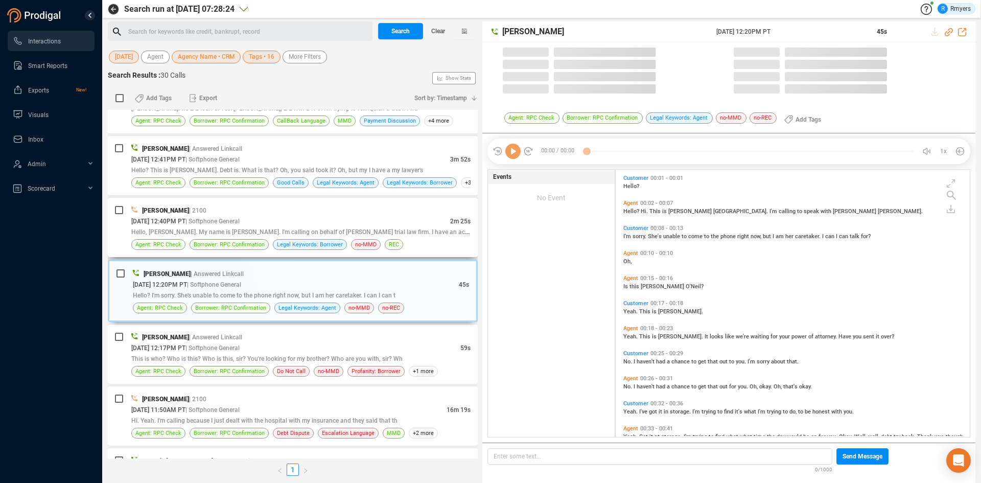
scroll to position [265, 349]
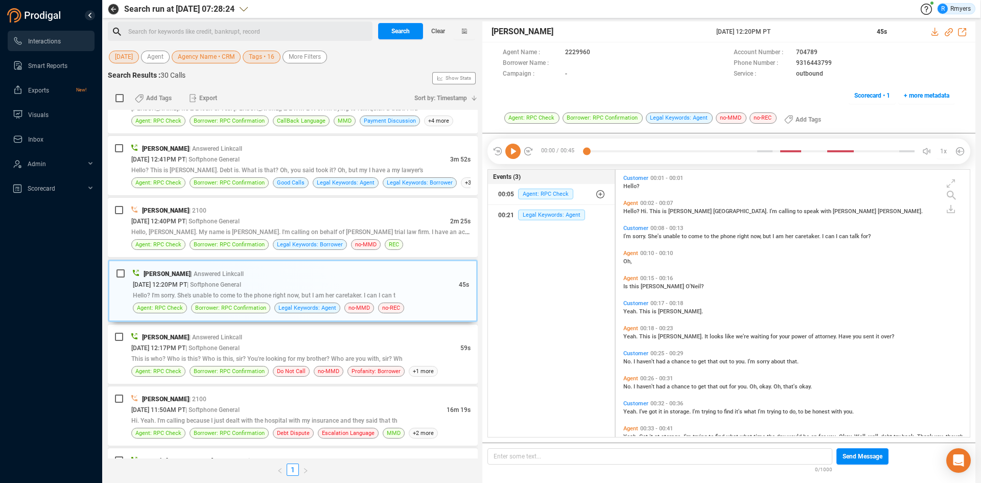
click at [513, 154] on icon at bounding box center [513, 151] width 15 height 15
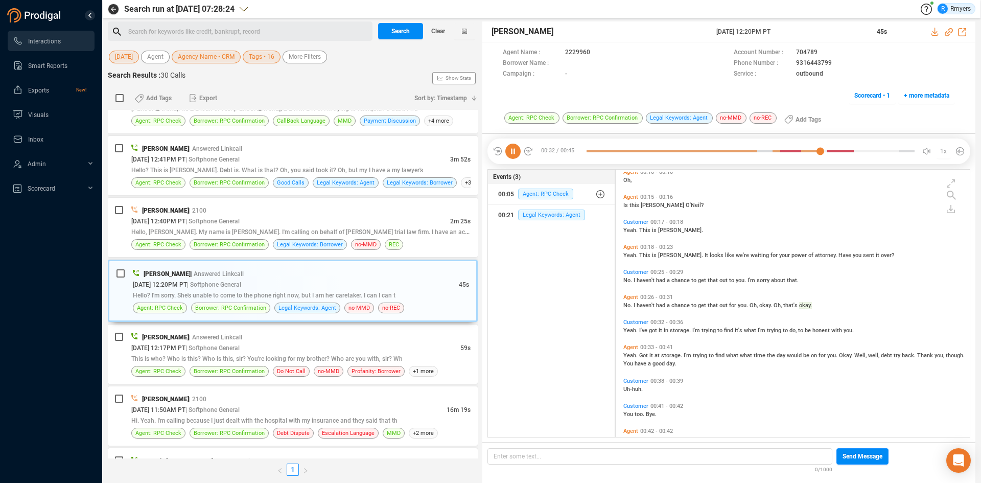
scroll to position [103, 0]
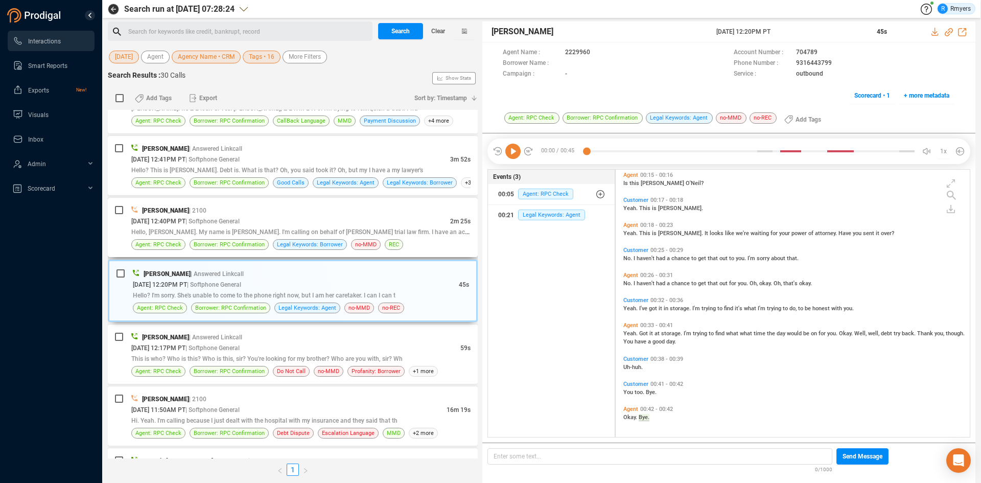
click at [274, 222] on div "08/28/2025 @ 12:40PM PT | Softphone General" at bounding box center [290, 221] width 319 height 11
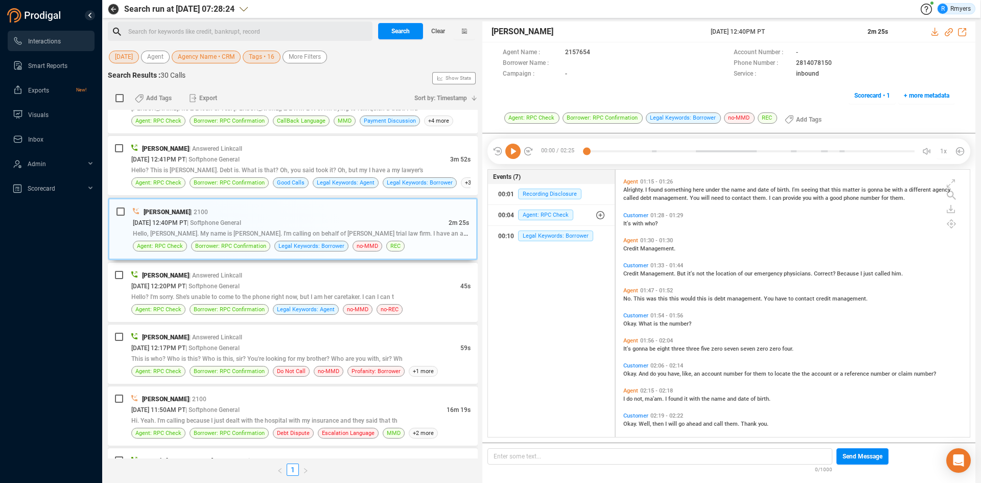
scroll to position [312, 0]
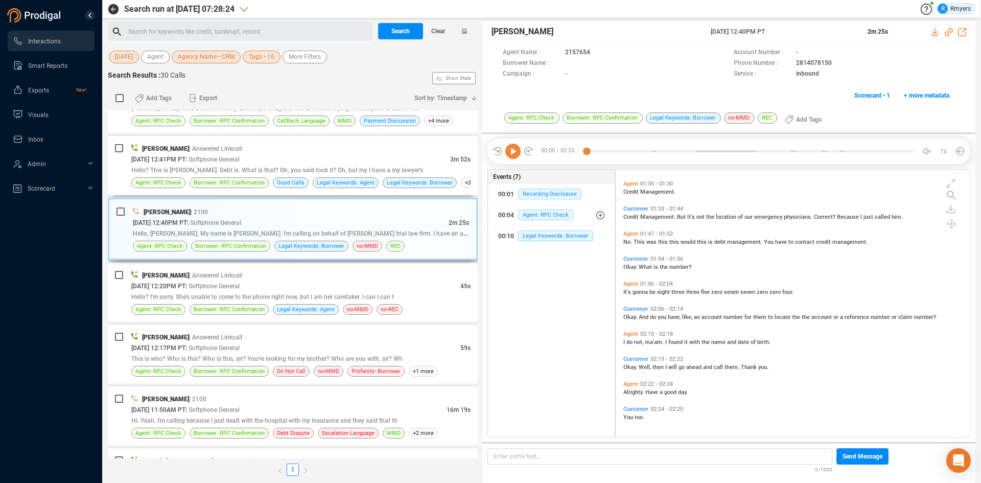
click at [327, 184] on span "Legal Keywords: Agent" at bounding box center [346, 183] width 58 height 10
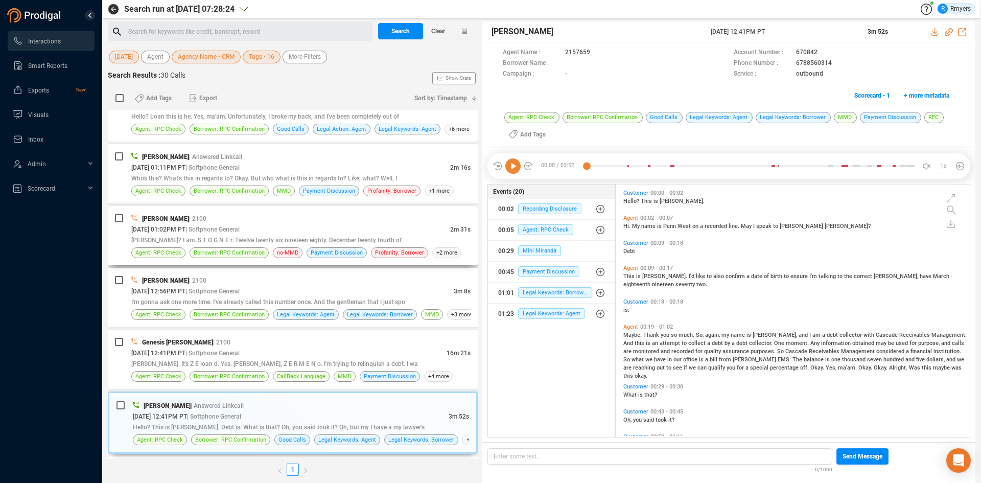
scroll to position [0, 0]
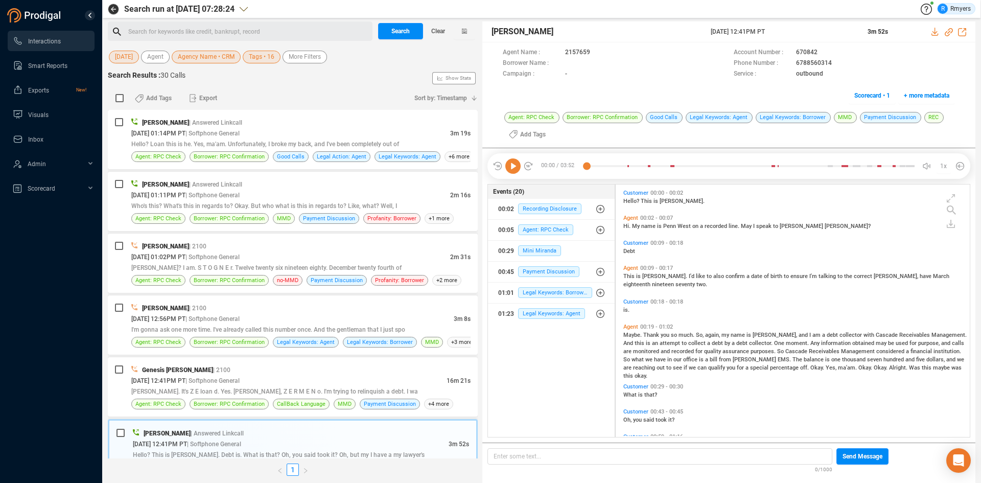
click at [513, 167] on icon at bounding box center [513, 165] width 15 height 15
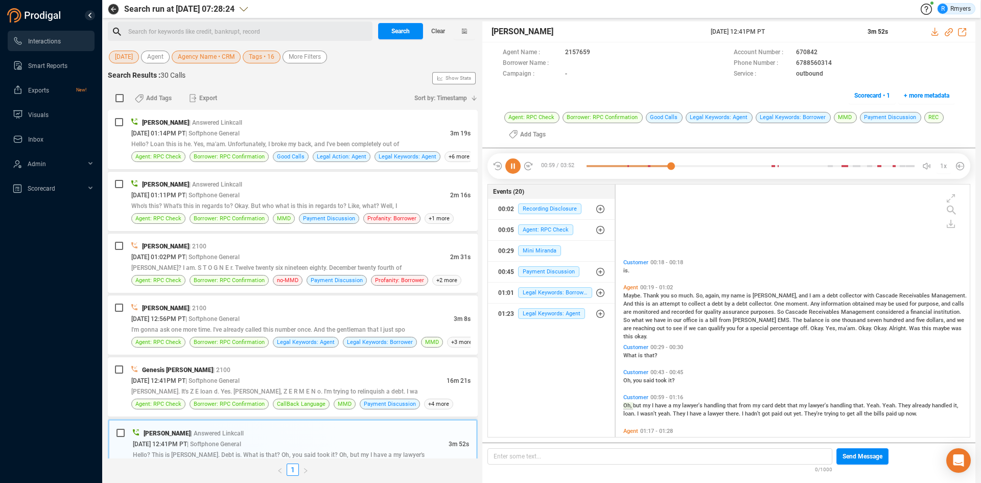
scroll to position [136, 0]
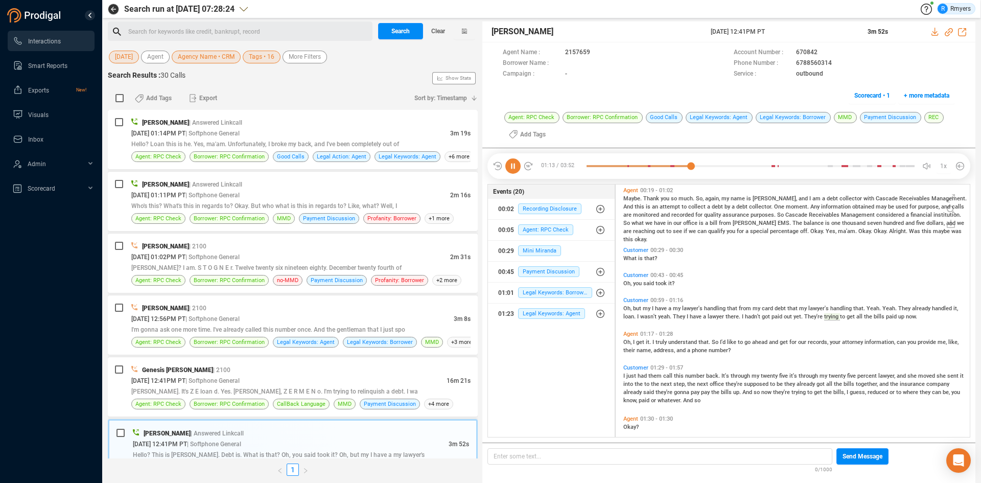
click at [514, 168] on icon at bounding box center [513, 165] width 15 height 15
click at [513, 164] on icon at bounding box center [513, 165] width 15 height 15
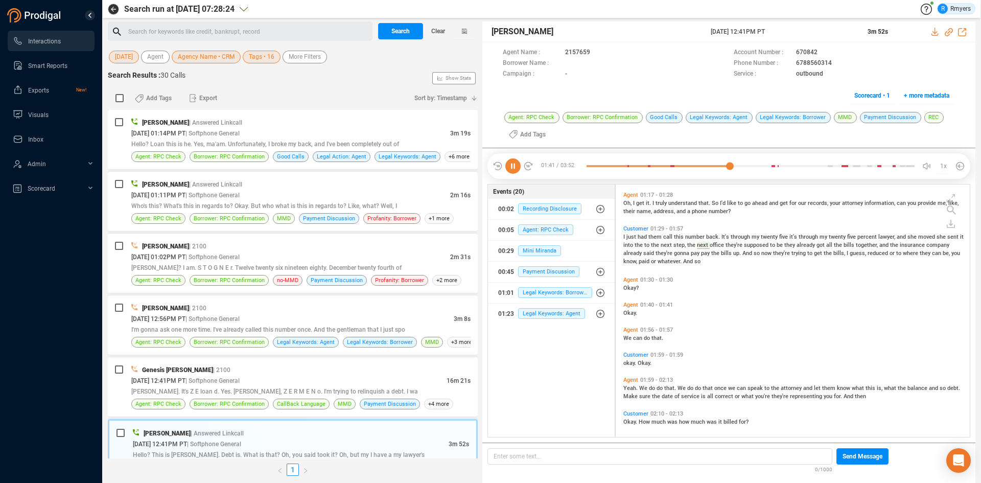
scroll to position [213, 0]
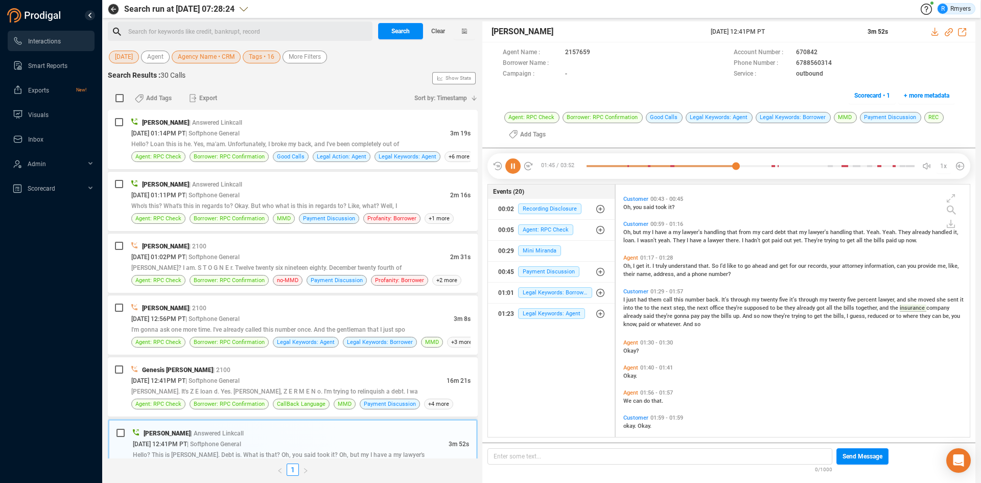
click at [515, 169] on icon at bounding box center [513, 165] width 15 height 15
click at [512, 162] on icon at bounding box center [513, 165] width 15 height 15
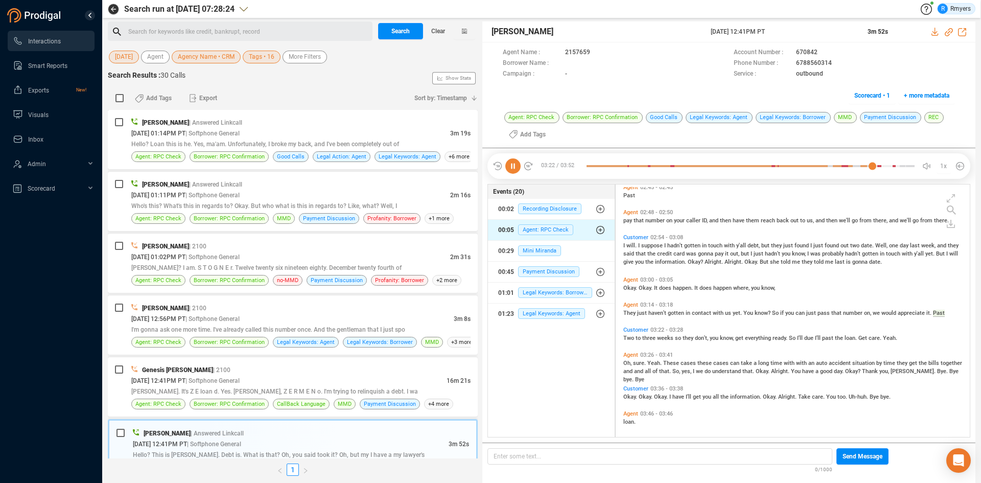
scroll to position [691, 0]
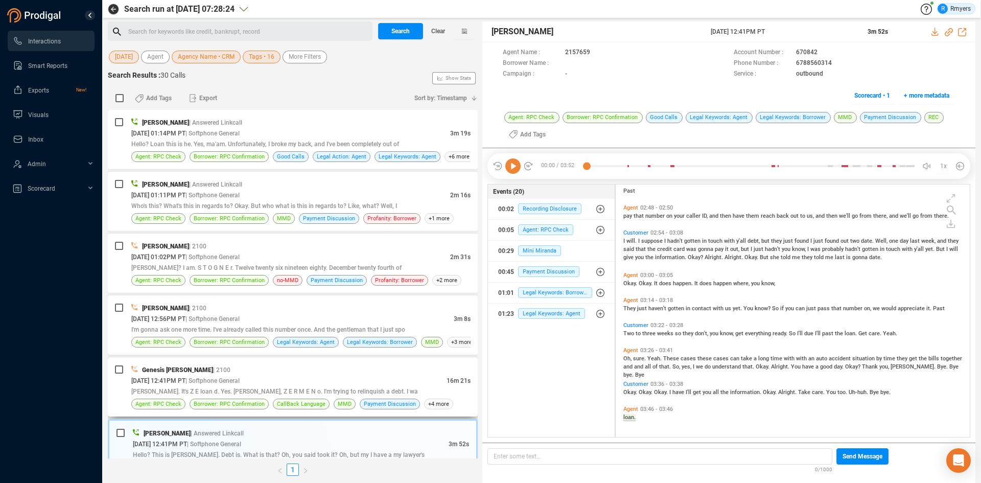
click at [268, 385] on div "08/28/2025 @ 12:41PM PT | Softphone General" at bounding box center [288, 380] width 315 height 11
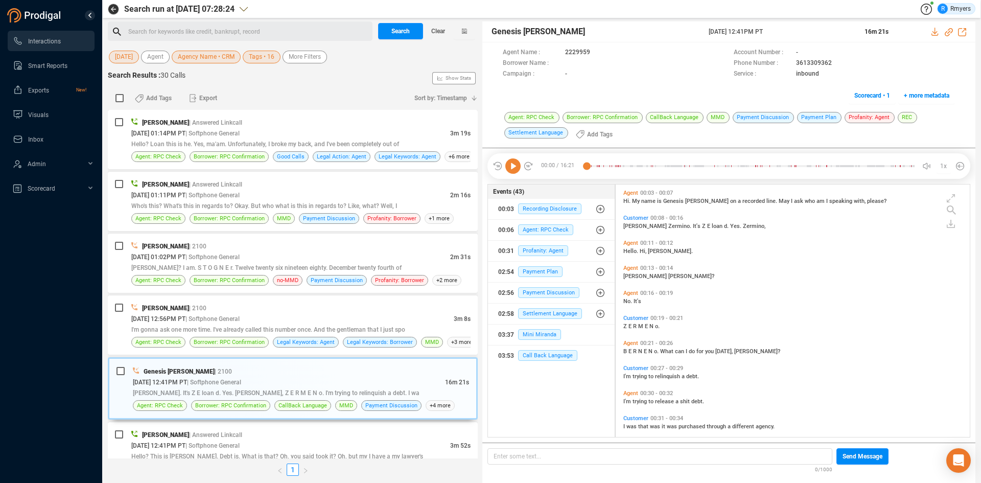
scroll to position [250, 349]
click at [518, 164] on icon at bounding box center [513, 165] width 15 height 15
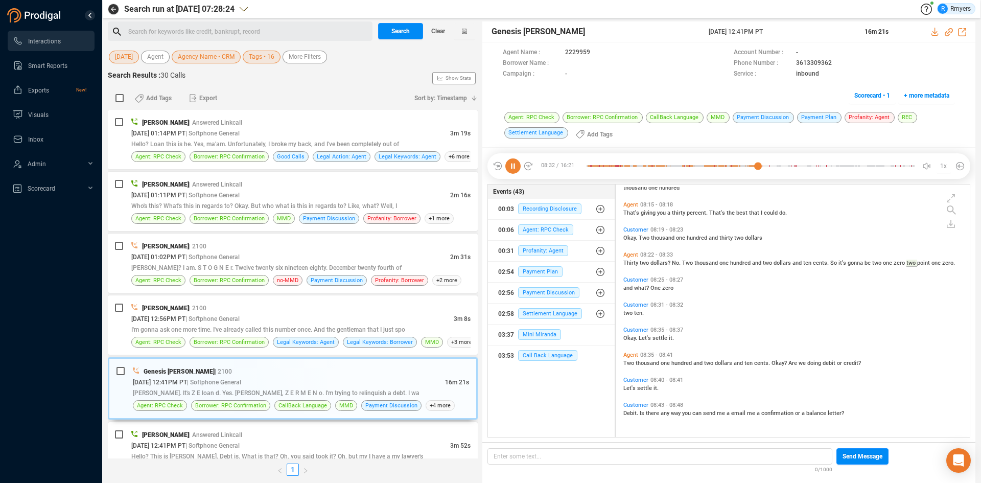
scroll to position [2022, 0]
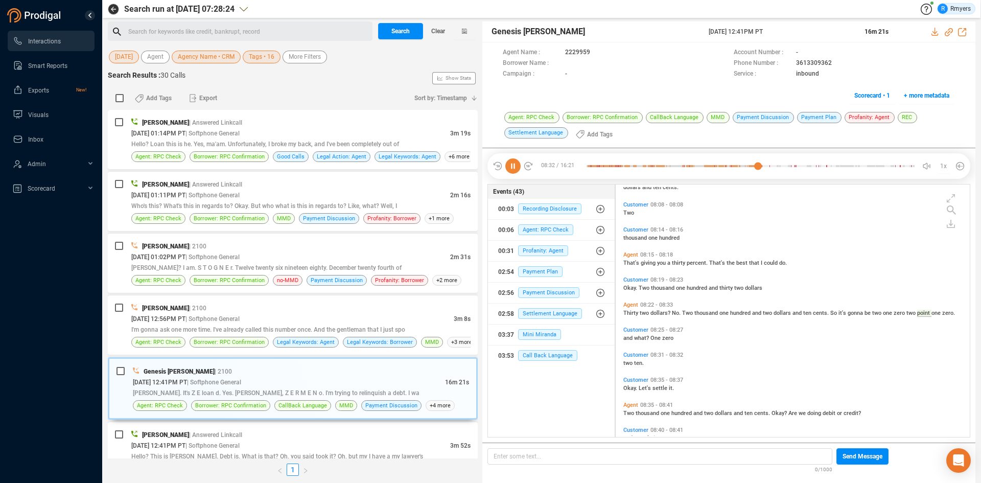
click at [518, 170] on icon at bounding box center [513, 165] width 15 height 15
click at [511, 165] on icon at bounding box center [513, 165] width 15 height 15
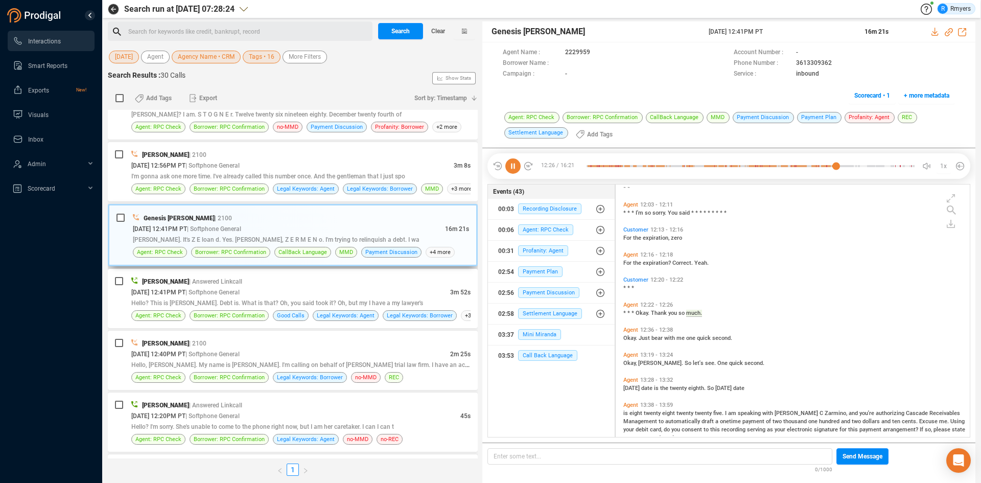
scroll to position [0, 0]
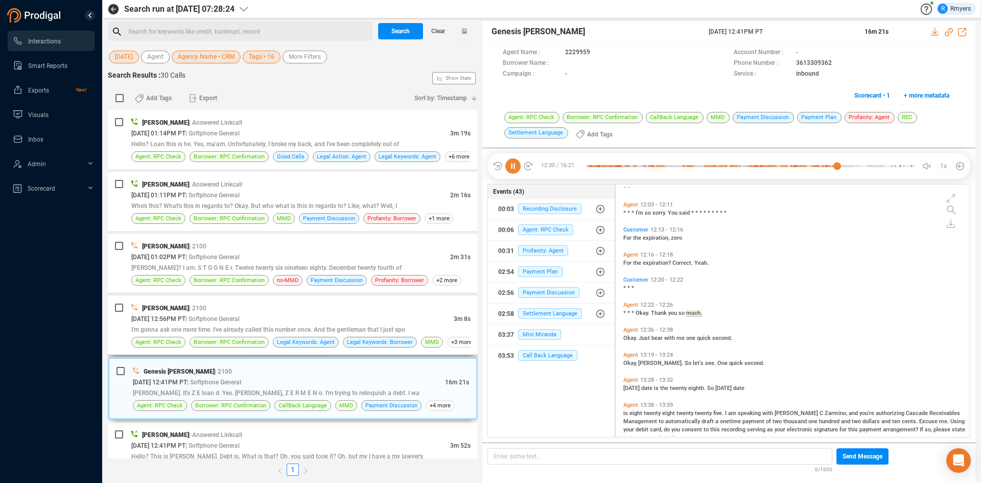
click at [318, 306] on div "Daisy Spahr | 2100" at bounding box center [300, 308] width 339 height 11
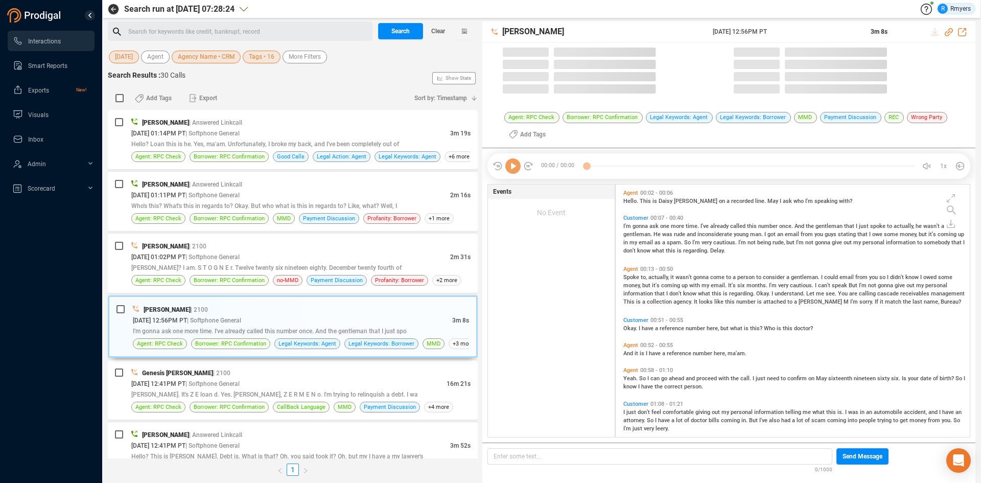
scroll to position [250, 349]
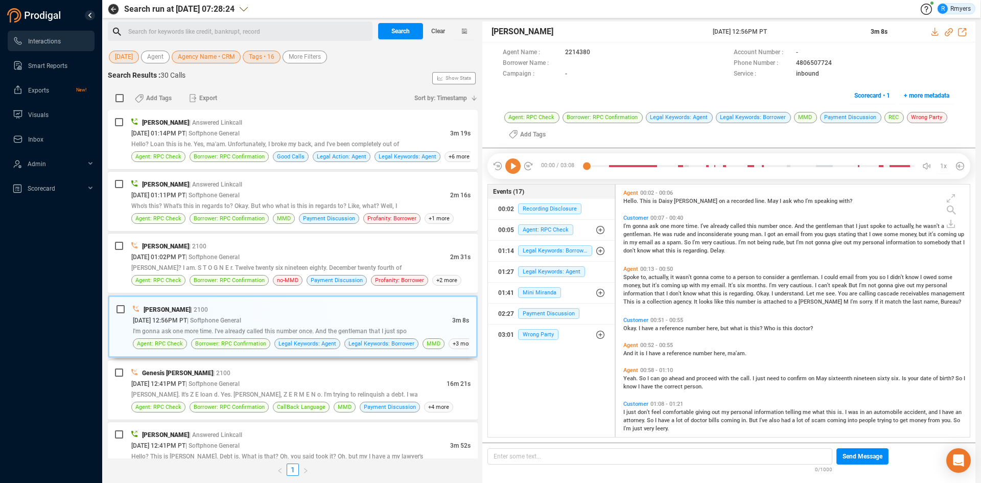
click at [513, 170] on icon at bounding box center [513, 165] width 15 height 15
drag, startPoint x: 794, startPoint y: 65, endPoint x: 834, endPoint y: 63, distance: 39.4
click at [834, 63] on div "Phone Number : 4806507724" at bounding box center [844, 63] width 221 height 11
copy span "4806507724"
click at [511, 168] on icon at bounding box center [513, 165] width 15 height 15
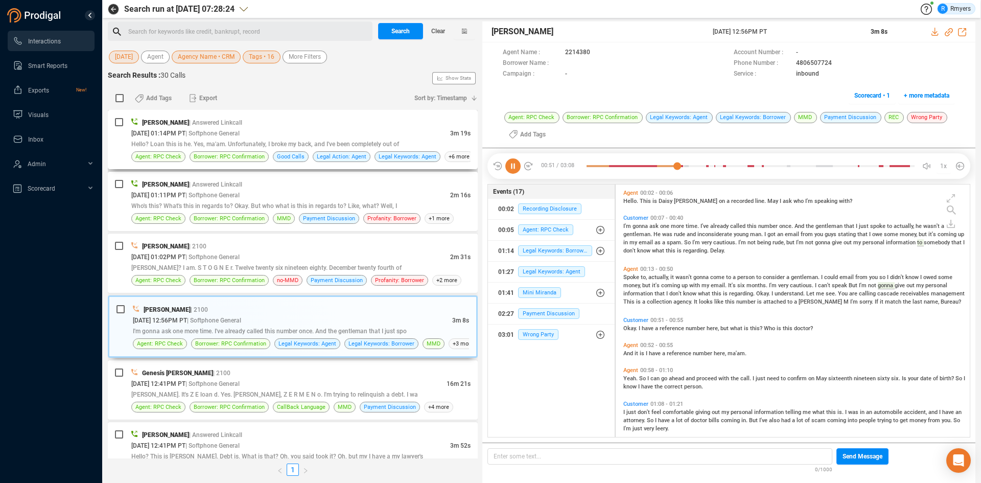
scroll to position [15, 0]
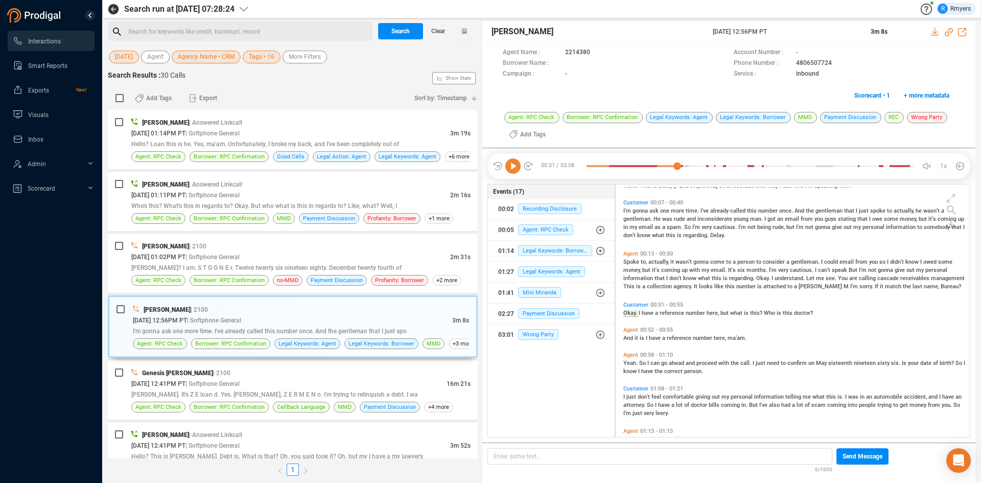
click at [516, 166] on icon at bounding box center [513, 165] width 15 height 15
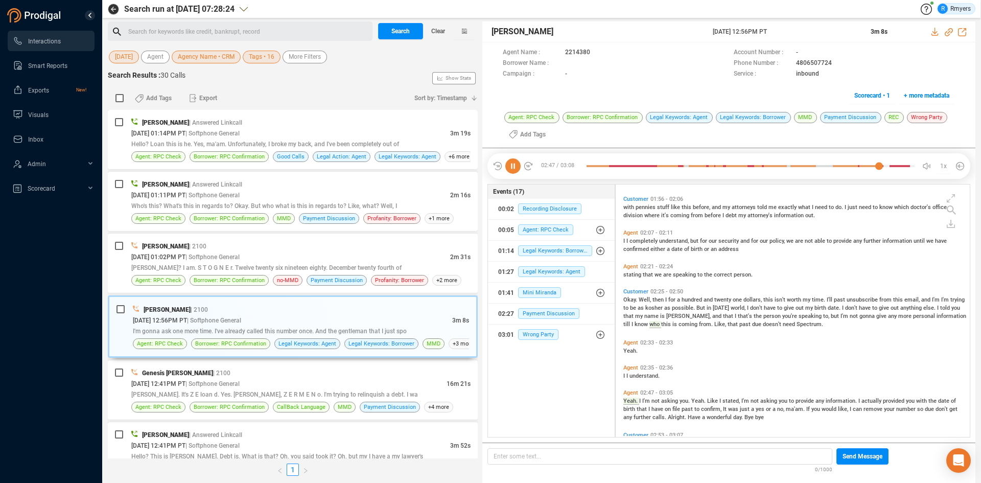
scroll to position [525, 0]
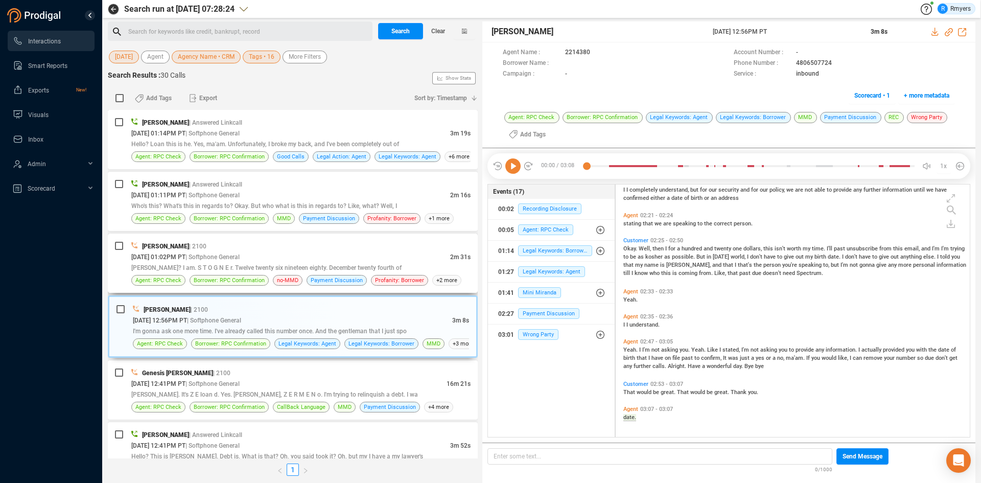
click at [265, 266] on span "[PERSON_NAME]? I am. S T O G N E r. Twelve twenty six nineteen eighty. December…" at bounding box center [266, 267] width 270 height 7
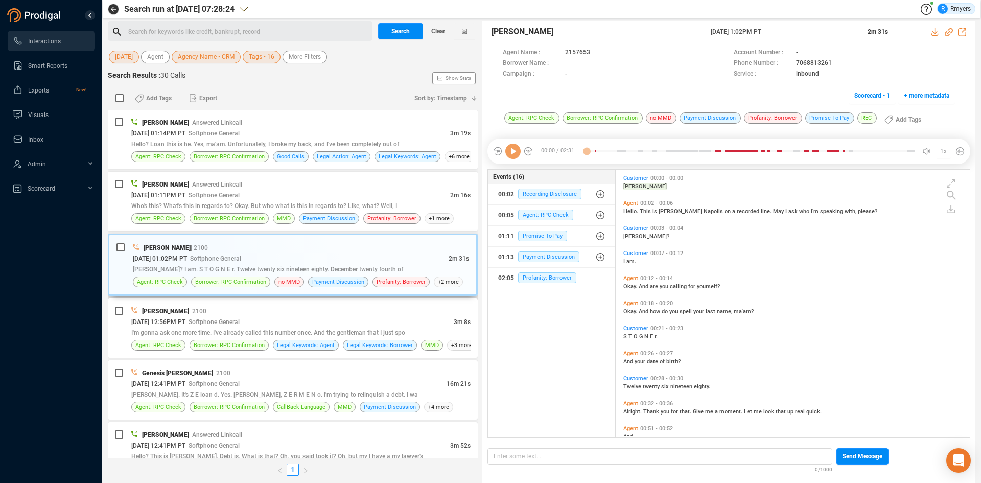
scroll to position [265, 349]
click at [514, 155] on icon at bounding box center [513, 151] width 15 height 15
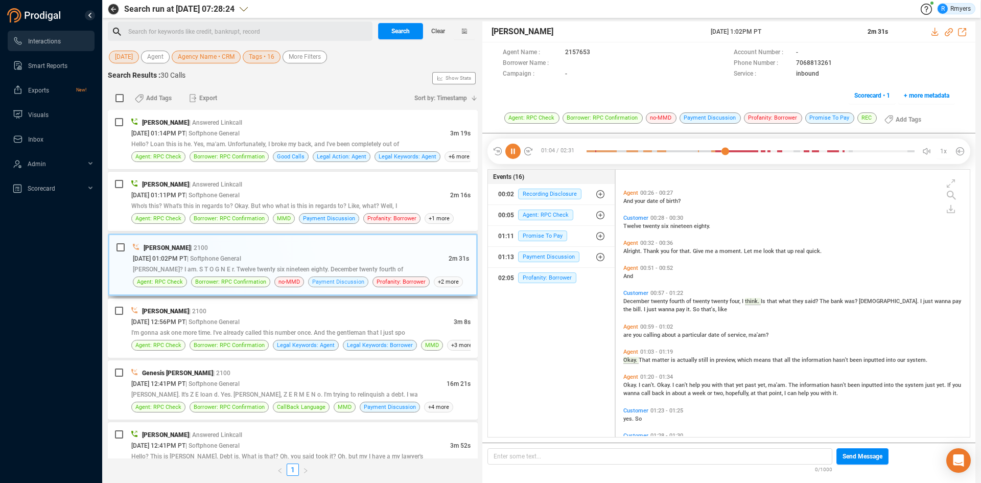
scroll to position [215, 0]
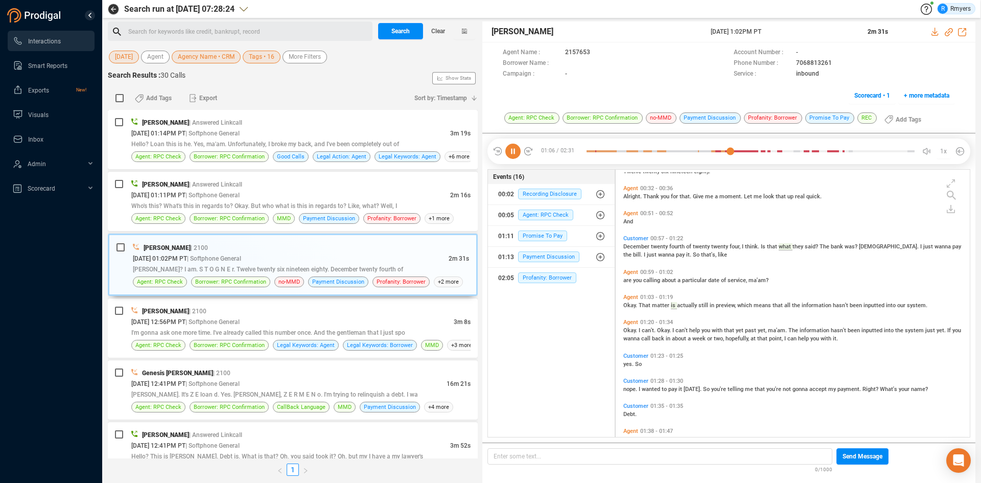
click at [518, 149] on icon at bounding box center [513, 151] width 15 height 15
click at [513, 150] on icon at bounding box center [513, 151] width 15 height 15
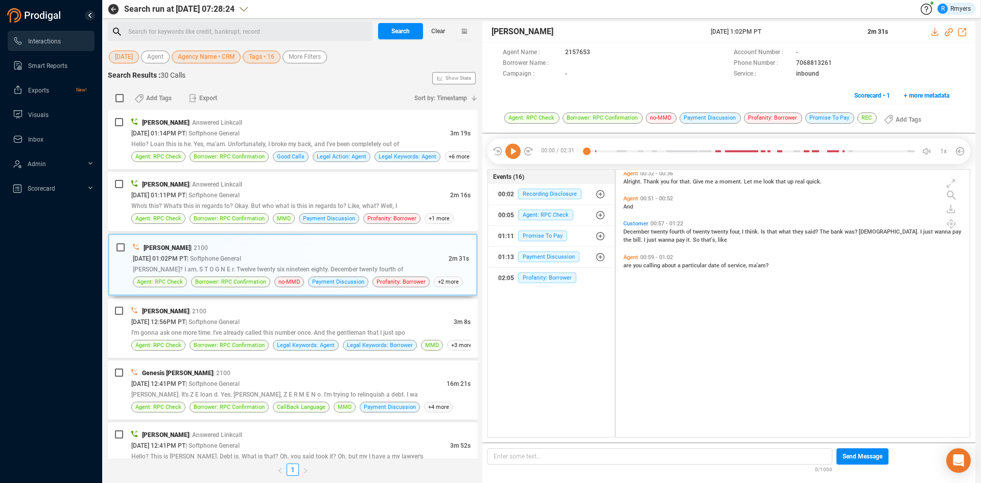
scroll to position [0, 0]
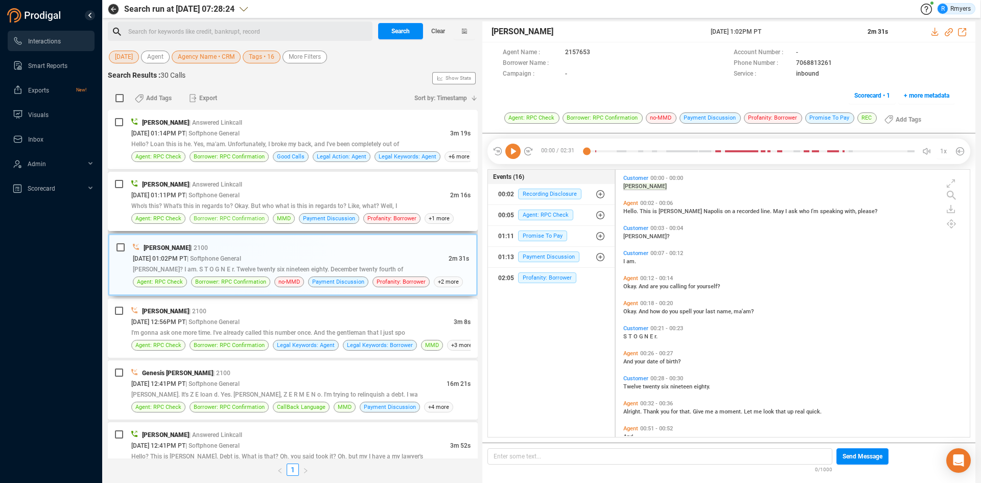
drag, startPoint x: 190, startPoint y: 199, endPoint x: 221, endPoint y: 217, distance: 35.2
click at [193, 199] on div "08/28/2025 @ 01:11PM PT | Softphone General" at bounding box center [290, 195] width 319 height 11
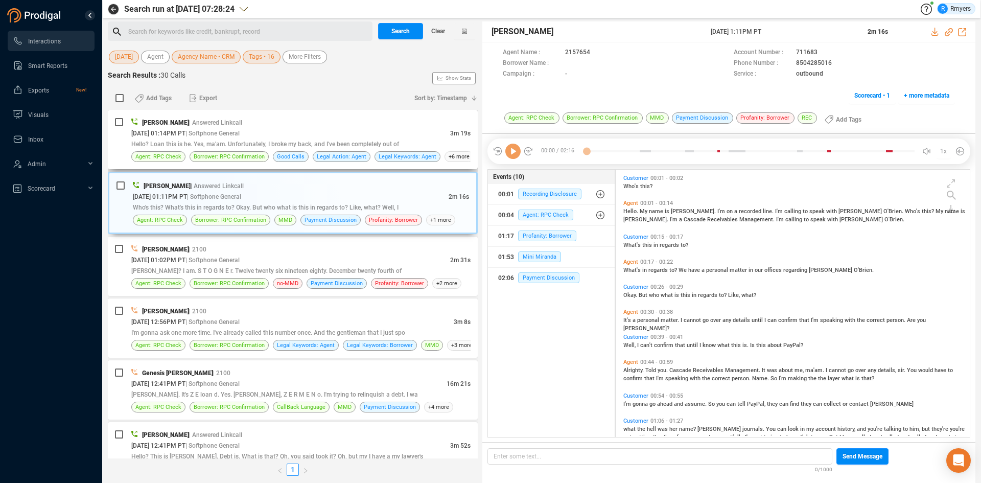
scroll to position [265, 349]
click at [512, 155] on icon at bounding box center [513, 151] width 15 height 15
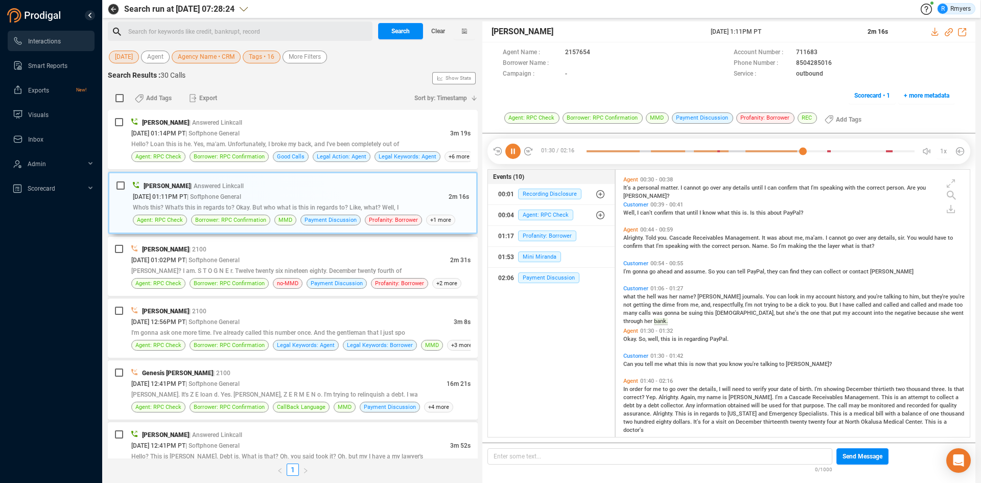
scroll to position [189, 0]
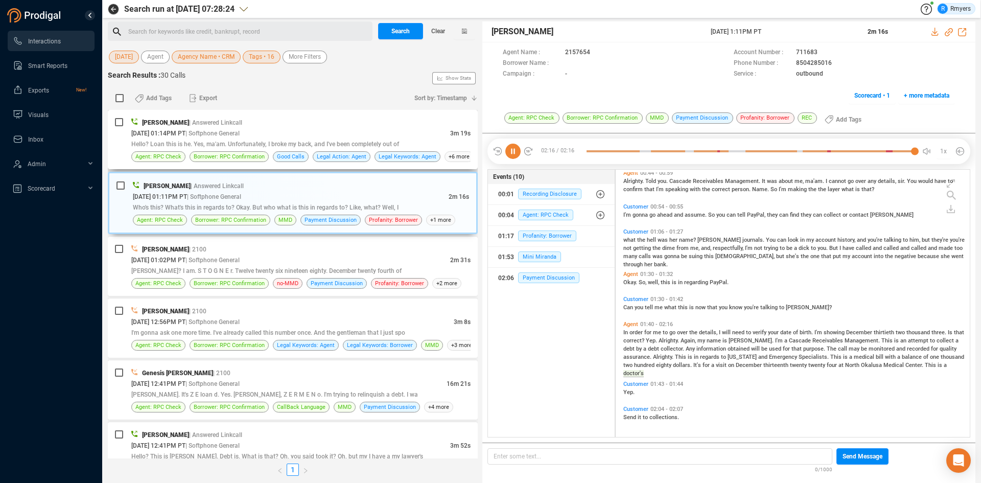
drag, startPoint x: 277, startPoint y: 131, endPoint x: 366, endPoint y: 138, distance: 89.2
click at [278, 131] on div "08/28/2025 @ 01:14PM PT | Softphone General" at bounding box center [290, 133] width 319 height 11
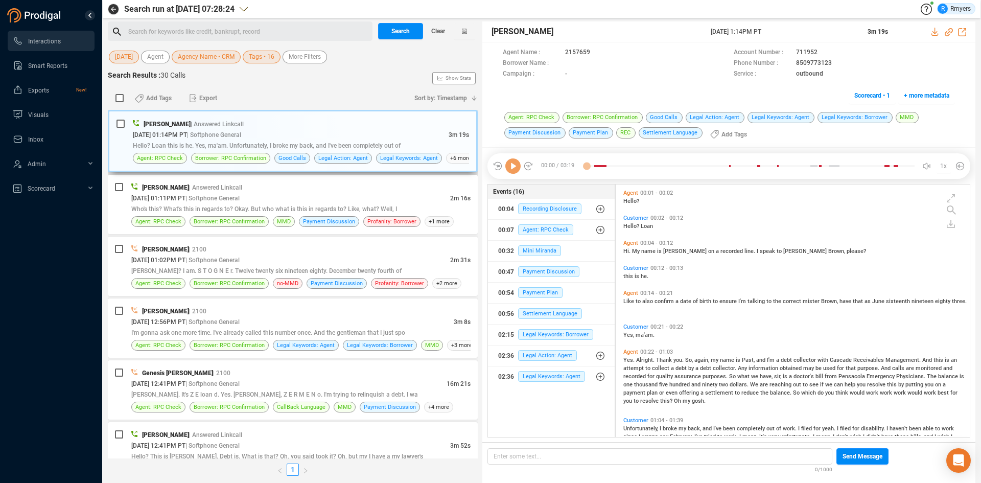
scroll to position [250, 349]
click at [509, 167] on icon at bounding box center [513, 165] width 15 height 15
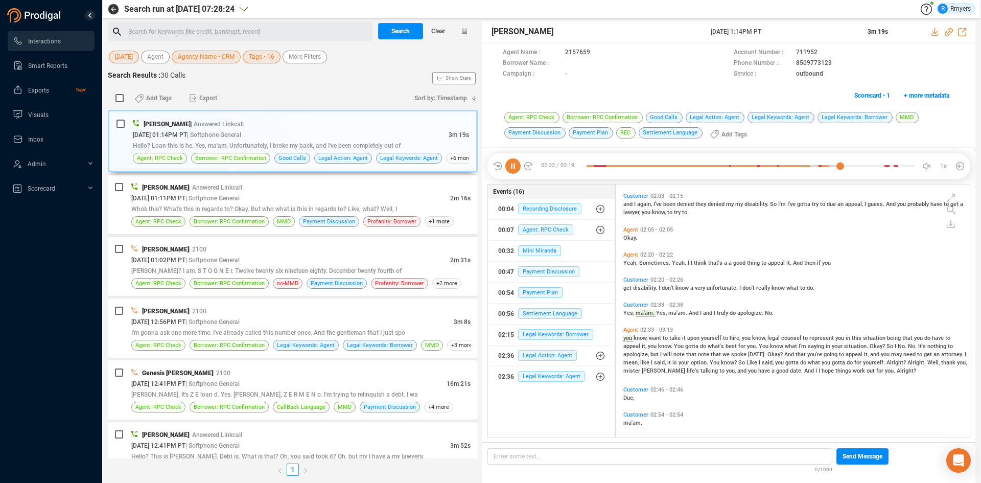
scroll to position [518, 0]
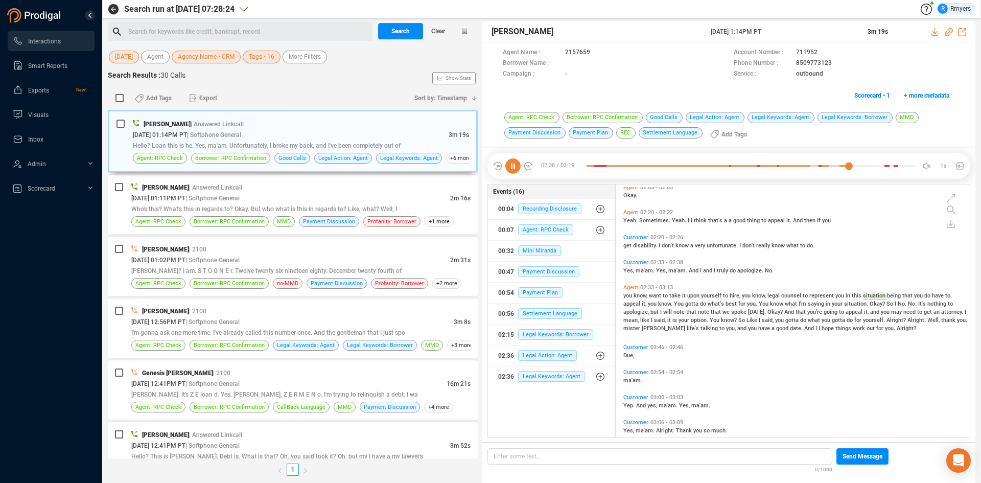
click at [513, 168] on icon at bounding box center [513, 165] width 15 height 15
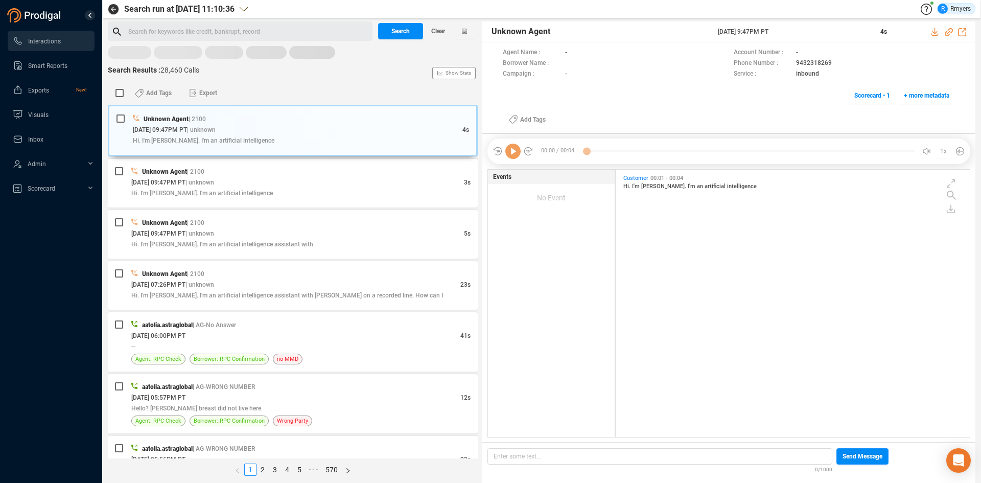
scroll to position [265, 349]
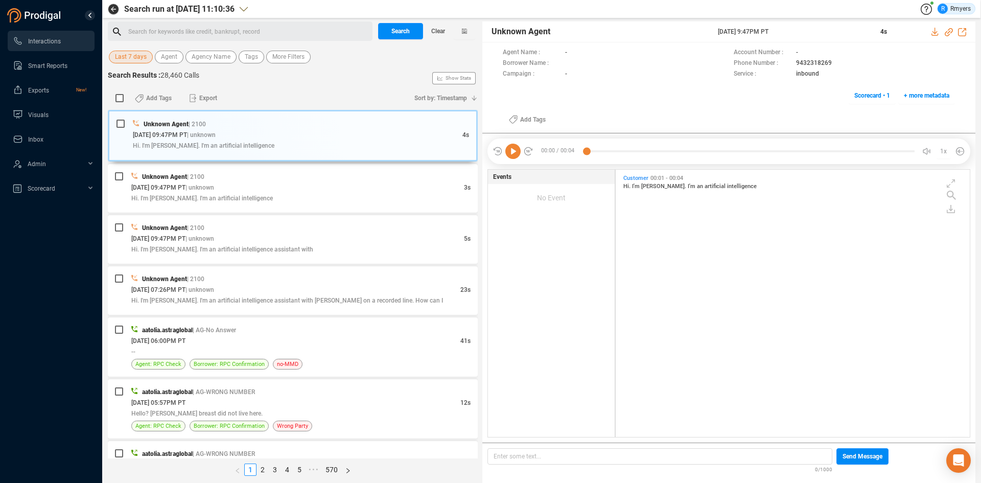
click at [133, 55] on span "Last 7 days" at bounding box center [131, 57] width 32 height 13
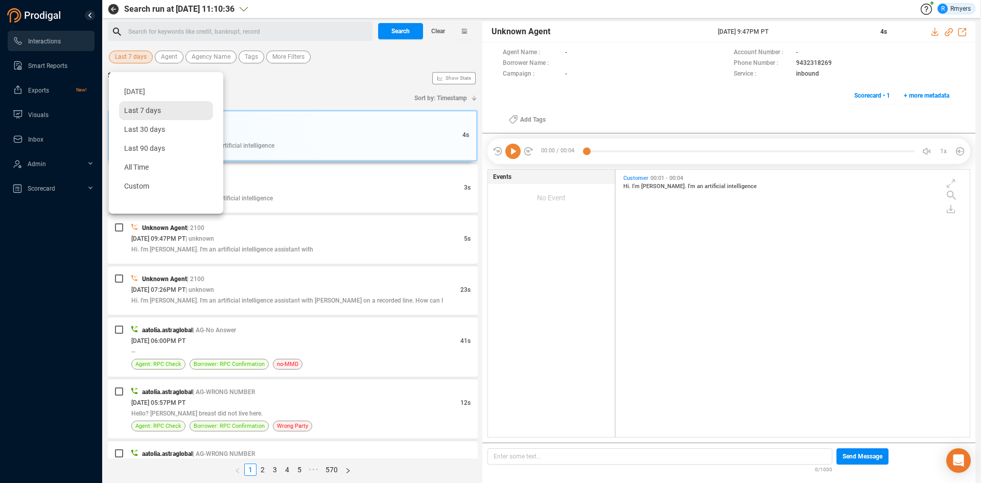
click at [147, 108] on span "Last 7 days" at bounding box center [142, 110] width 37 height 8
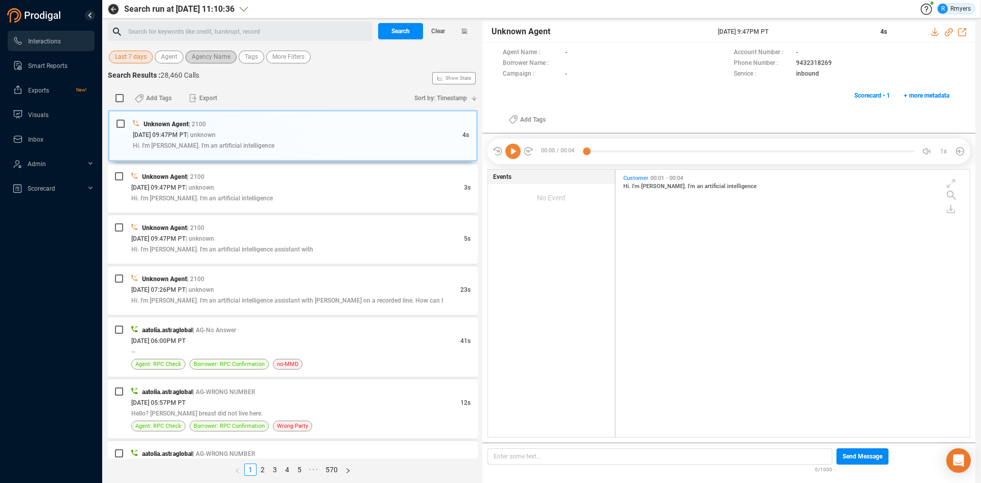
click at [204, 54] on span "Agency Name" at bounding box center [211, 57] width 39 height 13
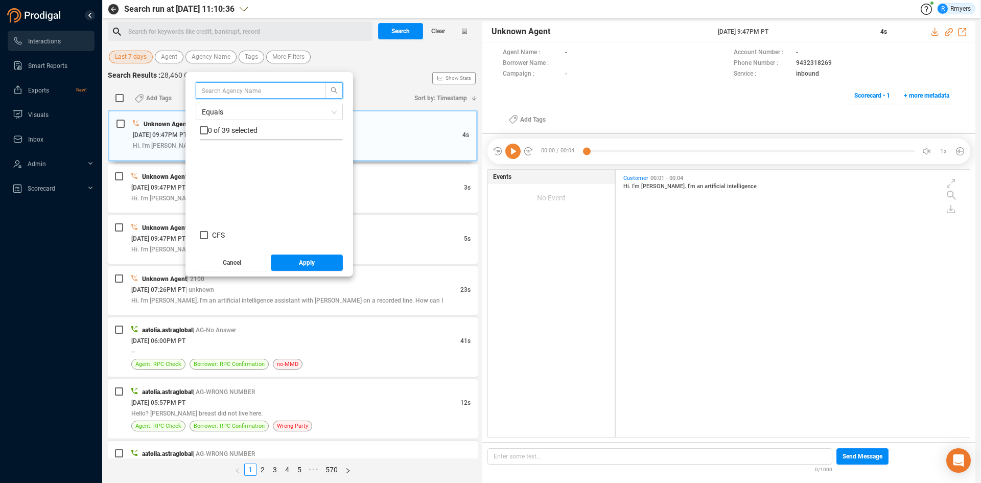
scroll to position [153, 0]
click at [219, 203] on div "CRE" at bounding box center [271, 194] width 143 height 19
click at [218, 208] on span "CRM" at bounding box center [219, 208] width 15 height 8
click at [208, 208] on input "CRM" at bounding box center [204, 208] width 8 height 8
checkbox input "true"
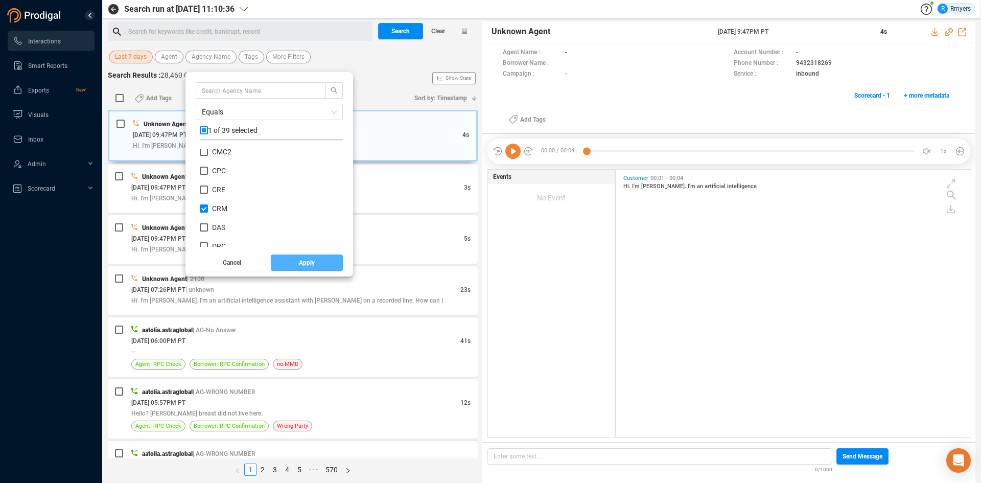
click at [293, 263] on button "Apply" at bounding box center [307, 263] width 73 height 16
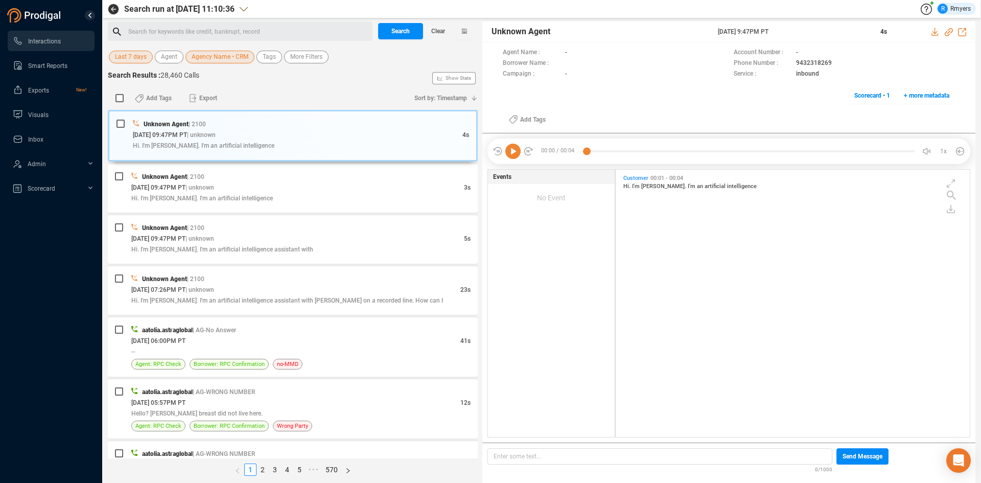
click at [231, 28] on div "Search for keywords like credit, bankrupt, record ﻿" at bounding box center [248, 31] width 241 height 15
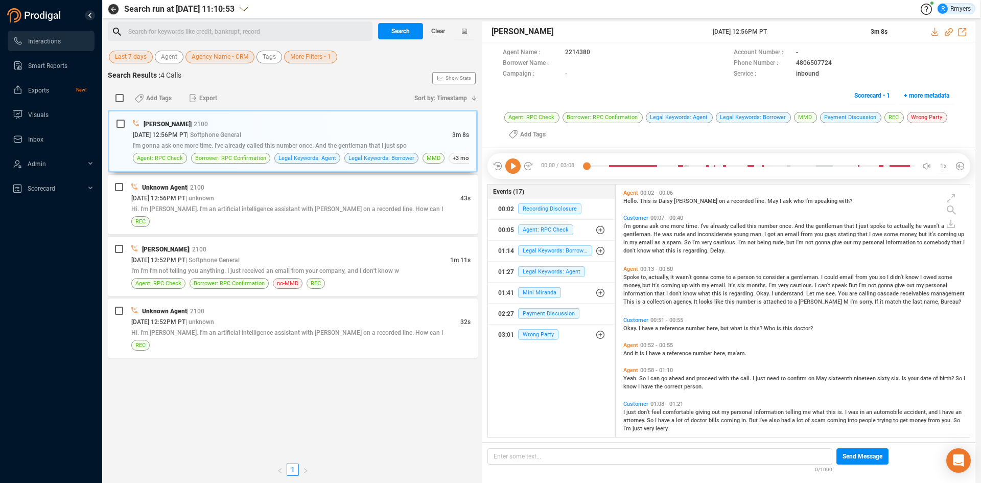
scroll to position [250, 349]
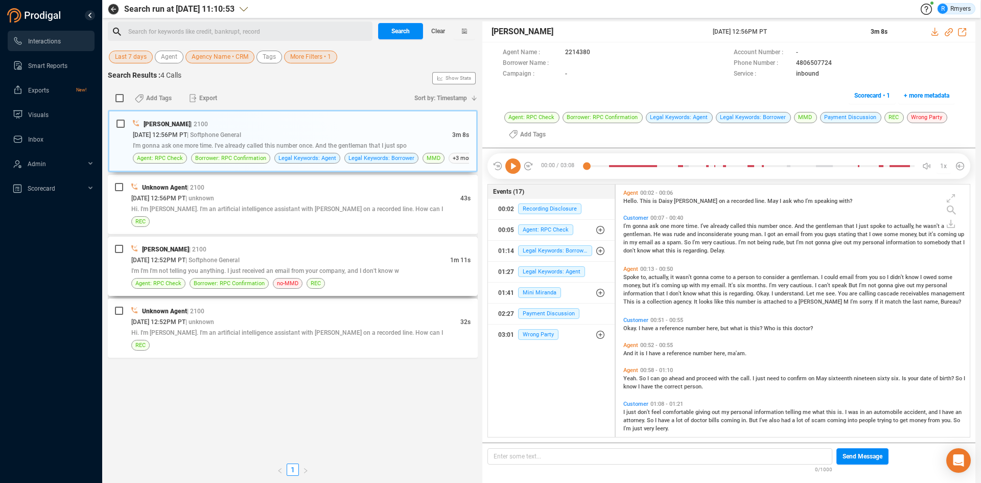
click at [180, 266] on div "I'm I'm I'm not telling you anything. I just received an email from your compan…" at bounding box center [300, 270] width 339 height 11
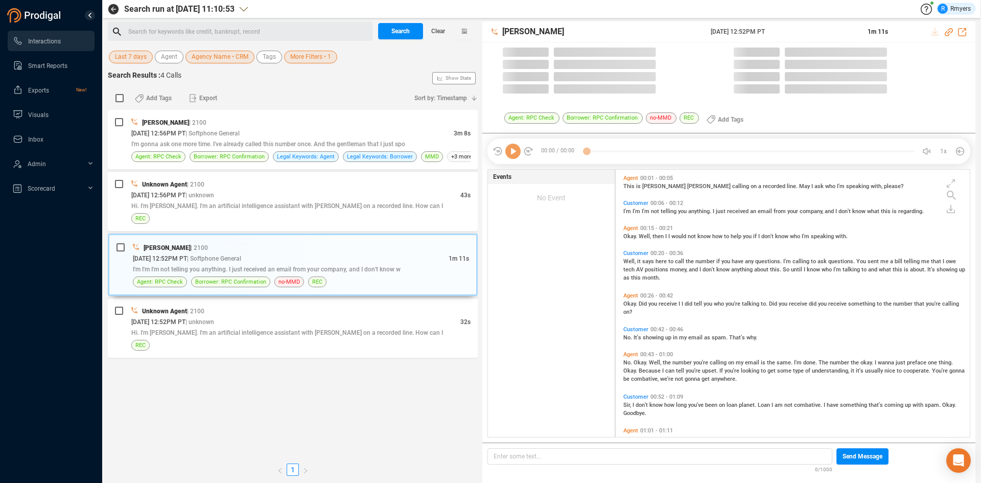
scroll to position [265, 349]
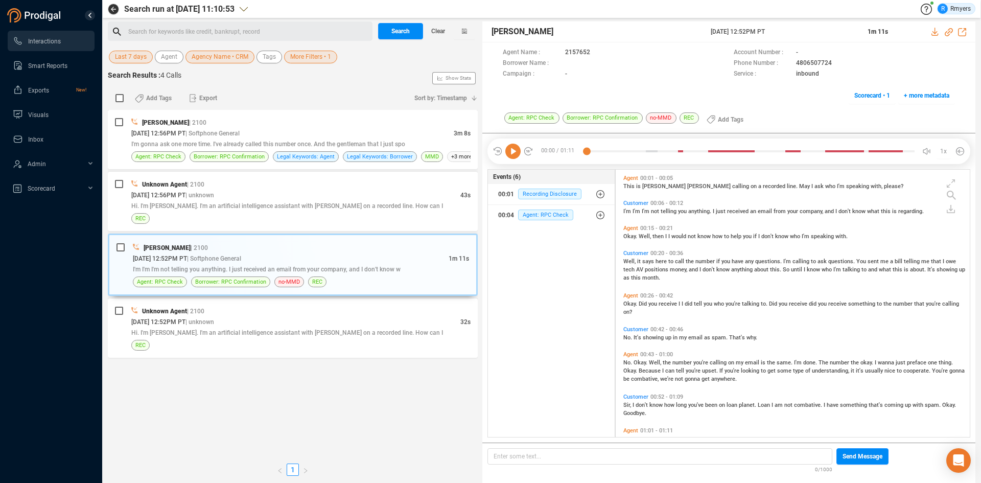
click at [515, 156] on icon at bounding box center [513, 151] width 15 height 15
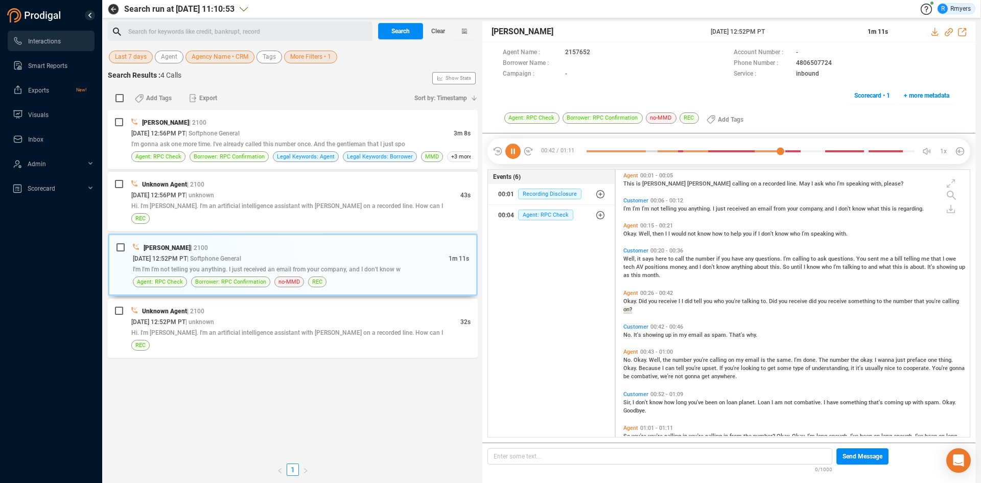
scroll to position [30, 0]
